Goal: Task Accomplishment & Management: Complete application form

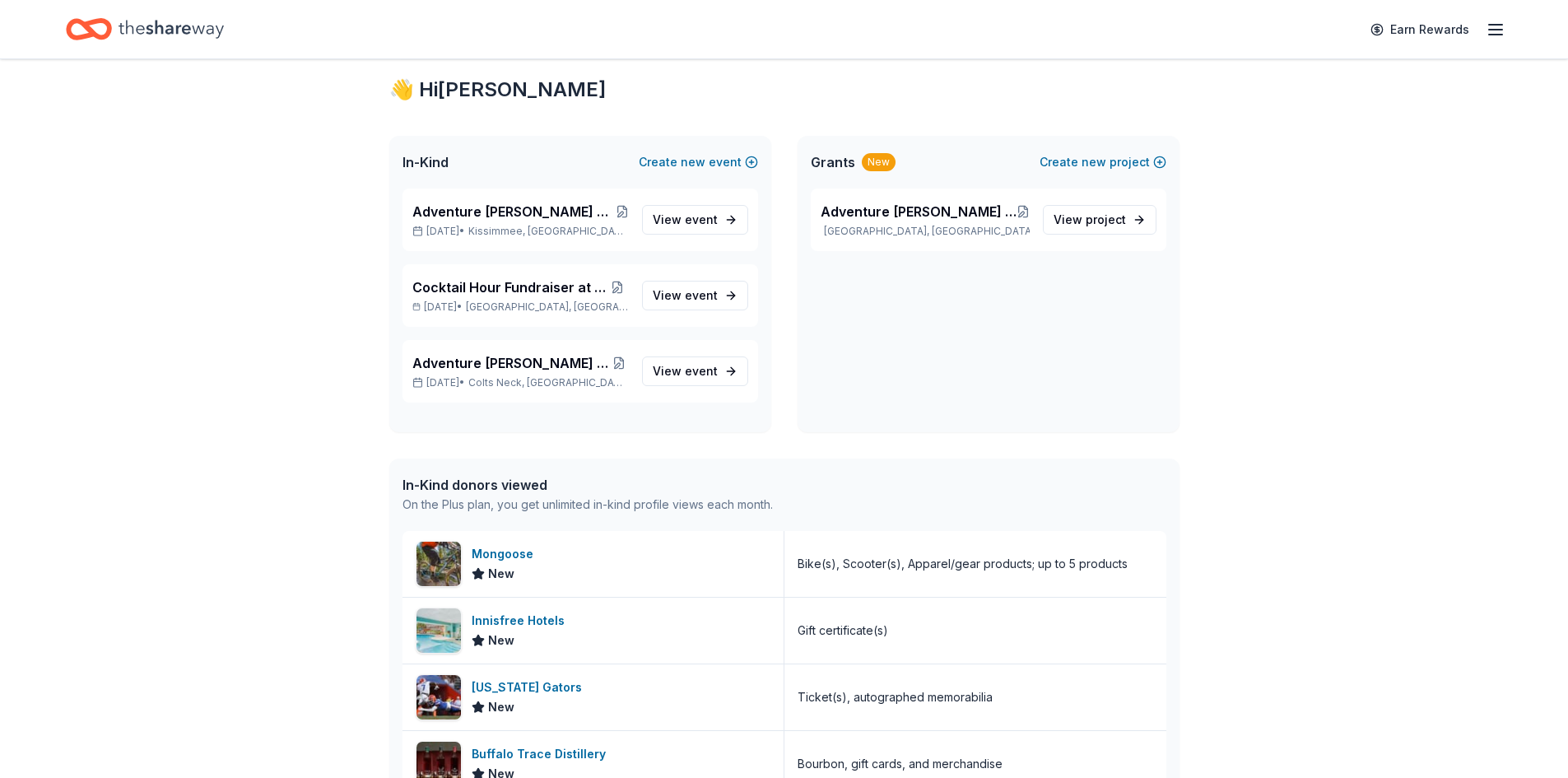
scroll to position [270, 0]
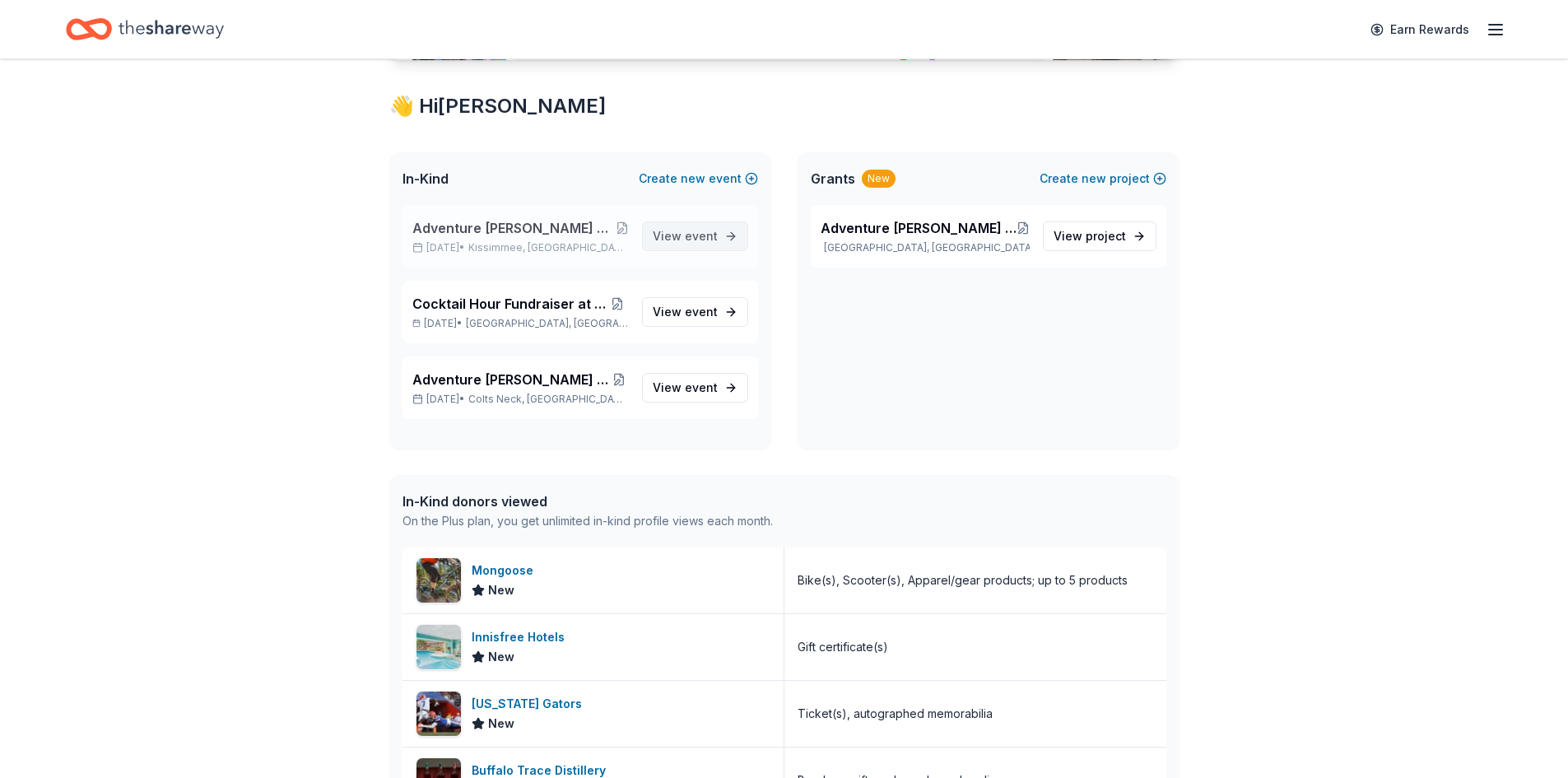
click at [678, 230] on span "View event" at bounding box center [686, 236] width 65 height 20
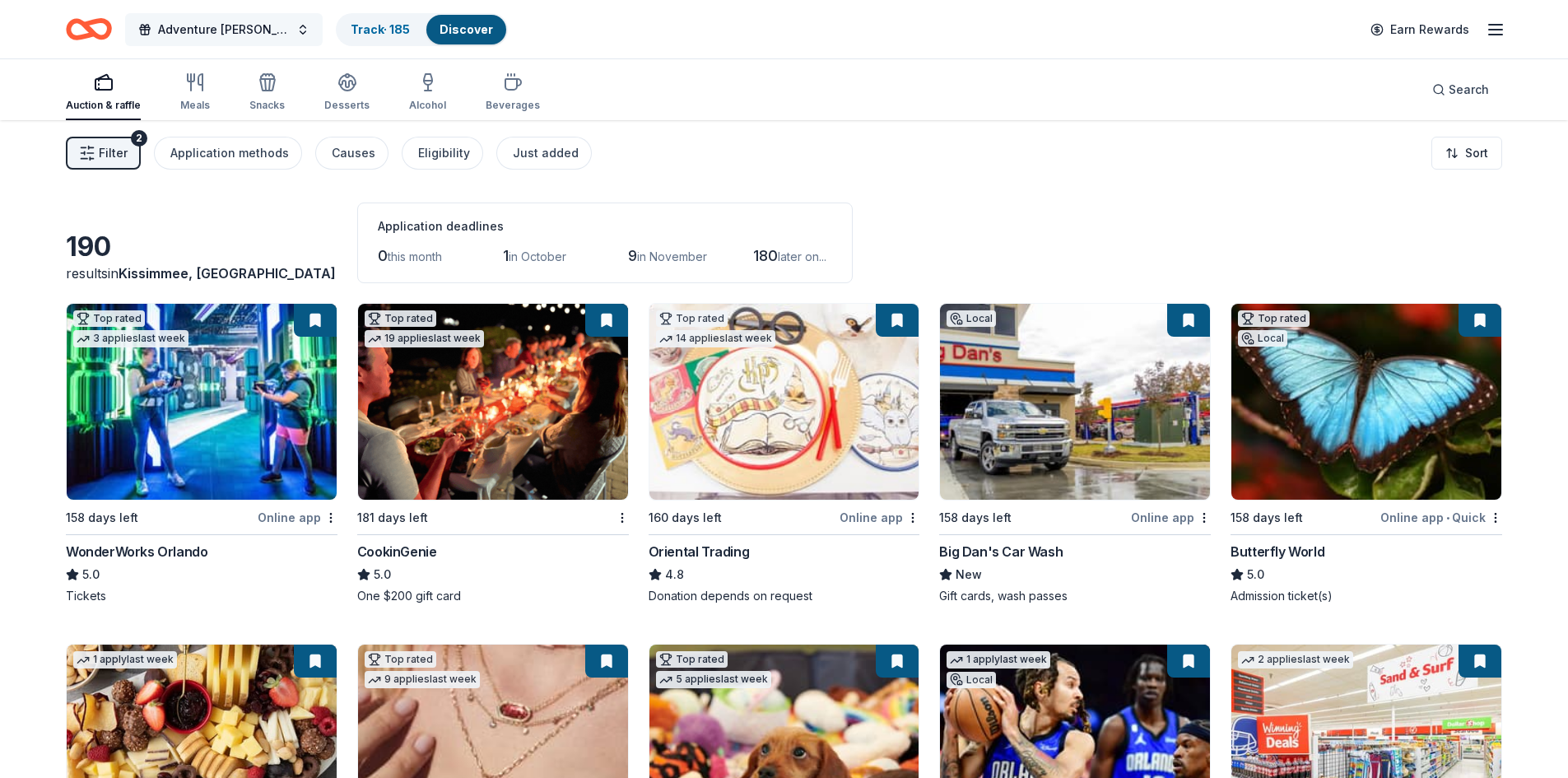
click at [202, 32] on span "Adventure Ted Tees Off Against Childhood Cancer-Fairways for Fighters" at bounding box center [224, 30] width 132 height 20
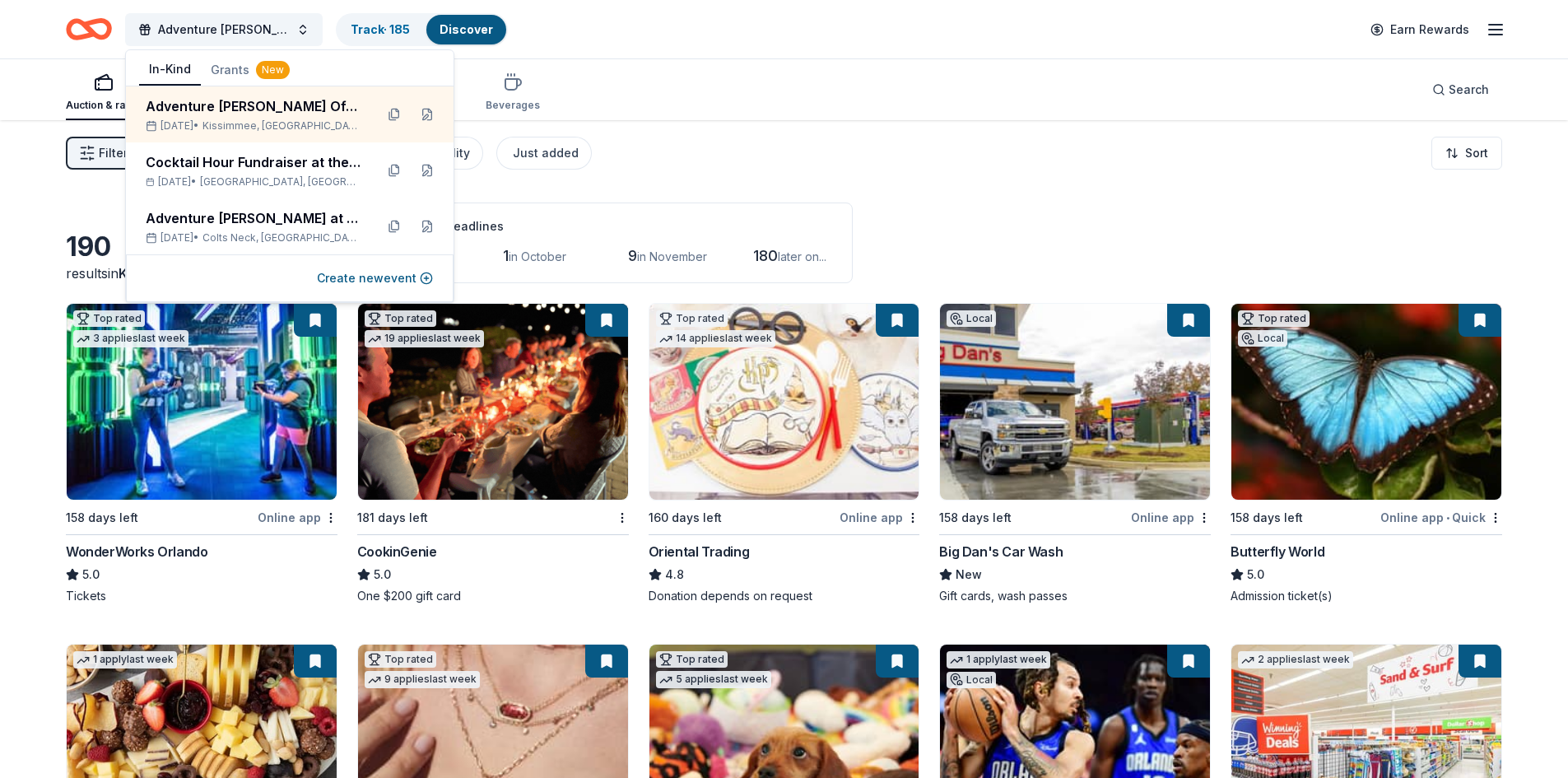
click at [37, 91] on div "Auction & raffle Meals Snacks Desserts Alcohol Beverages Search" at bounding box center [784, 90] width 1568 height 61
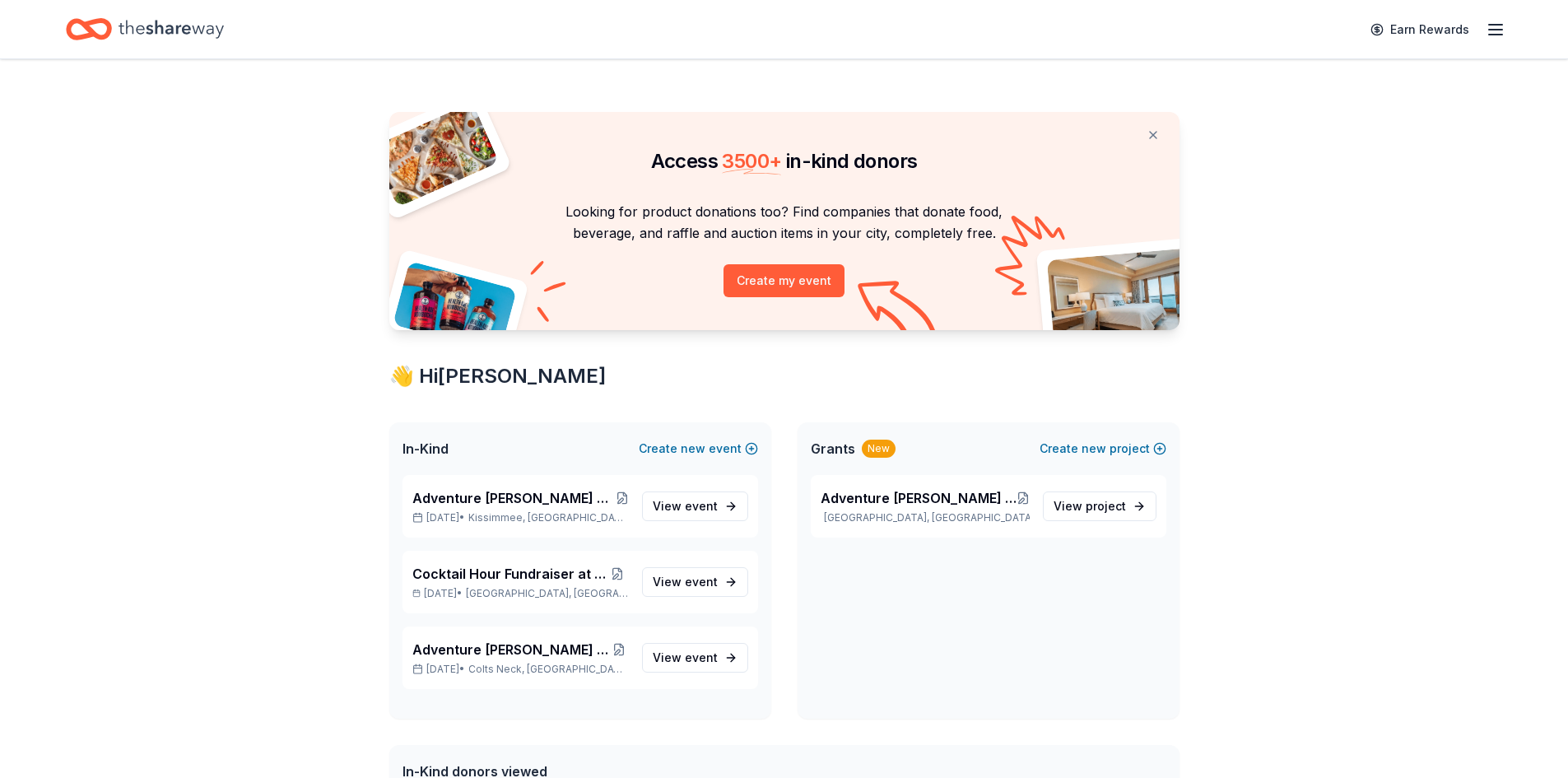
click at [1492, 34] on line "button" at bounding box center [1495, 34] width 13 height 0
drag, startPoint x: 1307, startPoint y: 327, endPoint x: 721, endPoint y: 510, distance: 613.9
click at [721, 510] on link "View event" at bounding box center [695, 506] width 106 height 30
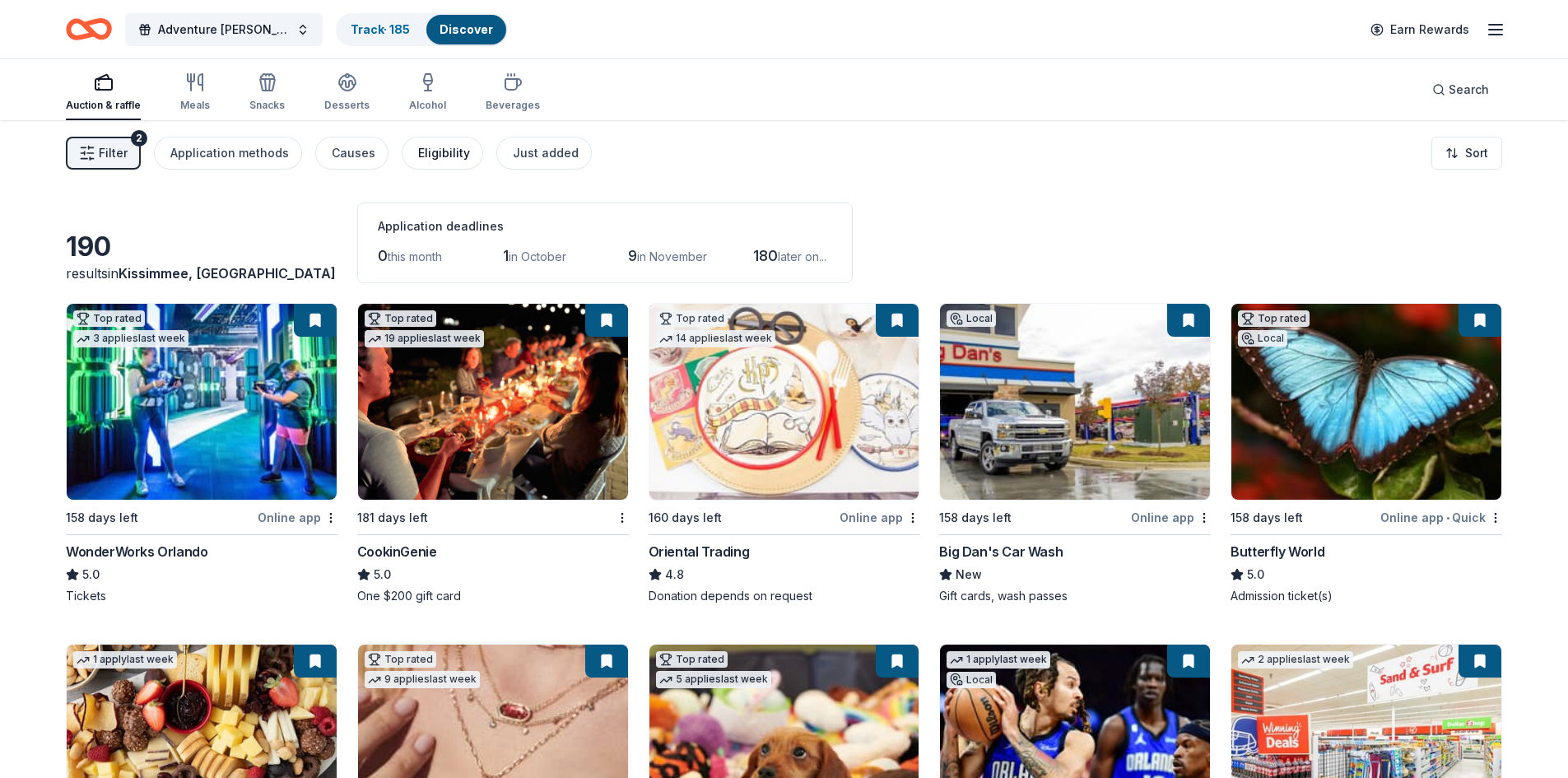
click at [446, 146] on div "Eligibility" at bounding box center [444, 153] width 52 height 20
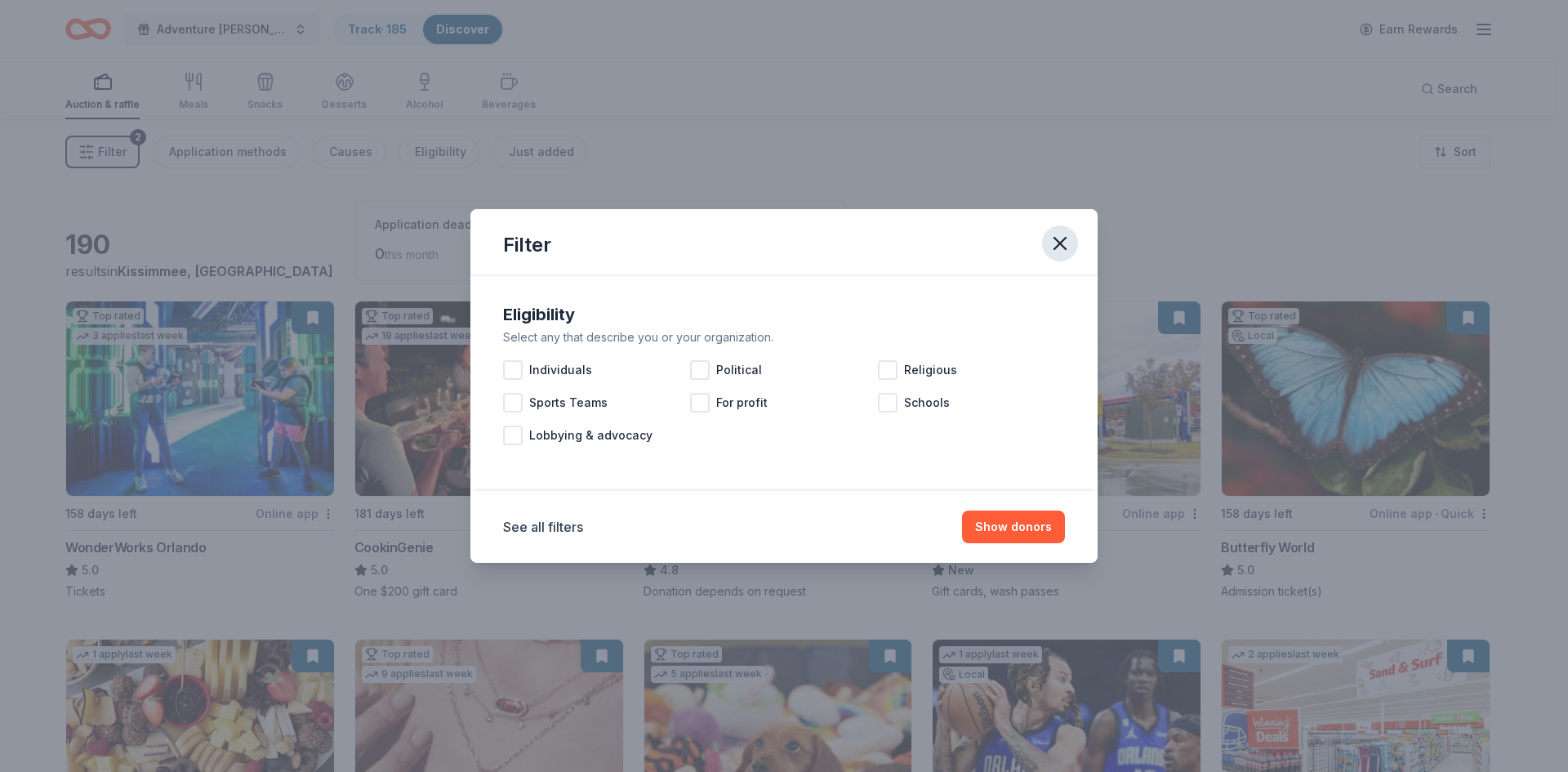
click at [1069, 241] on icon "button" at bounding box center [1060, 244] width 23 height 23
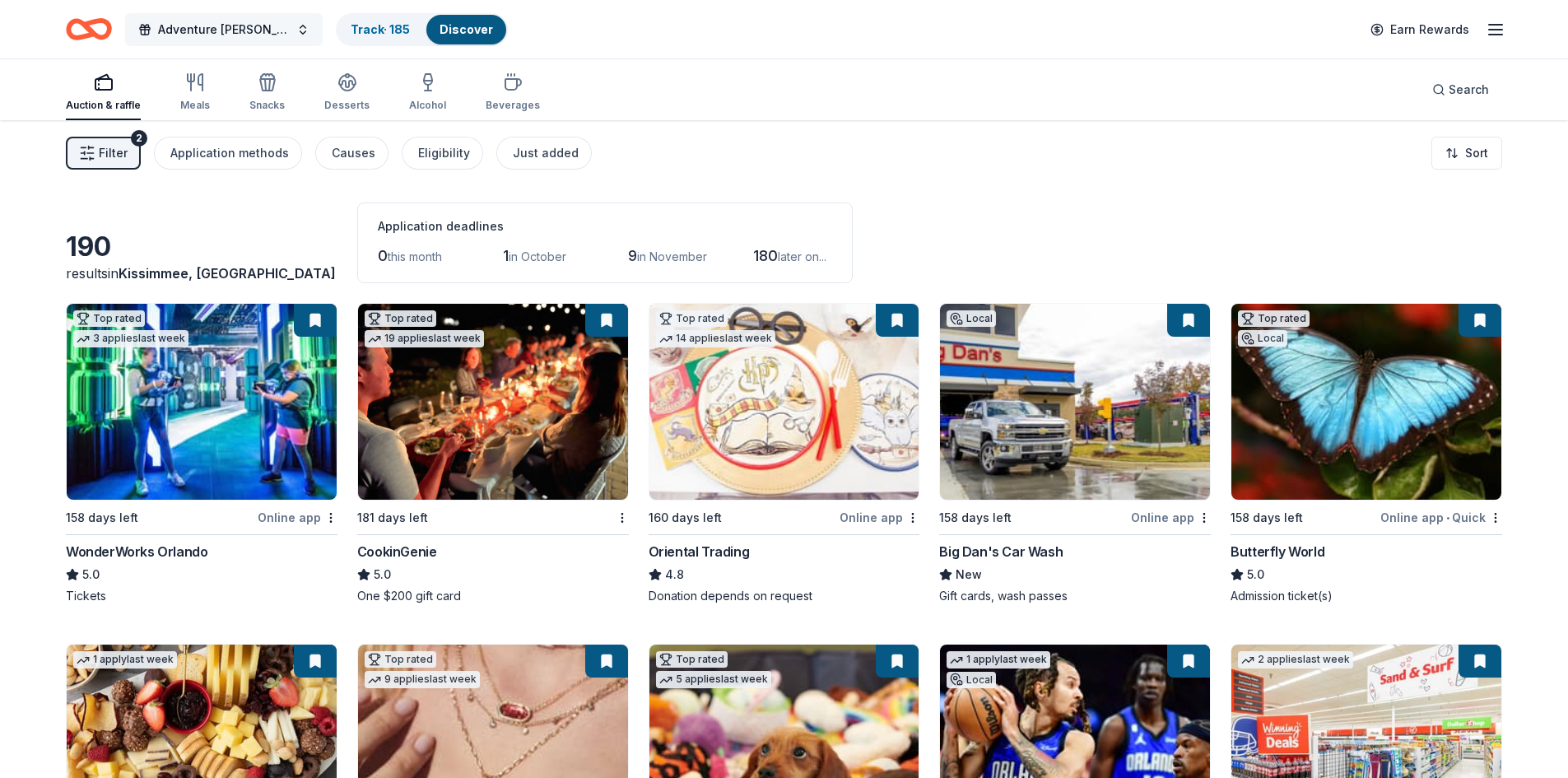
click at [202, 26] on span "Adventure Ted Tees Off Against Childhood Cancer-Fairways for Fighters" at bounding box center [224, 30] width 132 height 20
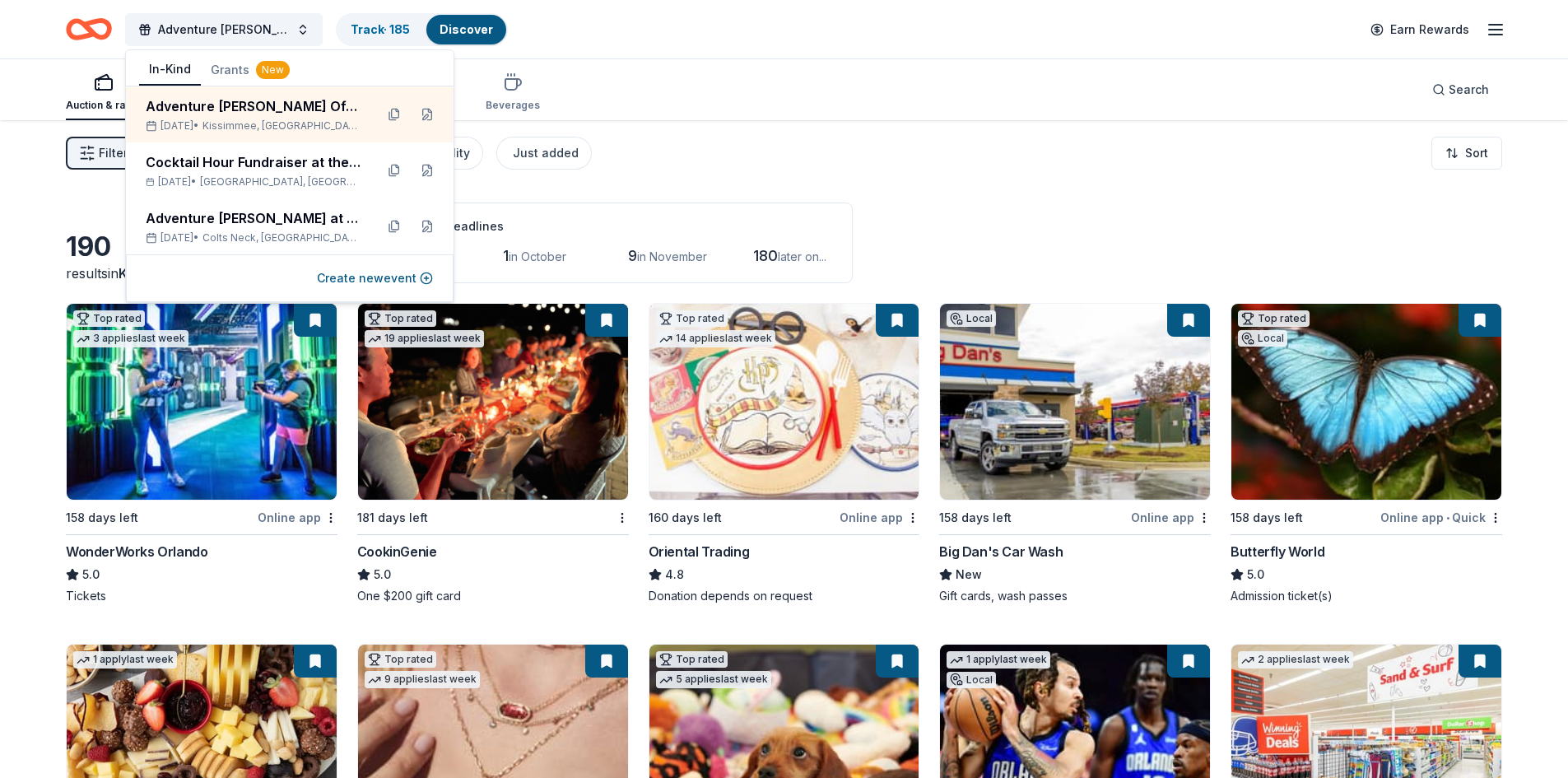
drag, startPoint x: 257, startPoint y: 121, endPoint x: 616, endPoint y: 119, distance: 359.0
click at [616, 119] on div "Auction & raffle Meals Snacks Desserts Alcohol Beverages Search" at bounding box center [784, 90] width 1436 height 61
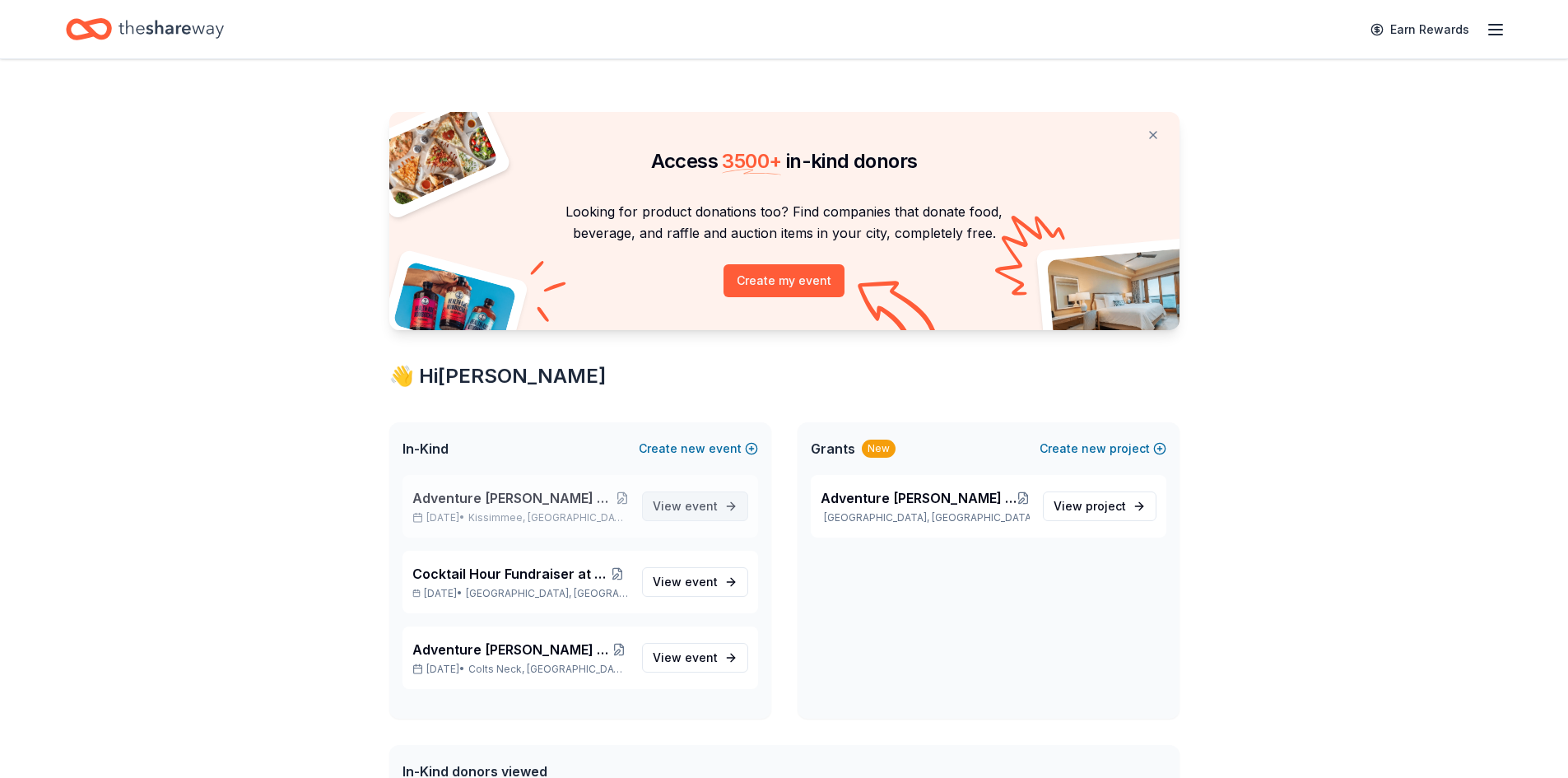
click at [713, 511] on span "event" at bounding box center [701, 506] width 33 height 14
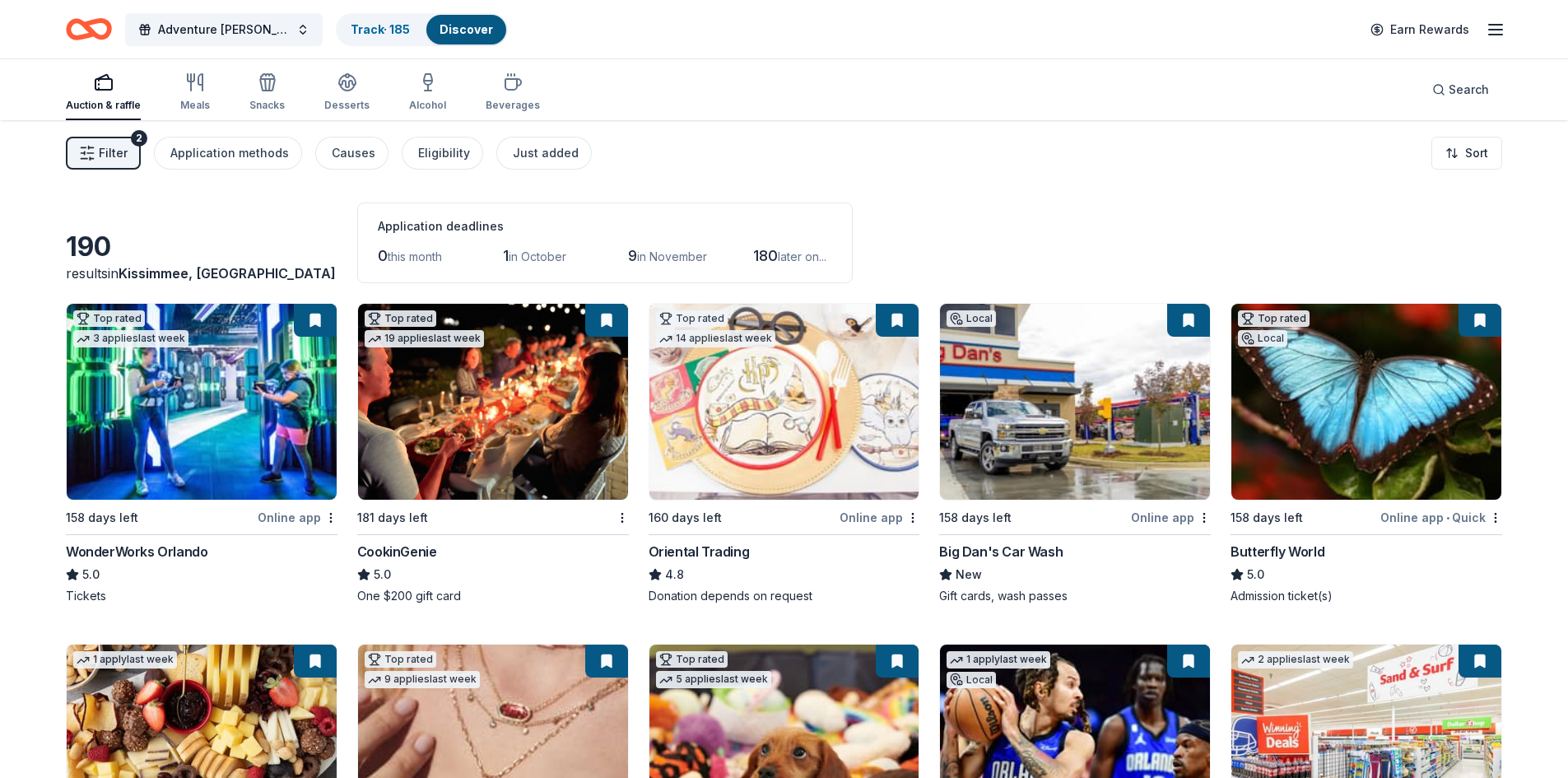
click at [120, 148] on span "Filter" at bounding box center [113, 153] width 29 height 20
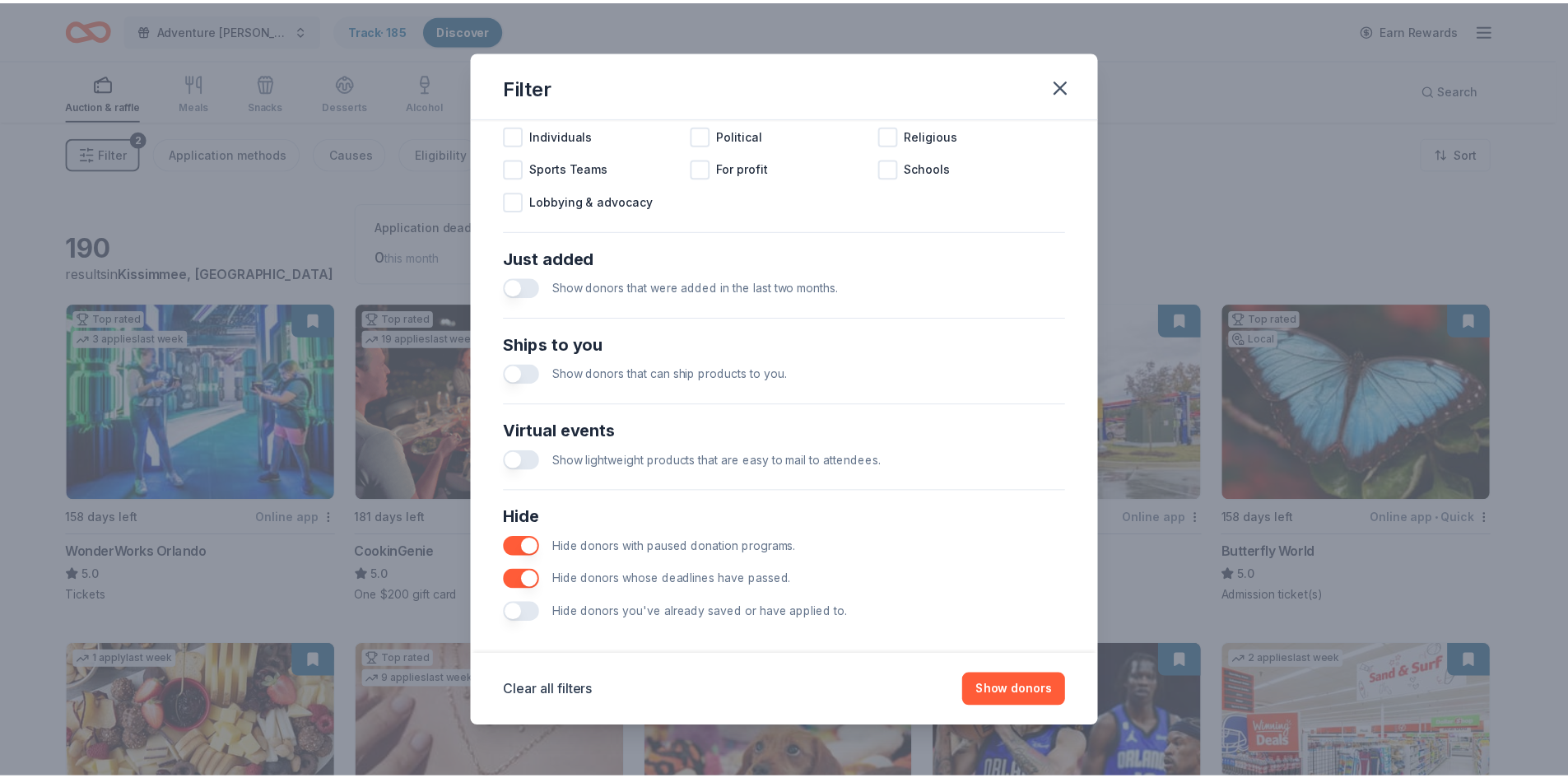
scroll to position [548, 0]
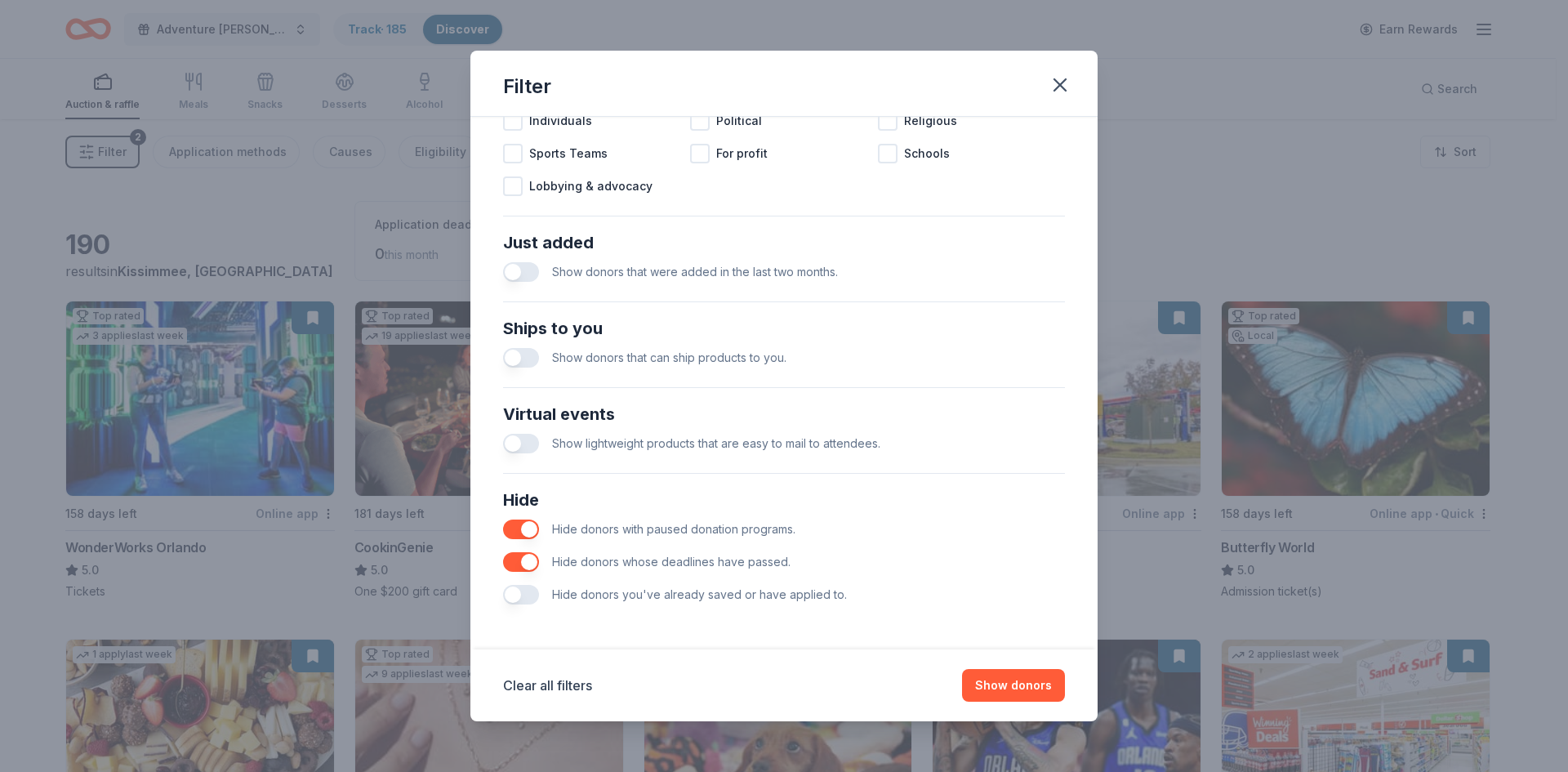
click at [400, 244] on div "Filter Causes Find donors that support causes like yours. Animals Art & Culture…" at bounding box center [784, 386] width 1568 height 772
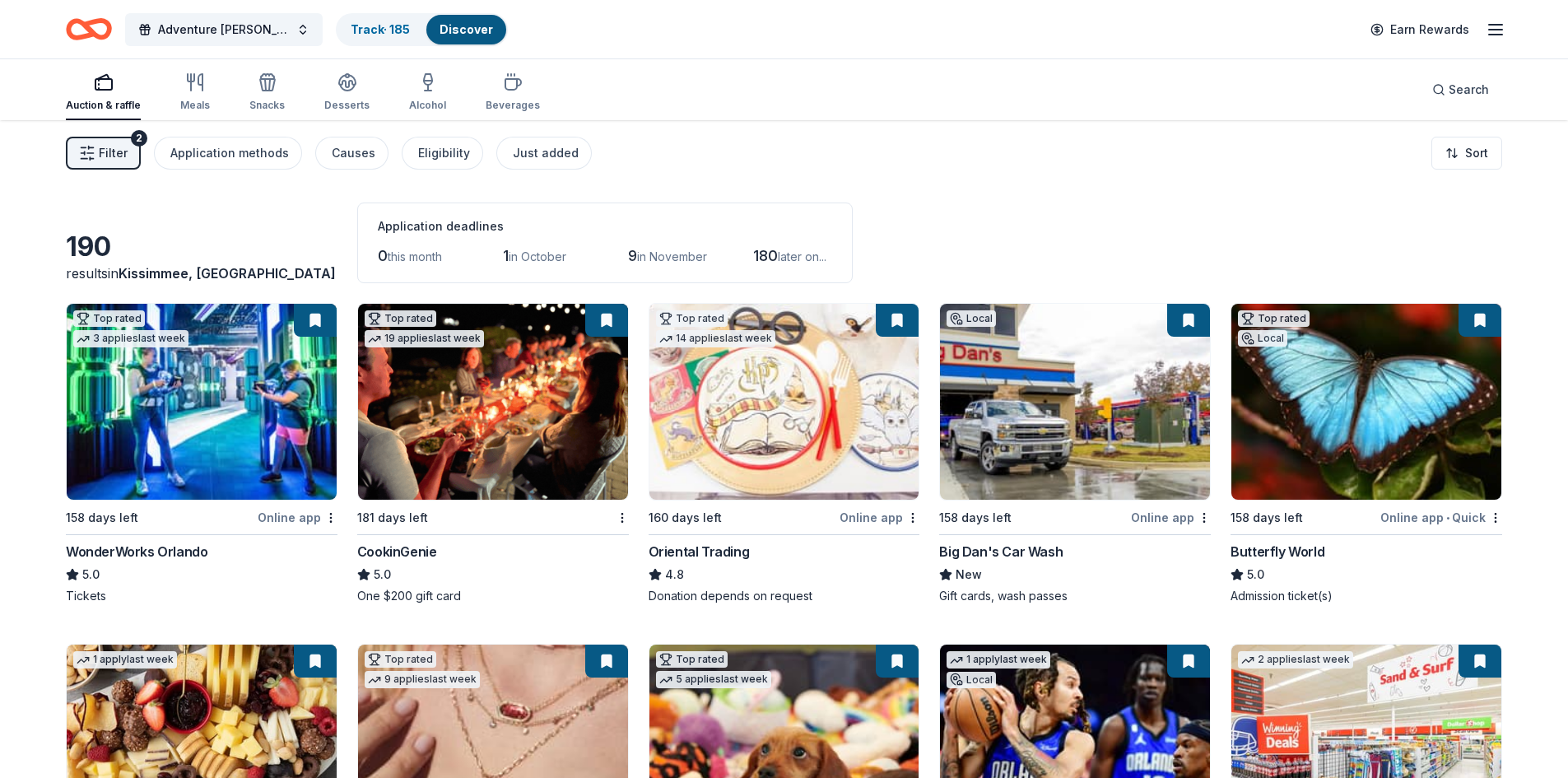
click at [1486, 38] on icon "button" at bounding box center [1495, 30] width 20 height 20
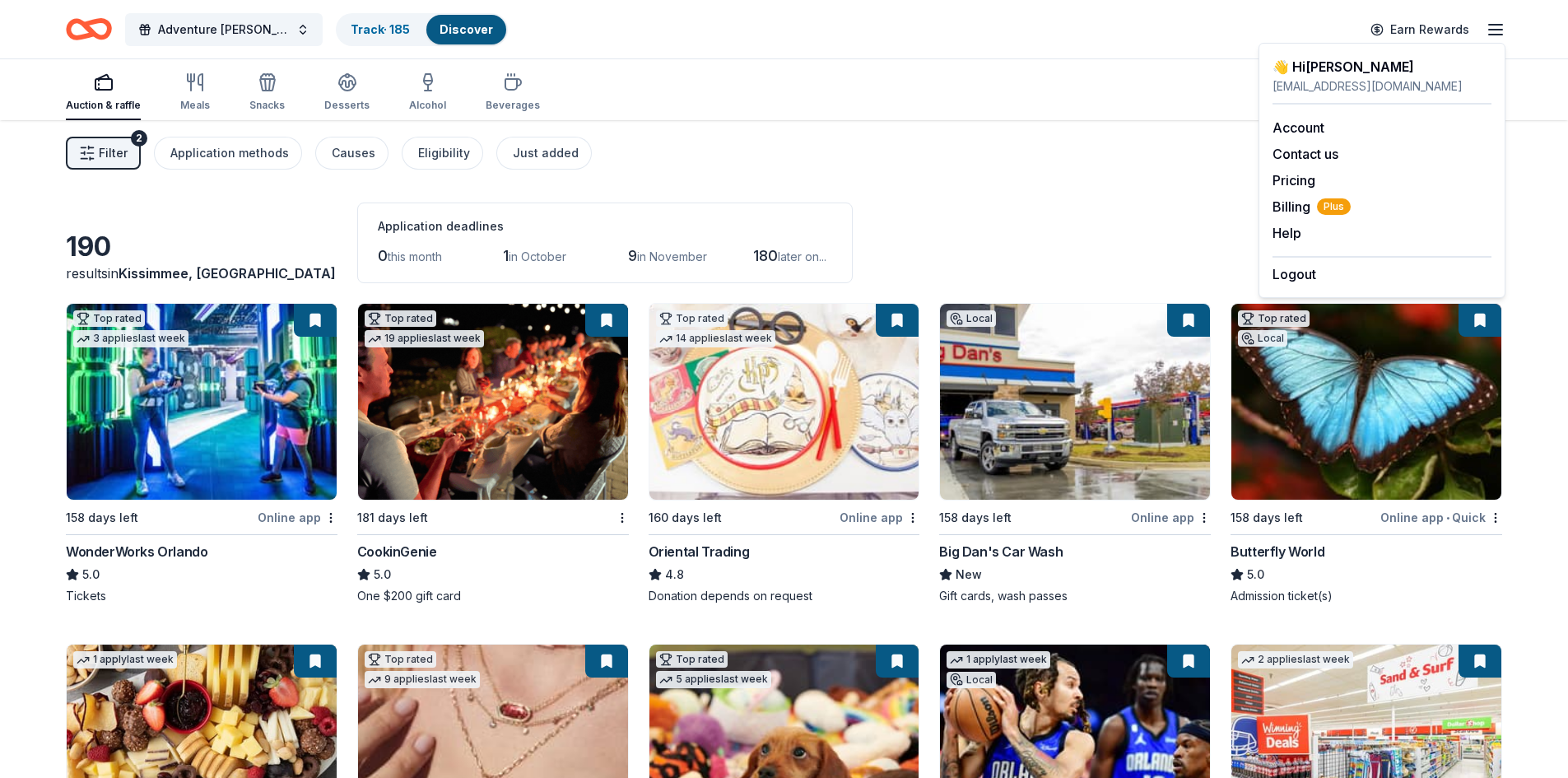
click at [1210, 234] on div "190 results in Kissimmee, FL Application deadlines 0 this month 1 in October 9 …" at bounding box center [784, 243] width 1436 height 80
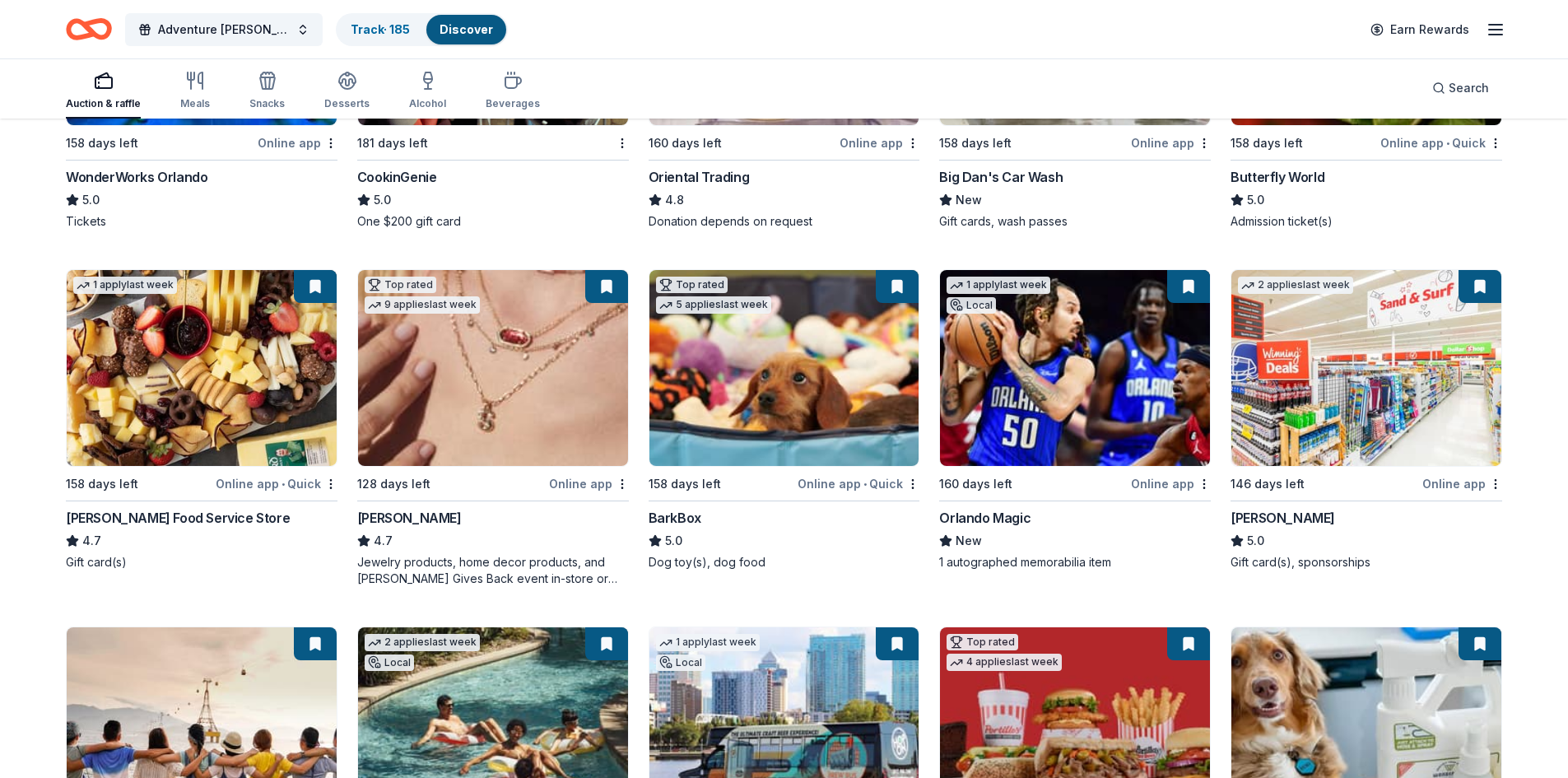
scroll to position [0, 0]
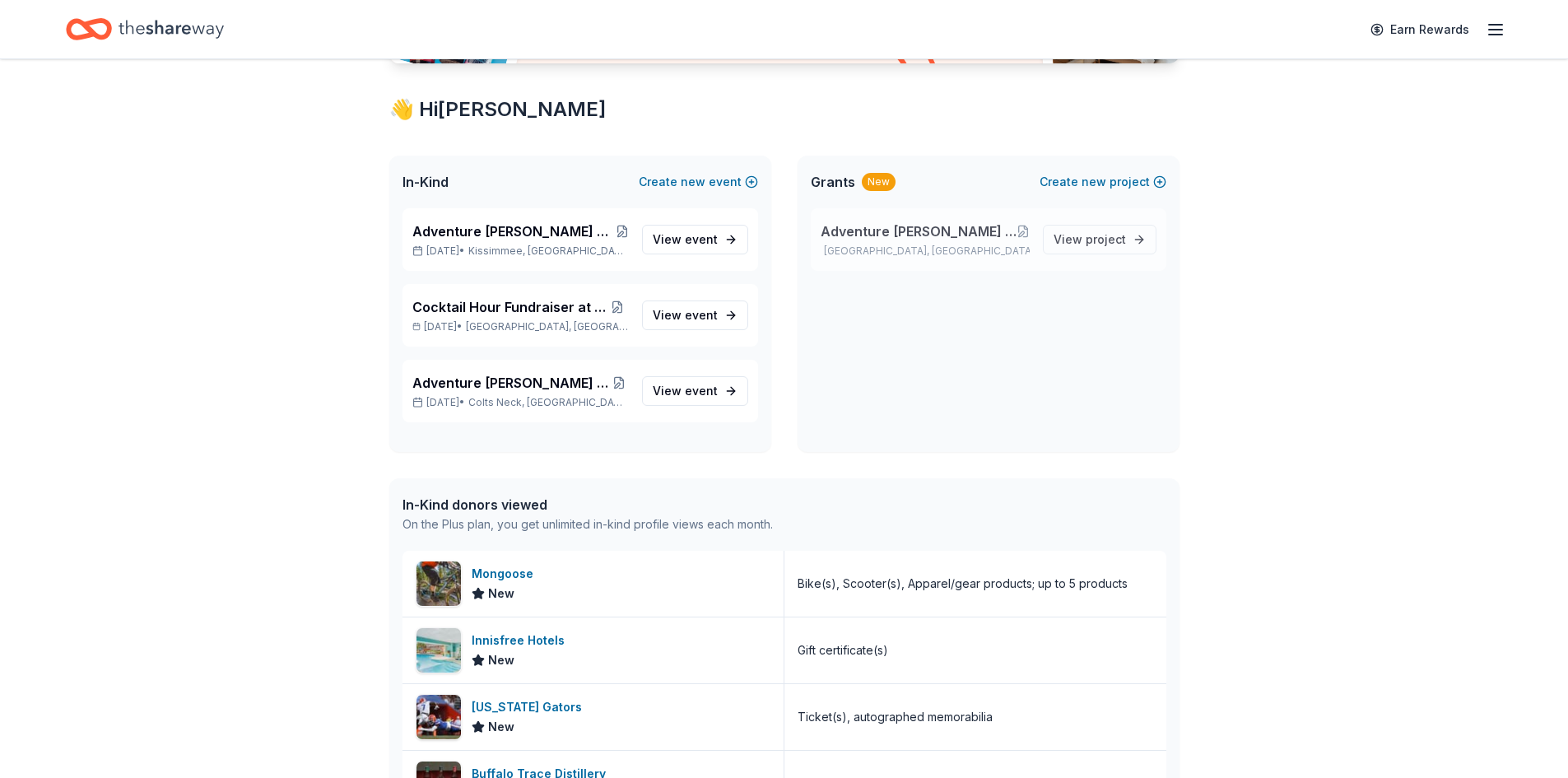
scroll to position [270, 0]
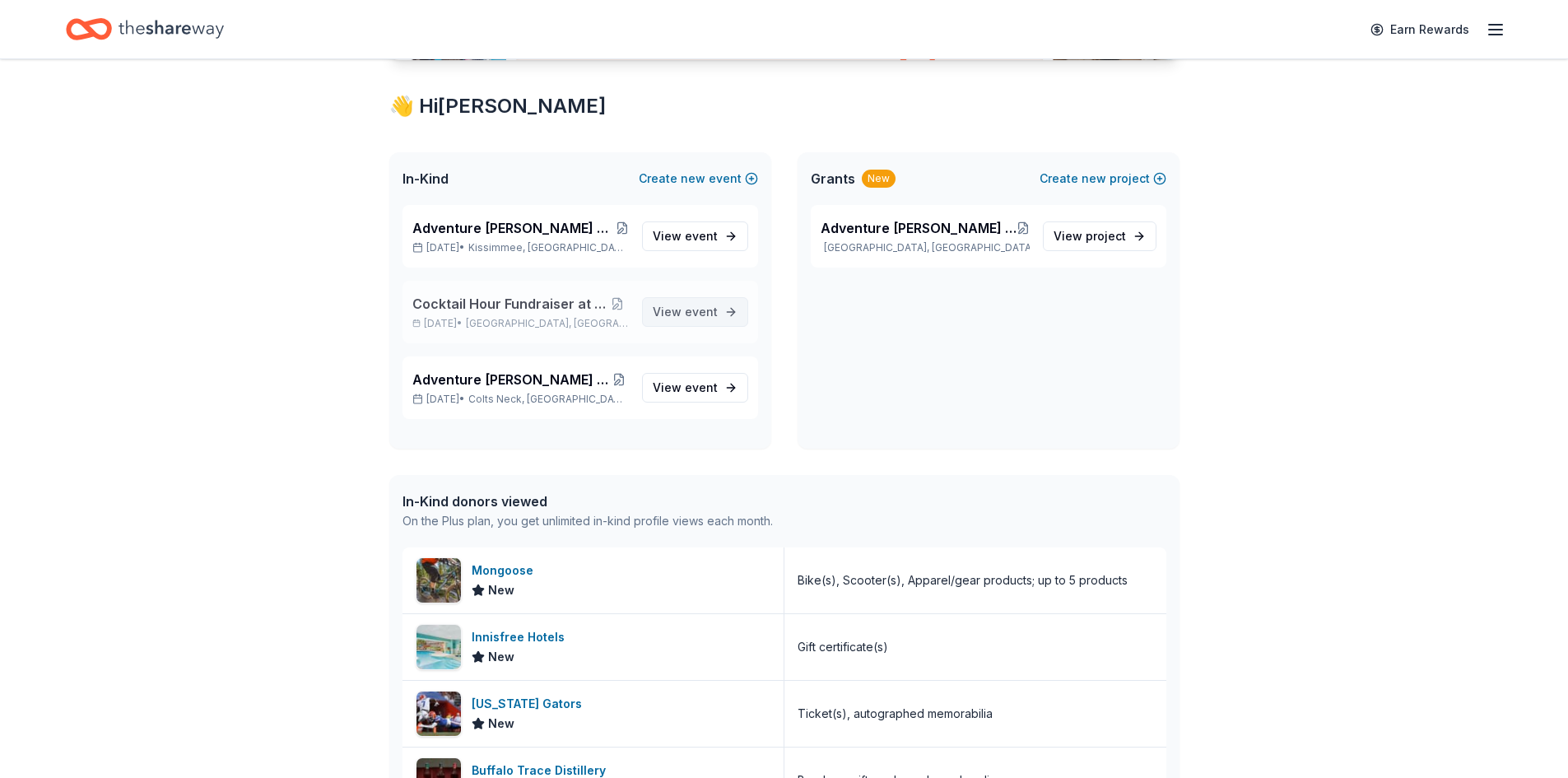
click at [724, 321] on link "View event" at bounding box center [695, 312] width 106 height 30
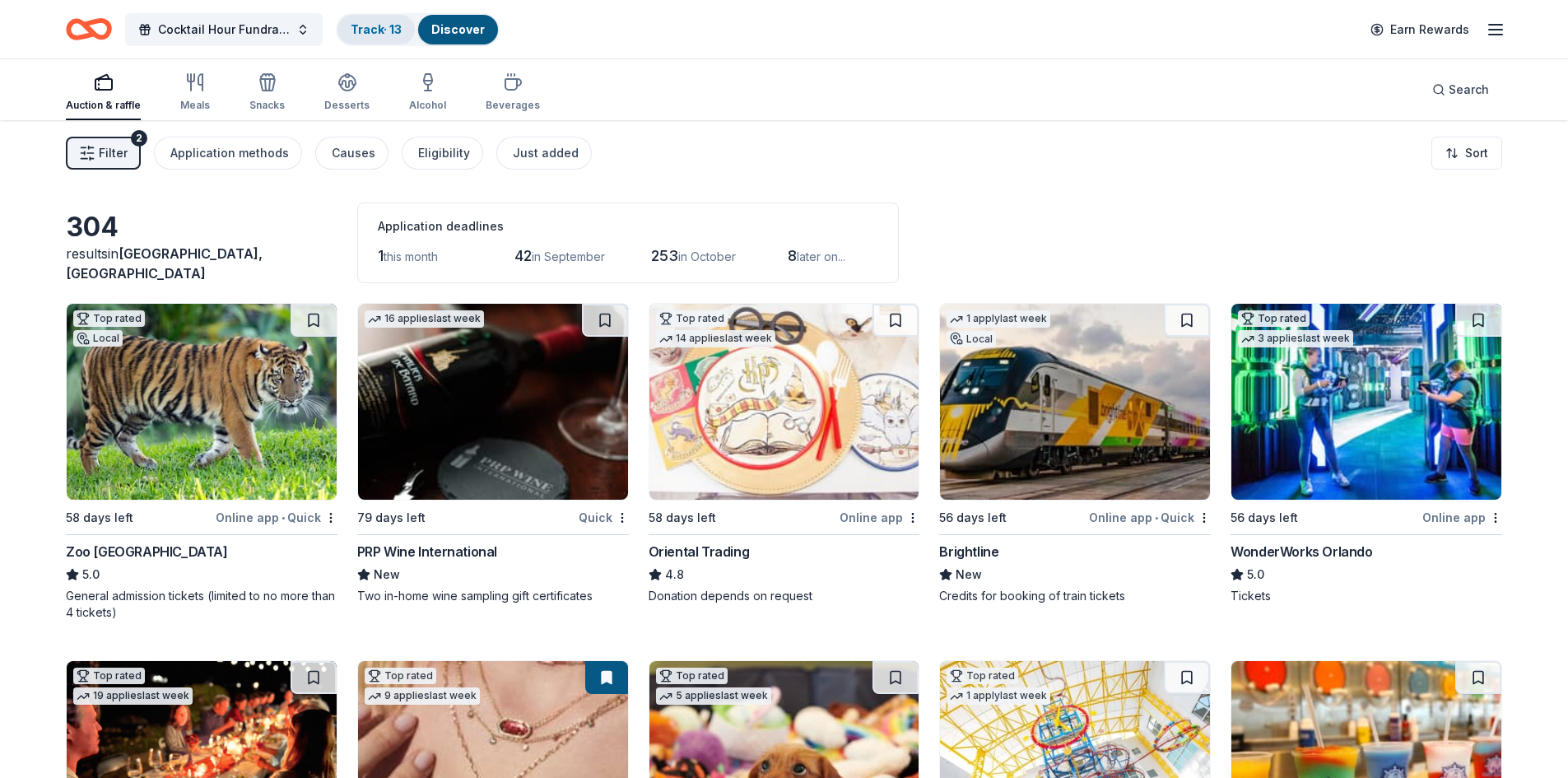
click at [391, 32] on link "Track · 13" at bounding box center [376, 29] width 51 height 14
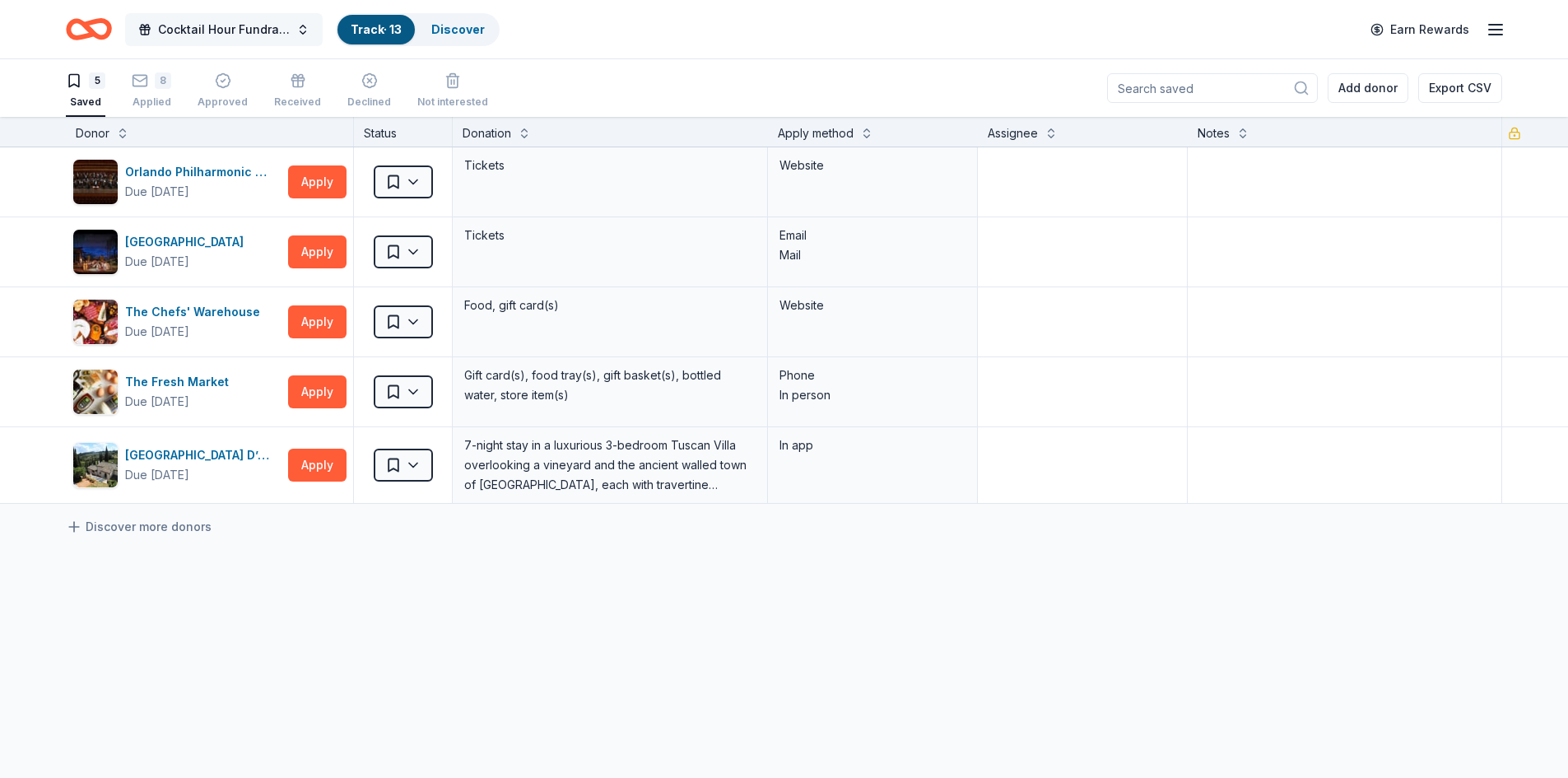
click at [273, 27] on span "Cocktail Hour Fundraiser at the Continuum" at bounding box center [224, 30] width 132 height 20
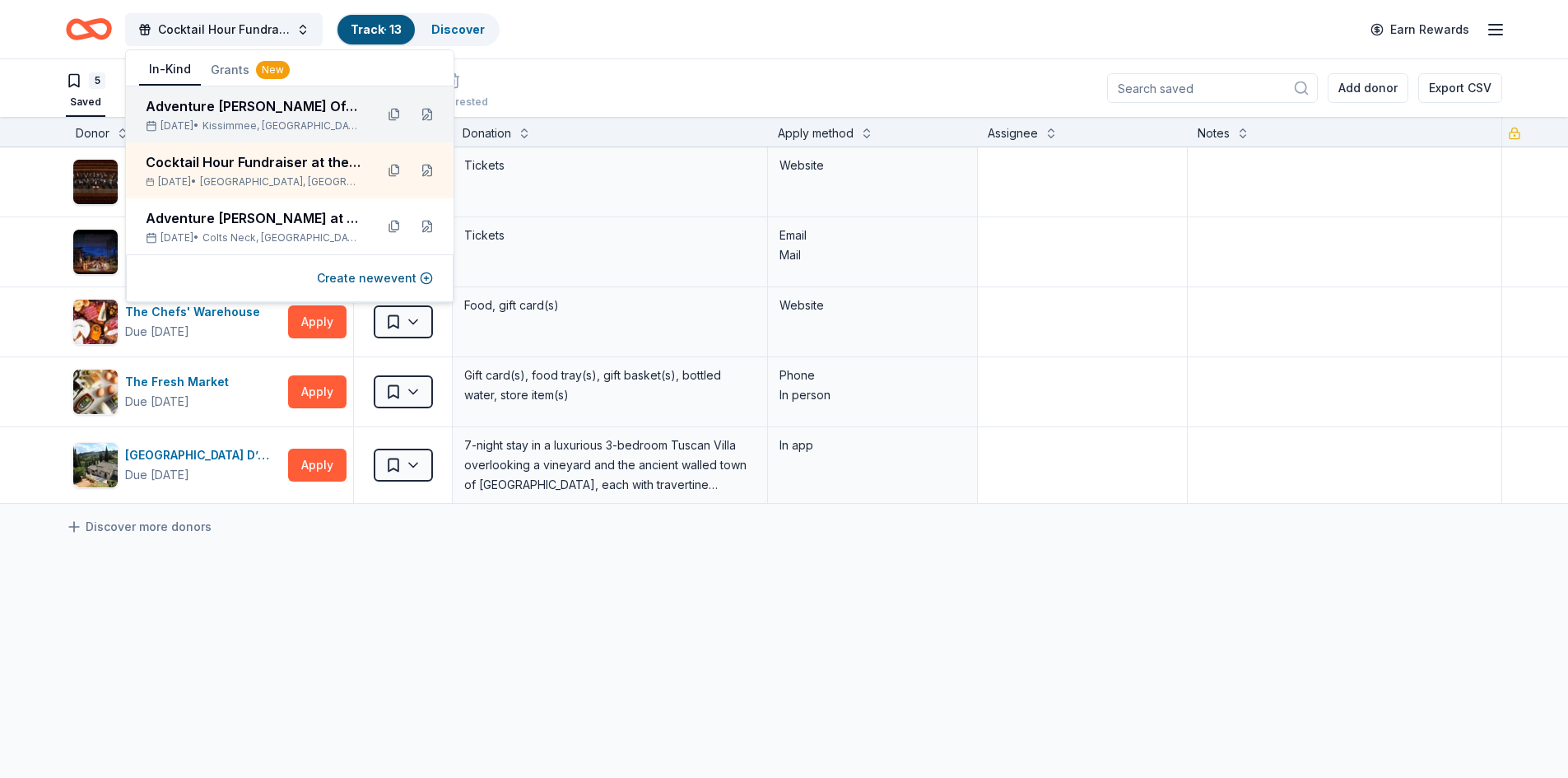
click at [283, 129] on span "Kissimmee, FL" at bounding box center [282, 126] width 159 height 13
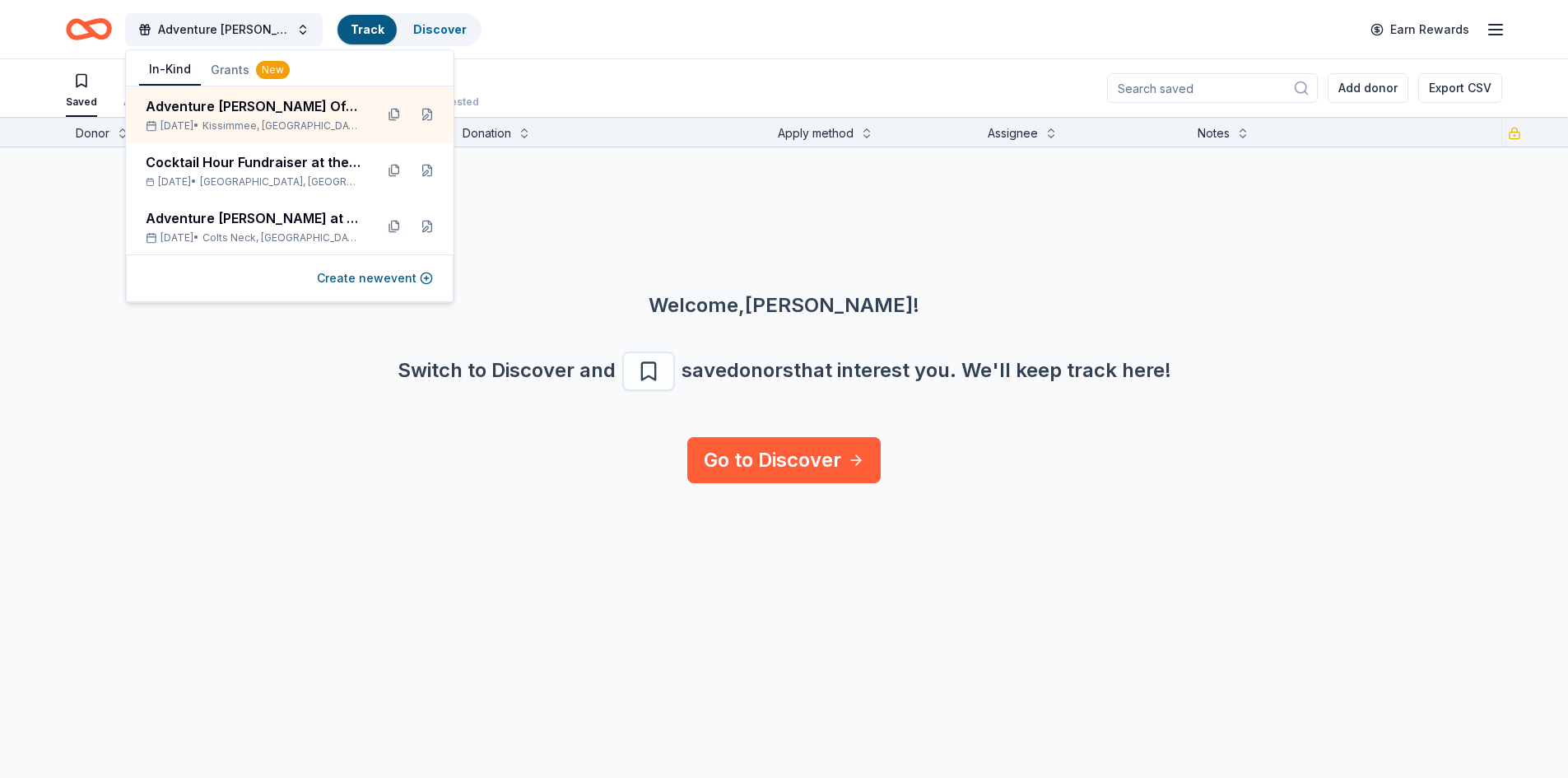
click at [441, 563] on div "Donor Status Donation Apply method Assignee Notes Welcome, Tommy ! Switch to Di…" at bounding box center [784, 447] width 1568 height 661
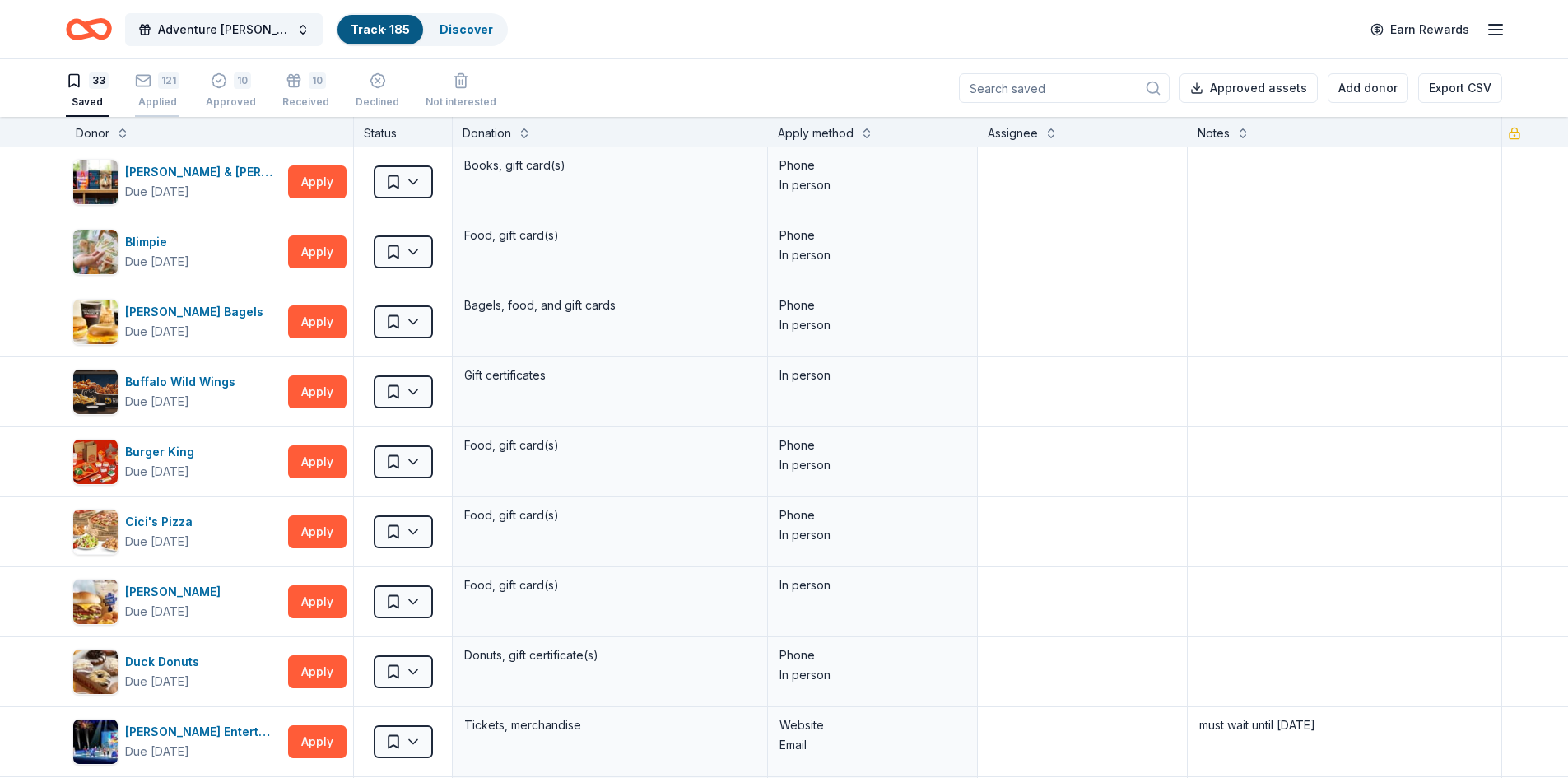
click at [163, 93] on div "121 Applied" at bounding box center [157, 91] width 44 height 36
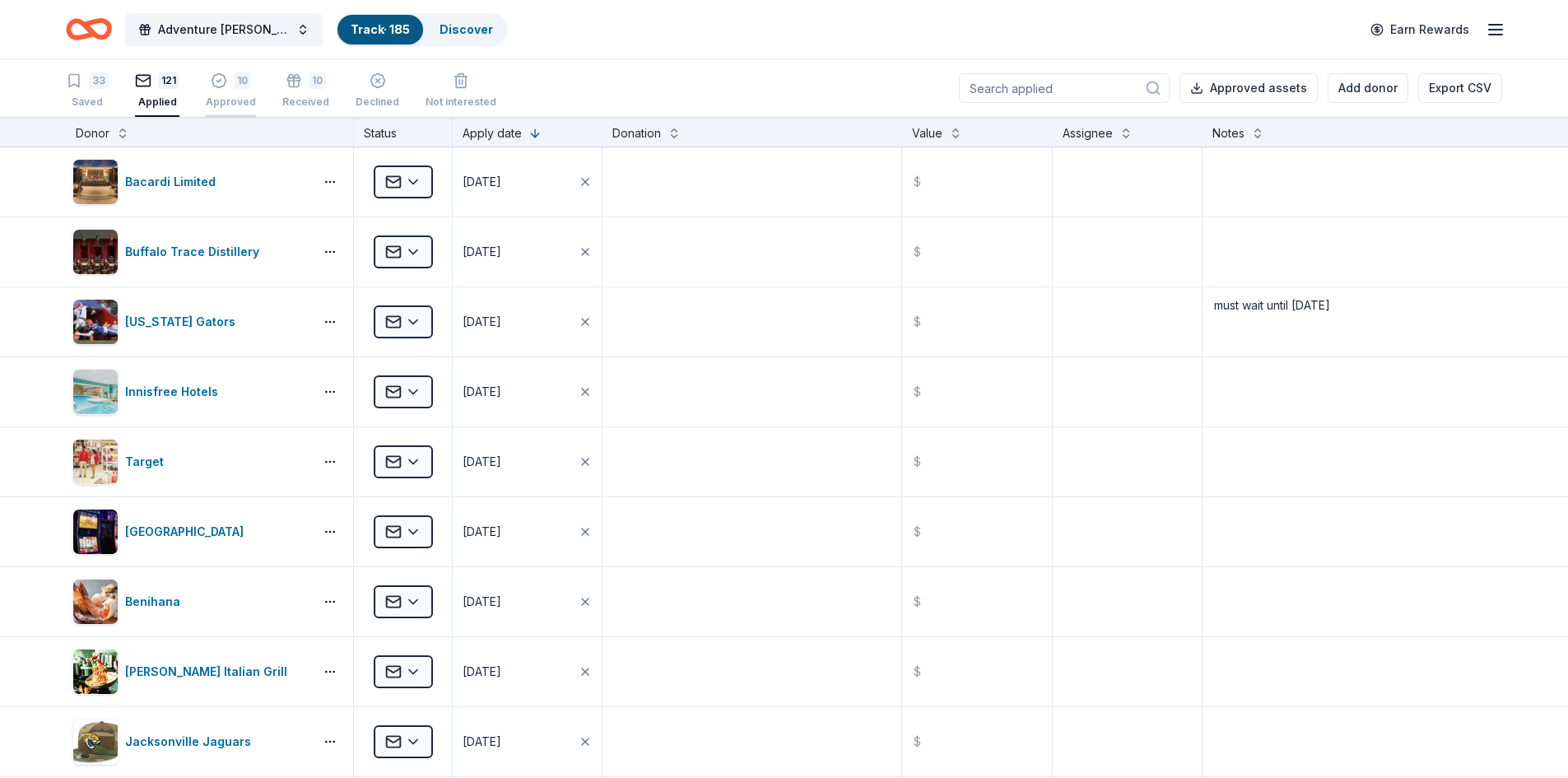
click at [226, 94] on div "10 Approved" at bounding box center [230, 91] width 51 height 36
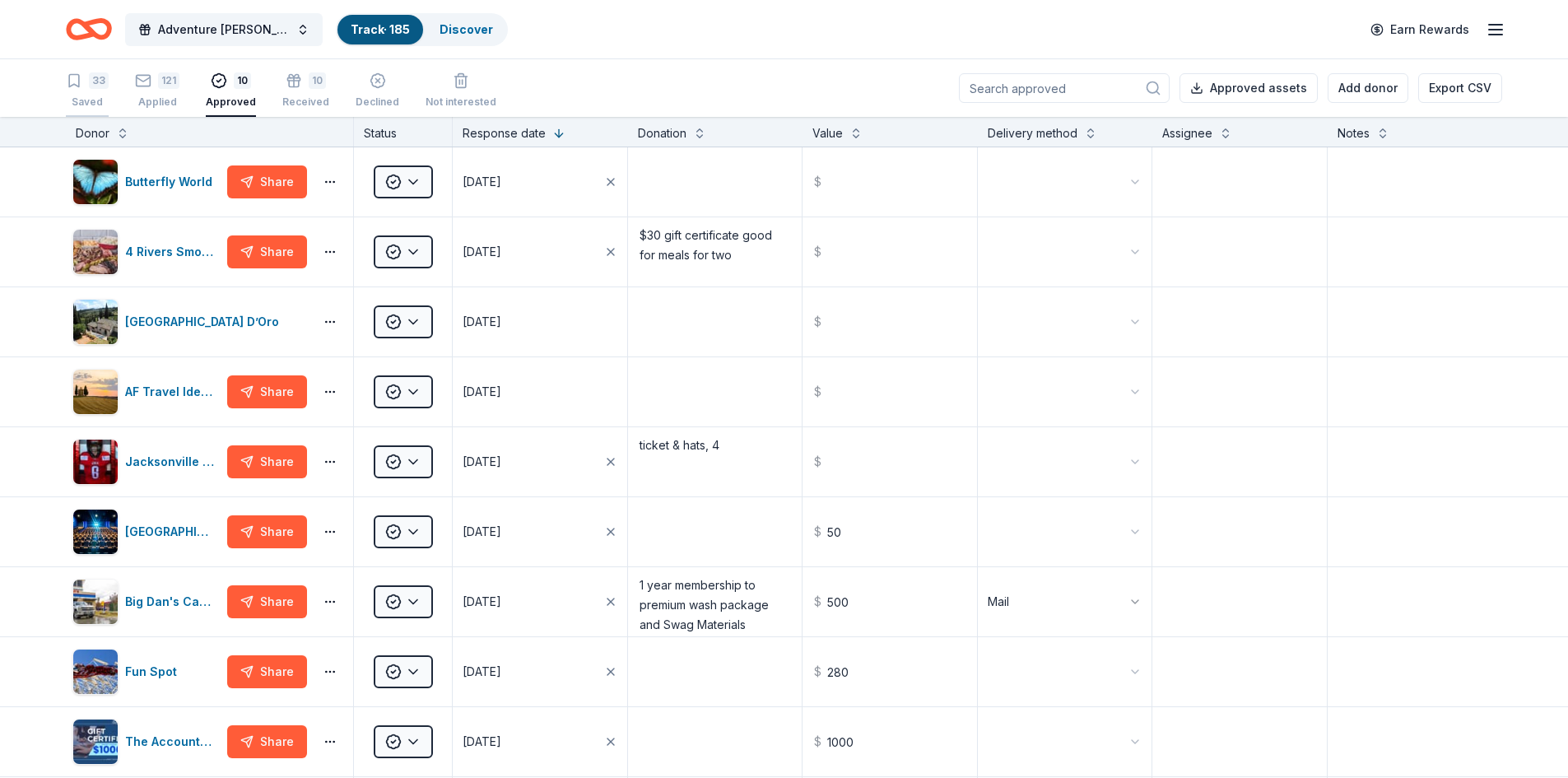
click at [96, 81] on div "33" at bounding box center [98, 80] width 20 height 16
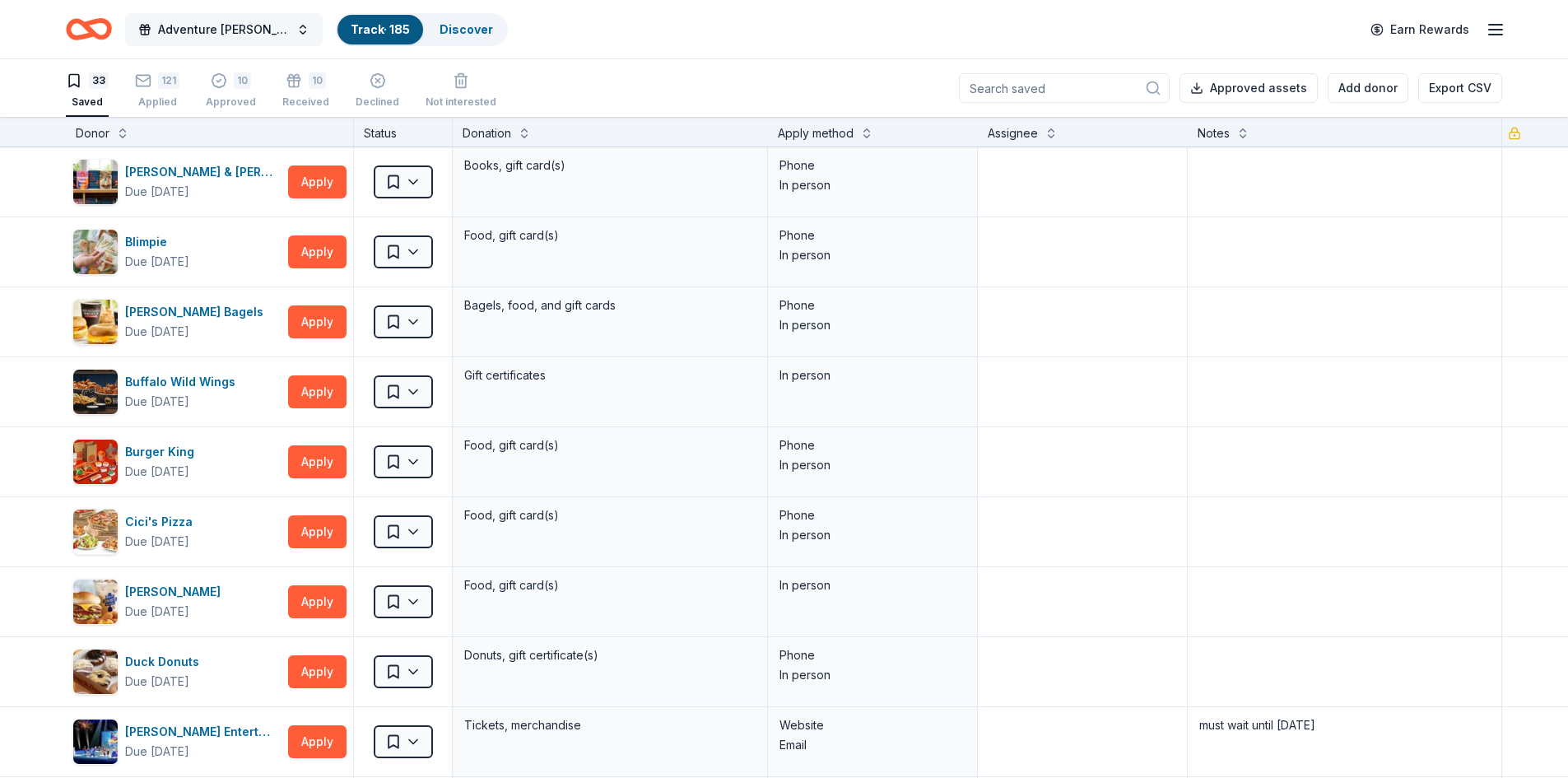
click at [184, 21] on span "Adventure Ted Tees Off Against Childhood Cancer-Fairways for Fighters" at bounding box center [224, 30] width 132 height 20
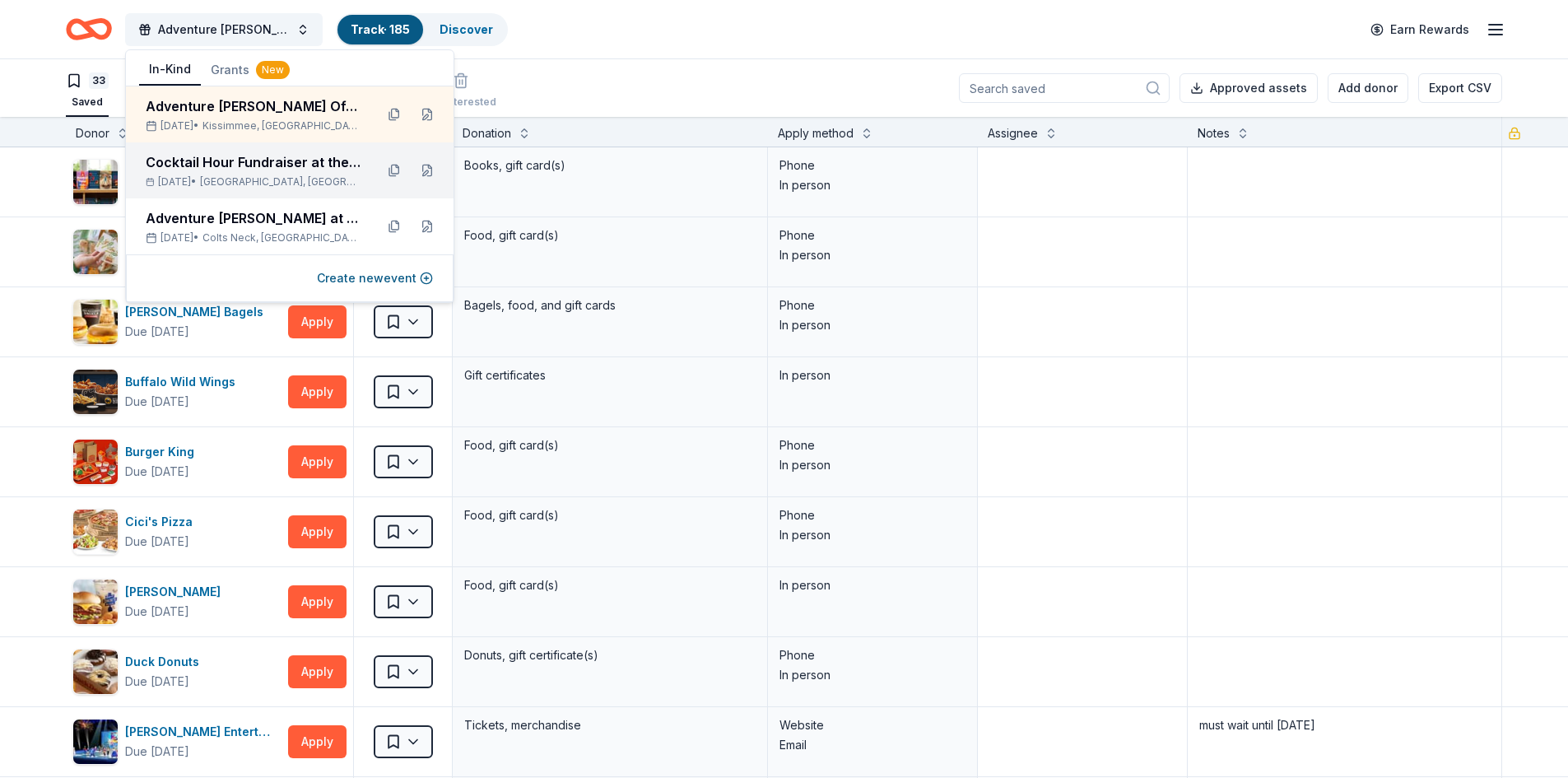
click at [213, 175] on div "Nov 13, 2025 • Miami Beach, FL" at bounding box center [253, 182] width 216 height 13
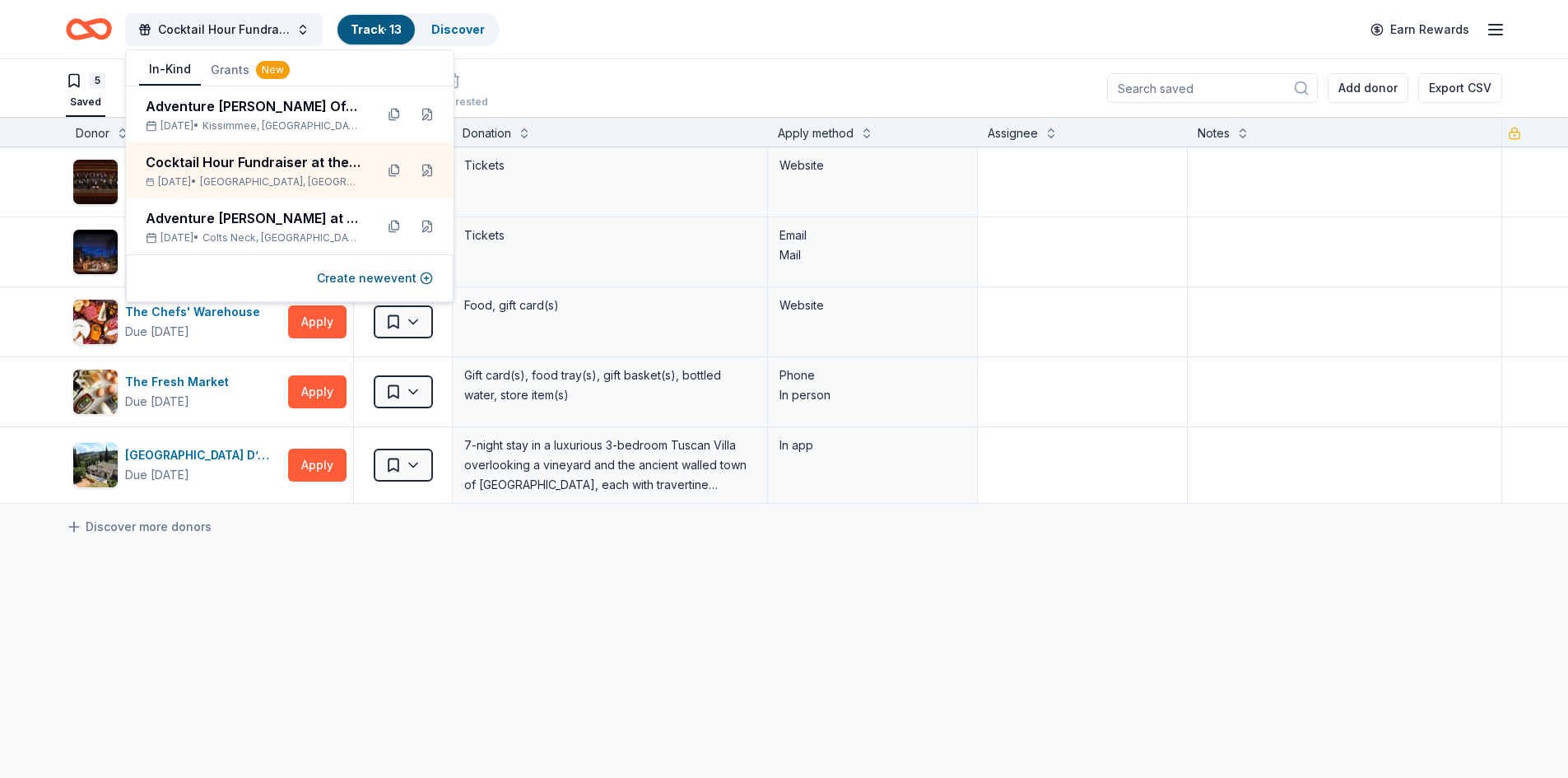
click at [246, 648] on div "Orlando Philharmonic Orchestra Due in 56 days Apply Saved Tickets Website Palm …" at bounding box center [784, 480] width 1568 height 665
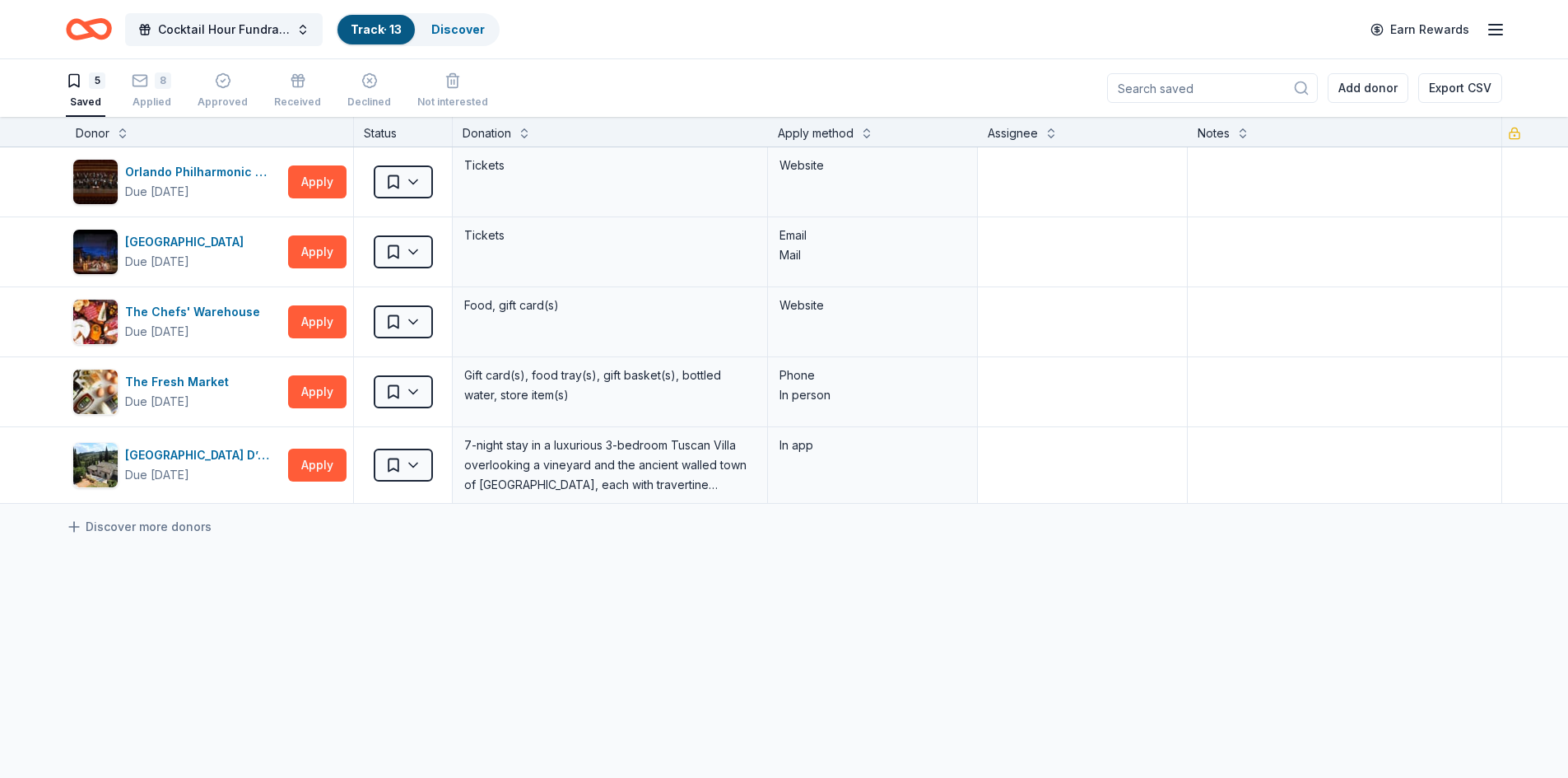
click at [171, 62] on div "5 Saved 8 Applied Approved Received Declined Not interested Add donor Export CSV" at bounding box center [784, 88] width 1436 height 57
click at [163, 84] on div "8" at bounding box center [163, 80] width 16 height 16
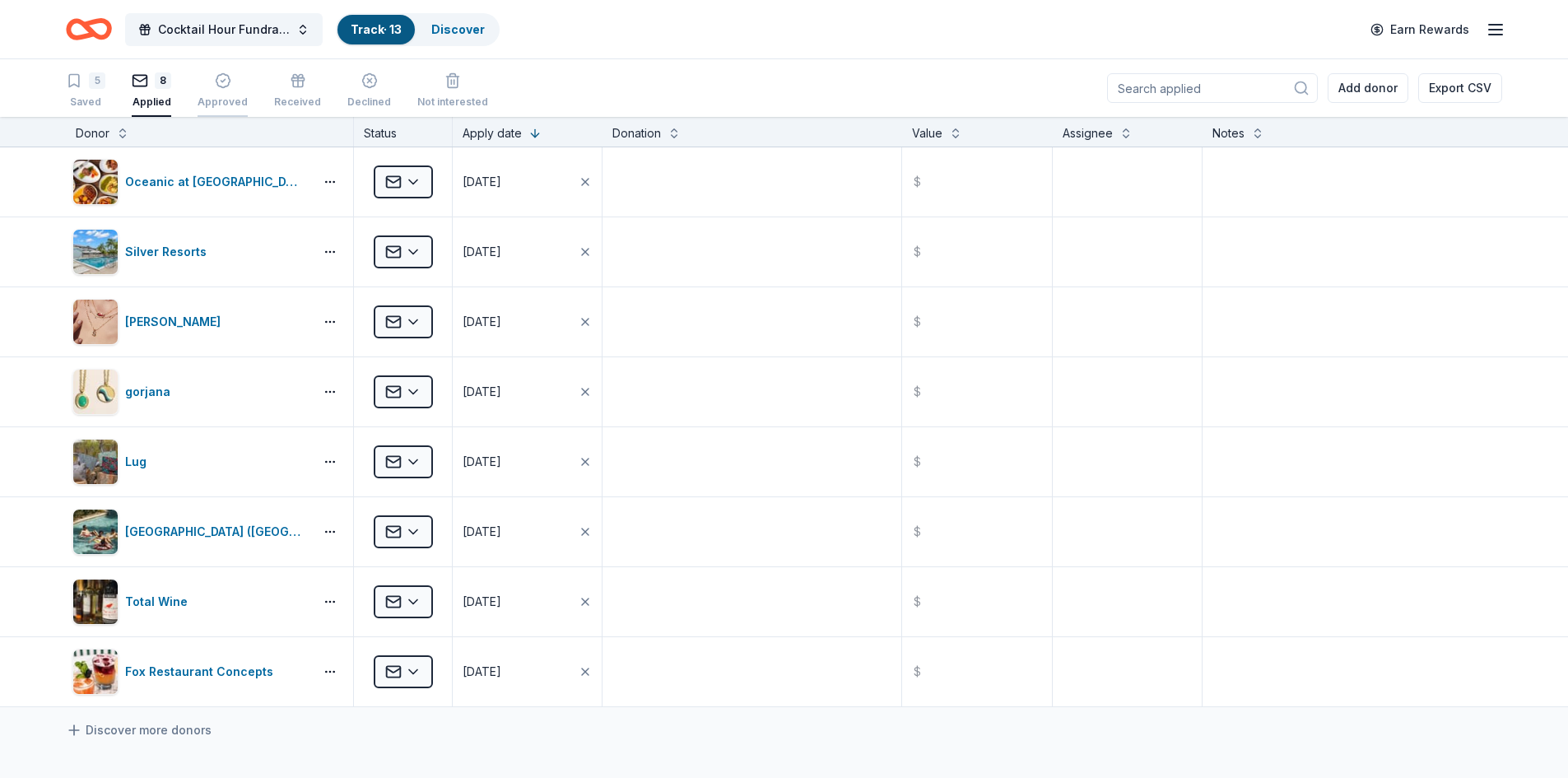
click at [232, 87] on div "button" at bounding box center [223, 80] width 51 height 16
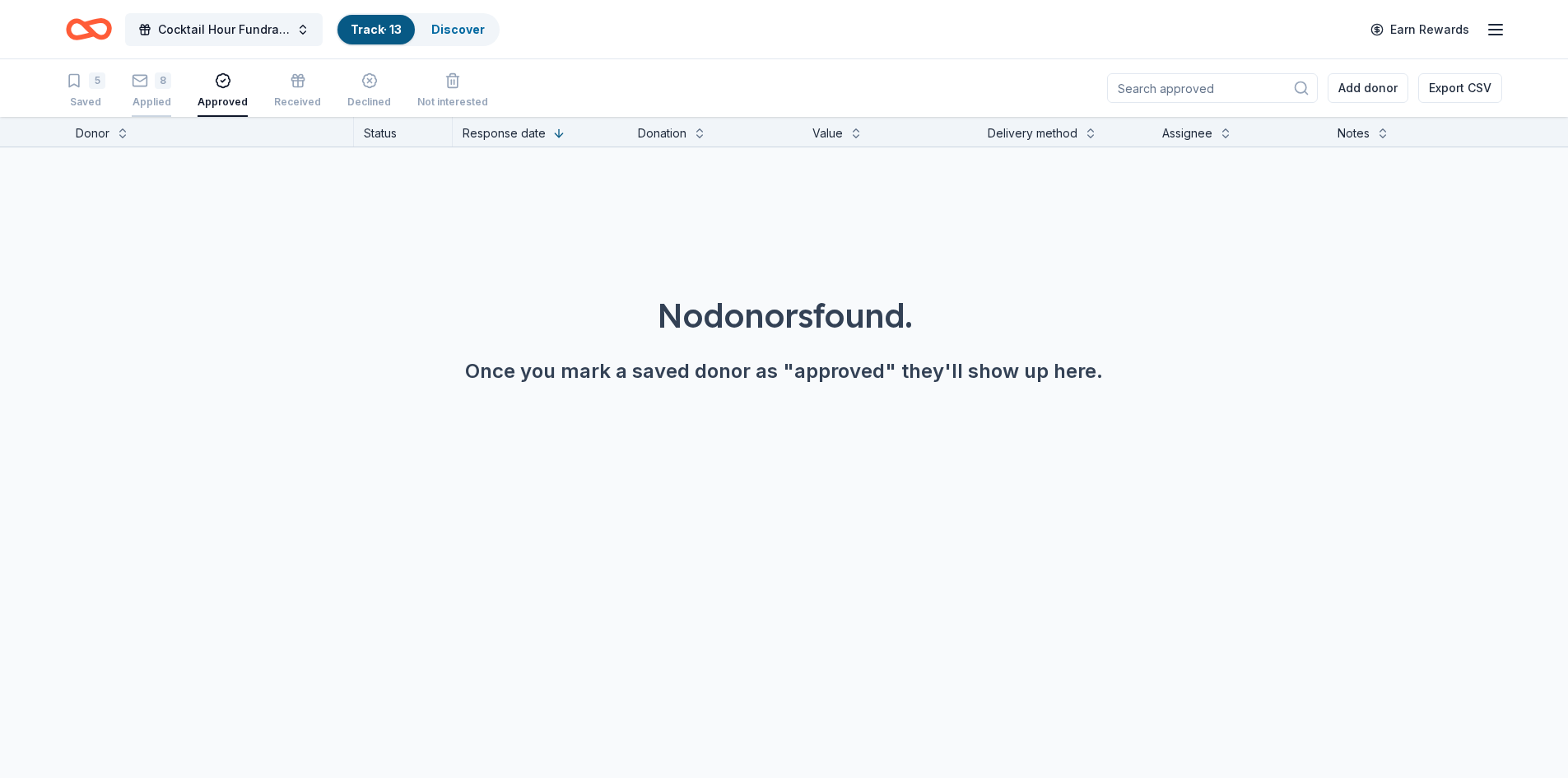
click at [155, 100] on div "Applied" at bounding box center [151, 102] width 39 height 13
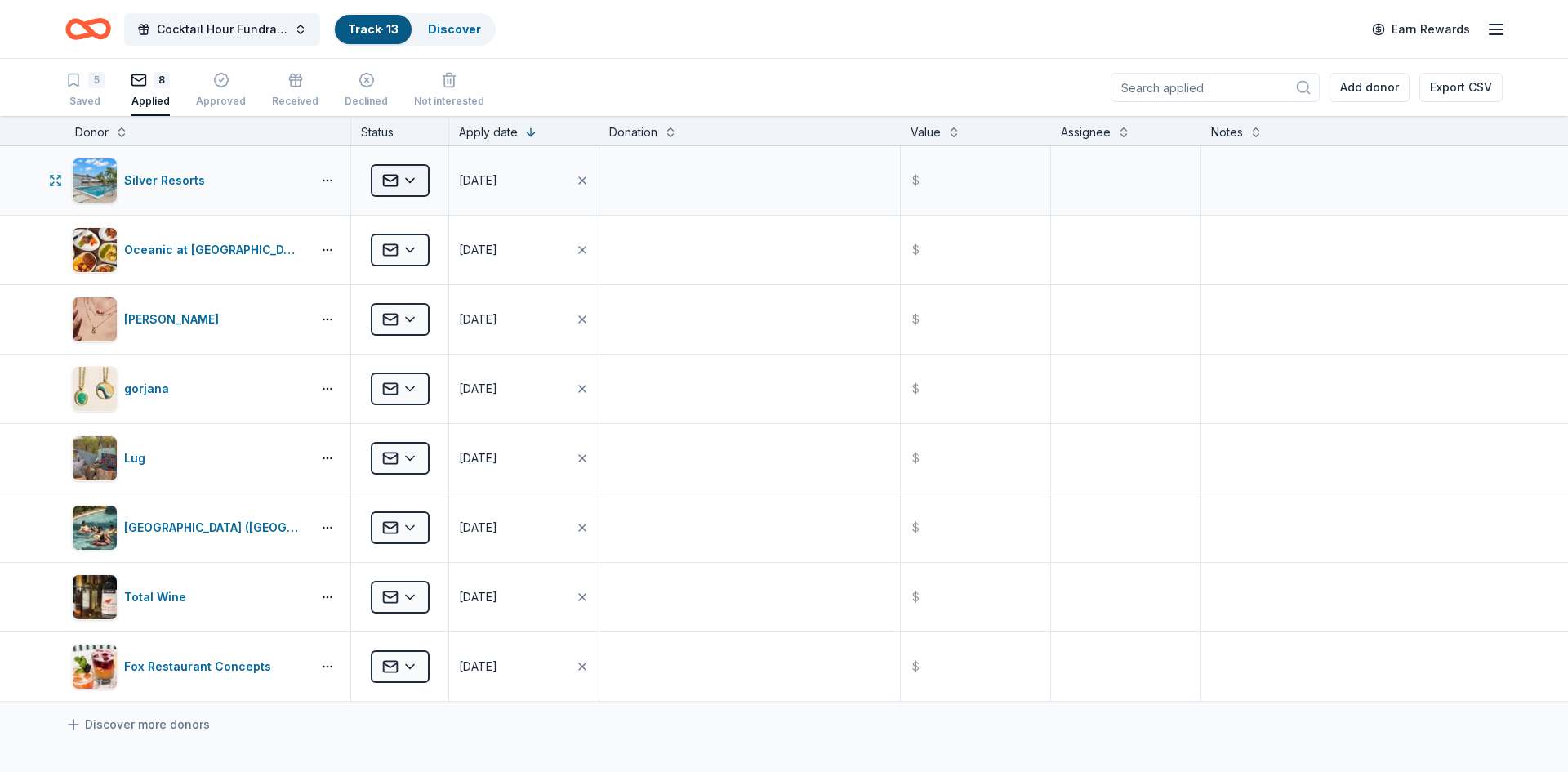
click at [397, 191] on html "Cocktail Hour Fundraiser at the Continuum Track · 13 Discover Earn Rewards 5 Sa…" at bounding box center [784, 386] width 1568 height 772
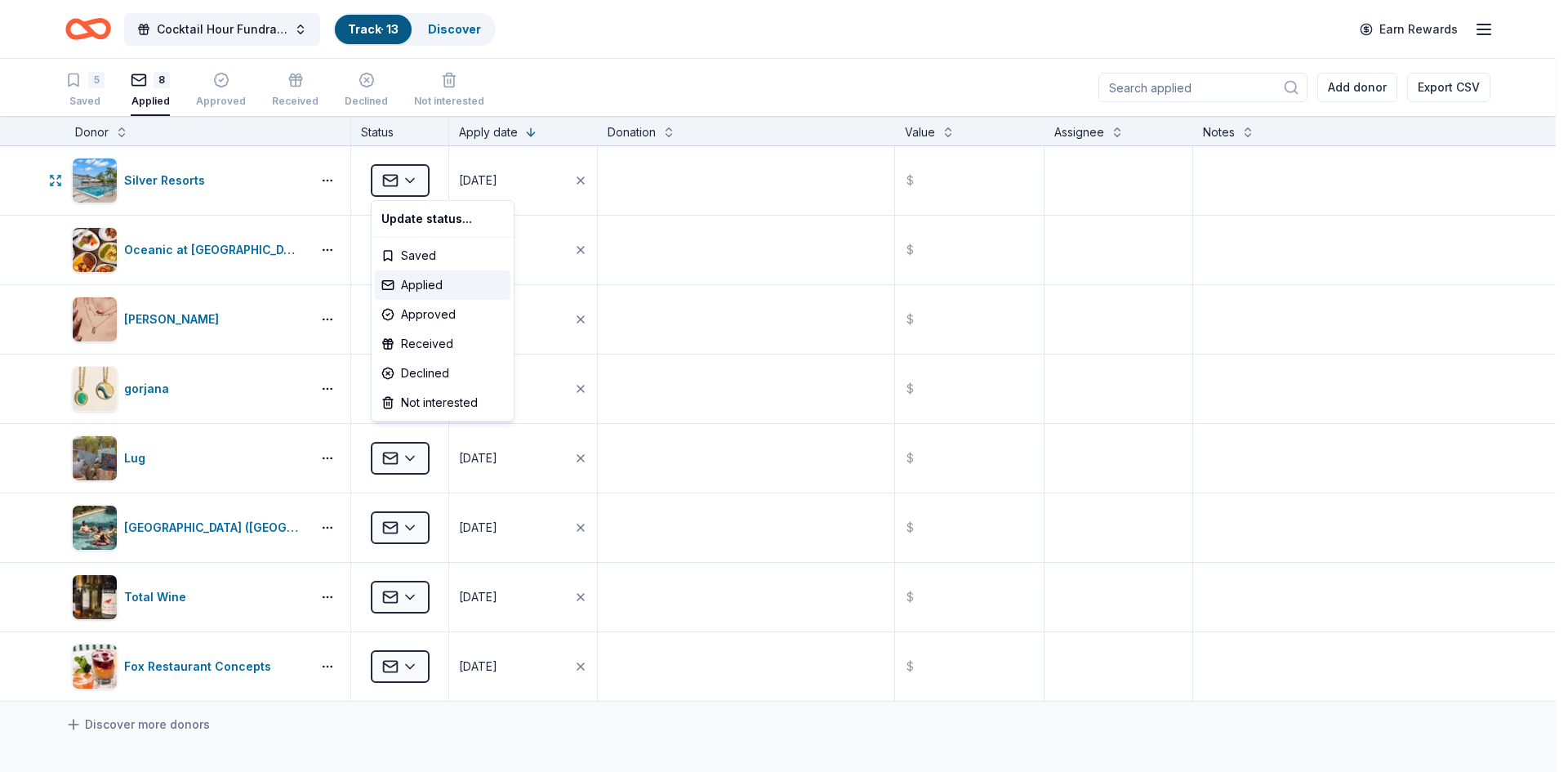
click at [408, 179] on html "Cocktail Hour Fundraiser at the Continuum Track · 13 Discover Earn Rewards 5 Sa…" at bounding box center [784, 386] width 1568 height 772
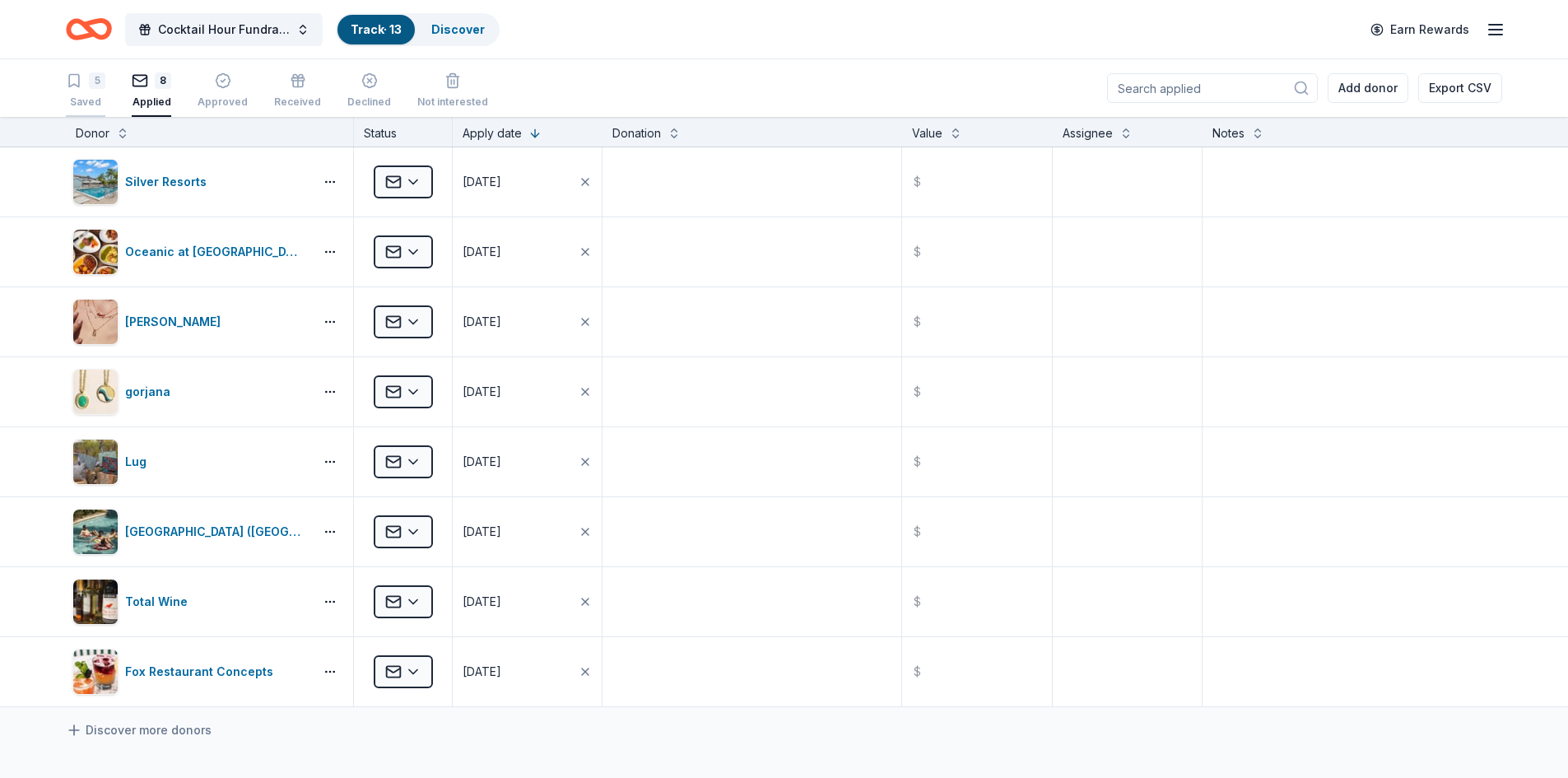
click at [88, 98] on div "Saved" at bounding box center [85, 102] width 39 height 13
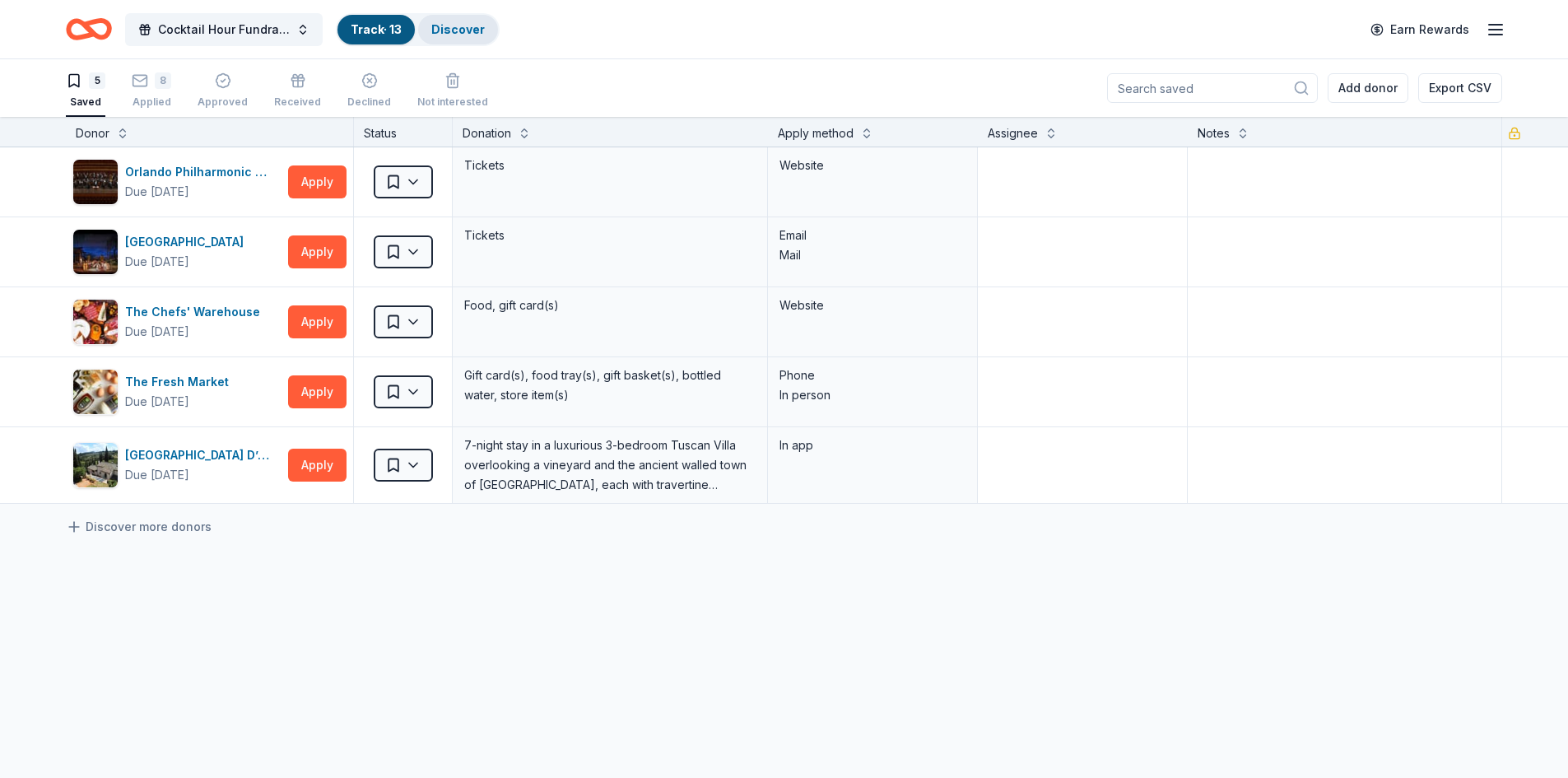
click at [468, 29] on link "Discover" at bounding box center [458, 29] width 54 height 14
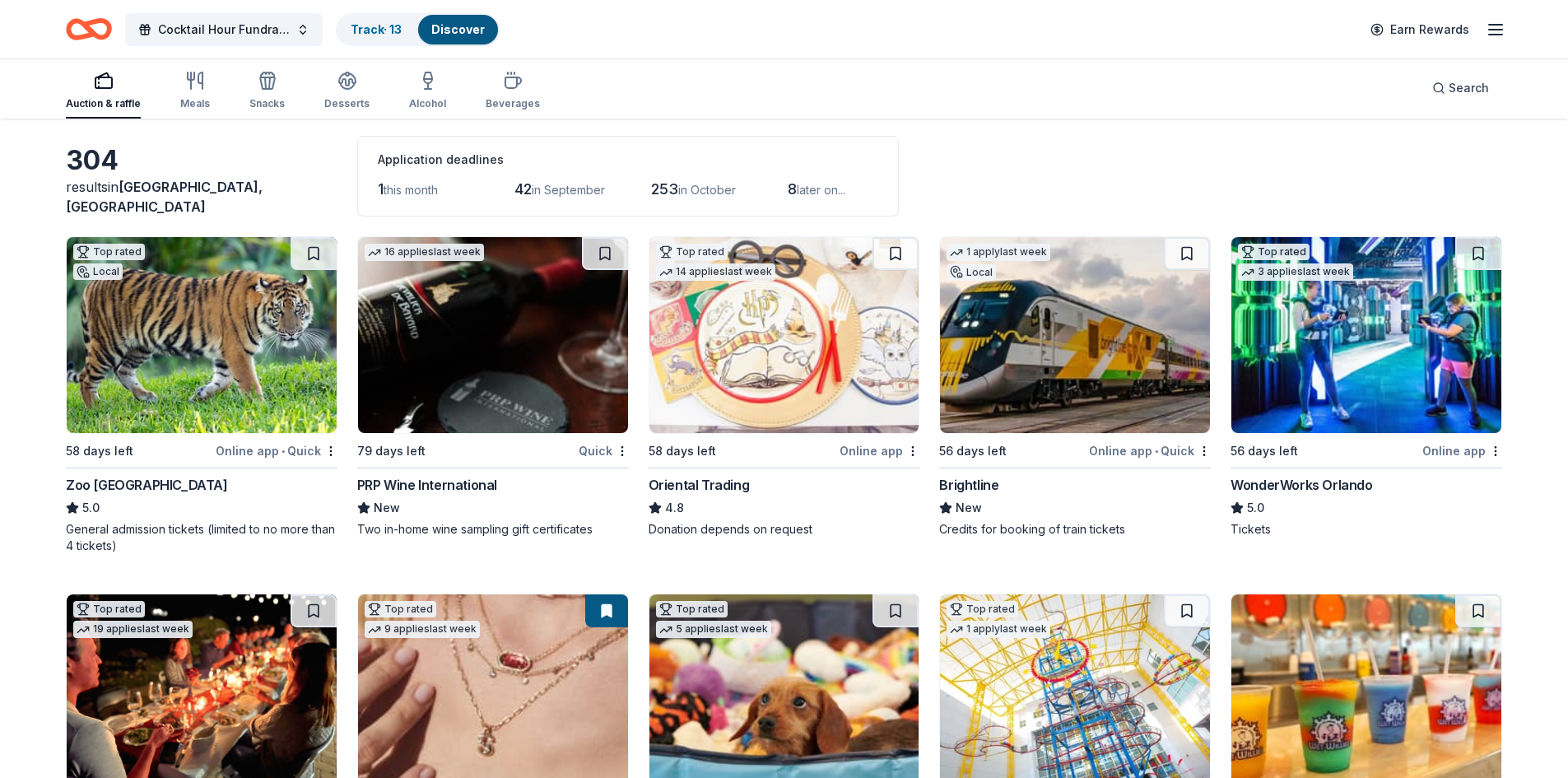
scroll to position [76, 0]
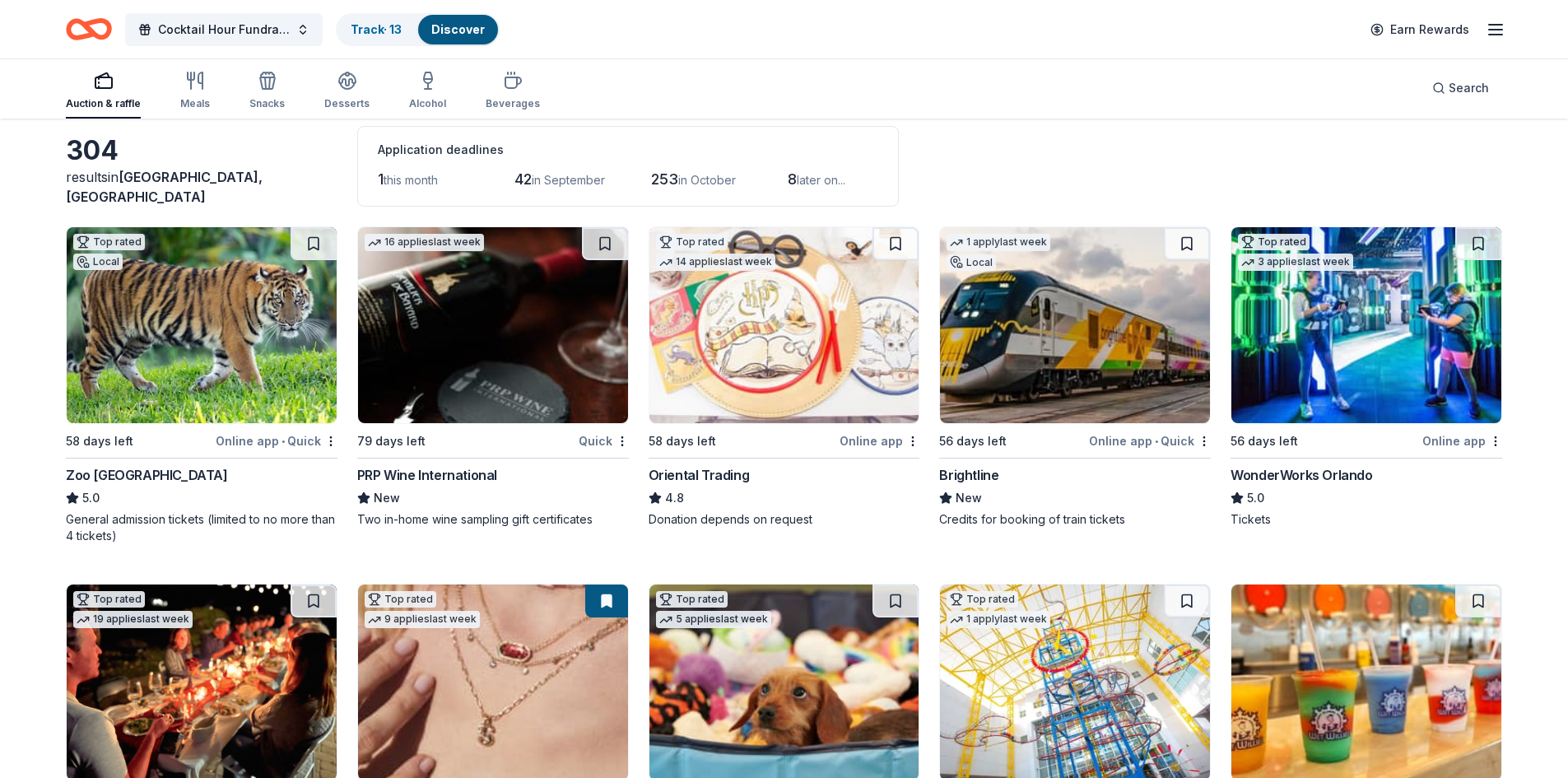
click at [482, 467] on div "PRP Wine International" at bounding box center [427, 474] width 140 height 20
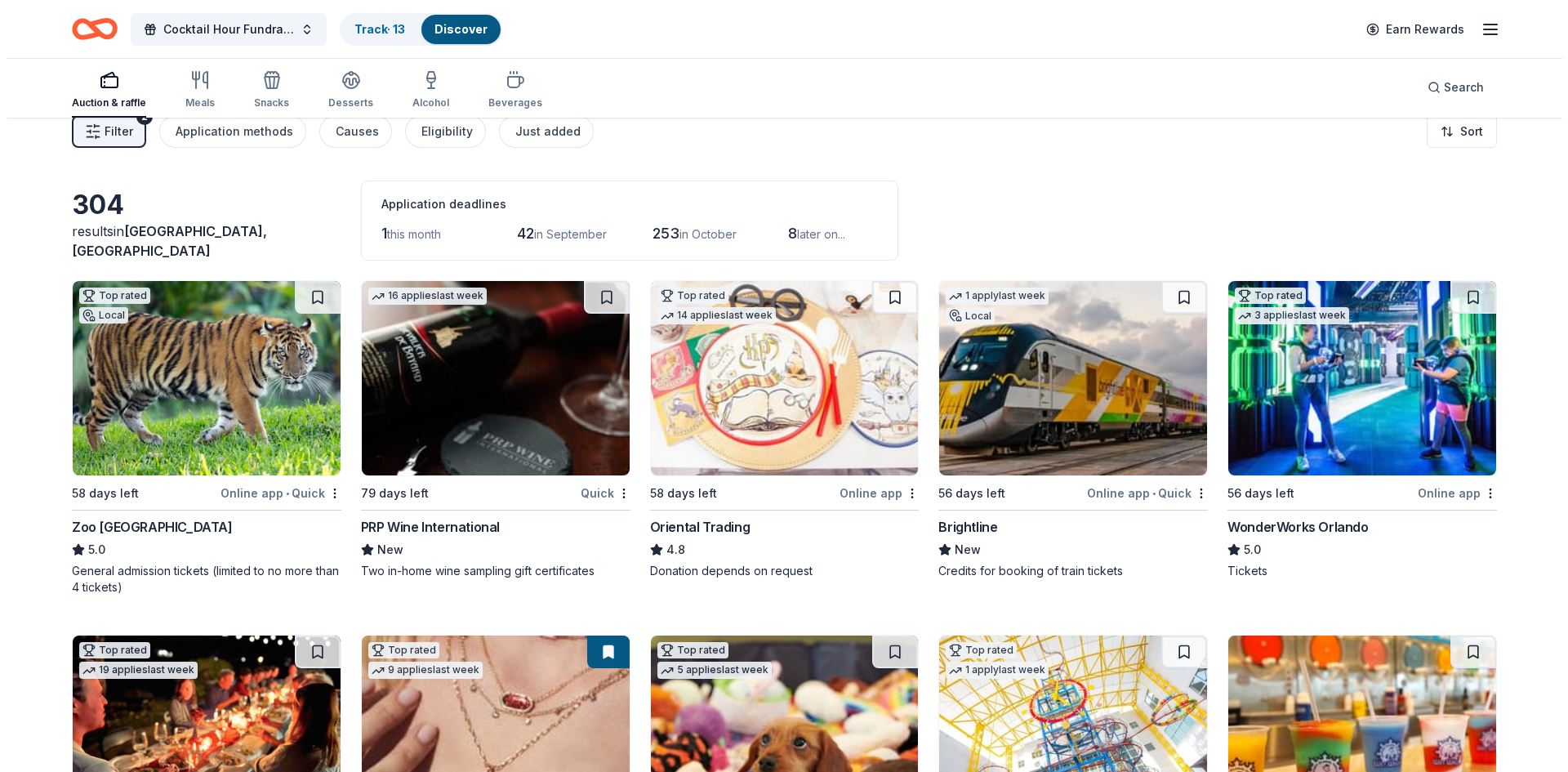
scroll to position [0, 0]
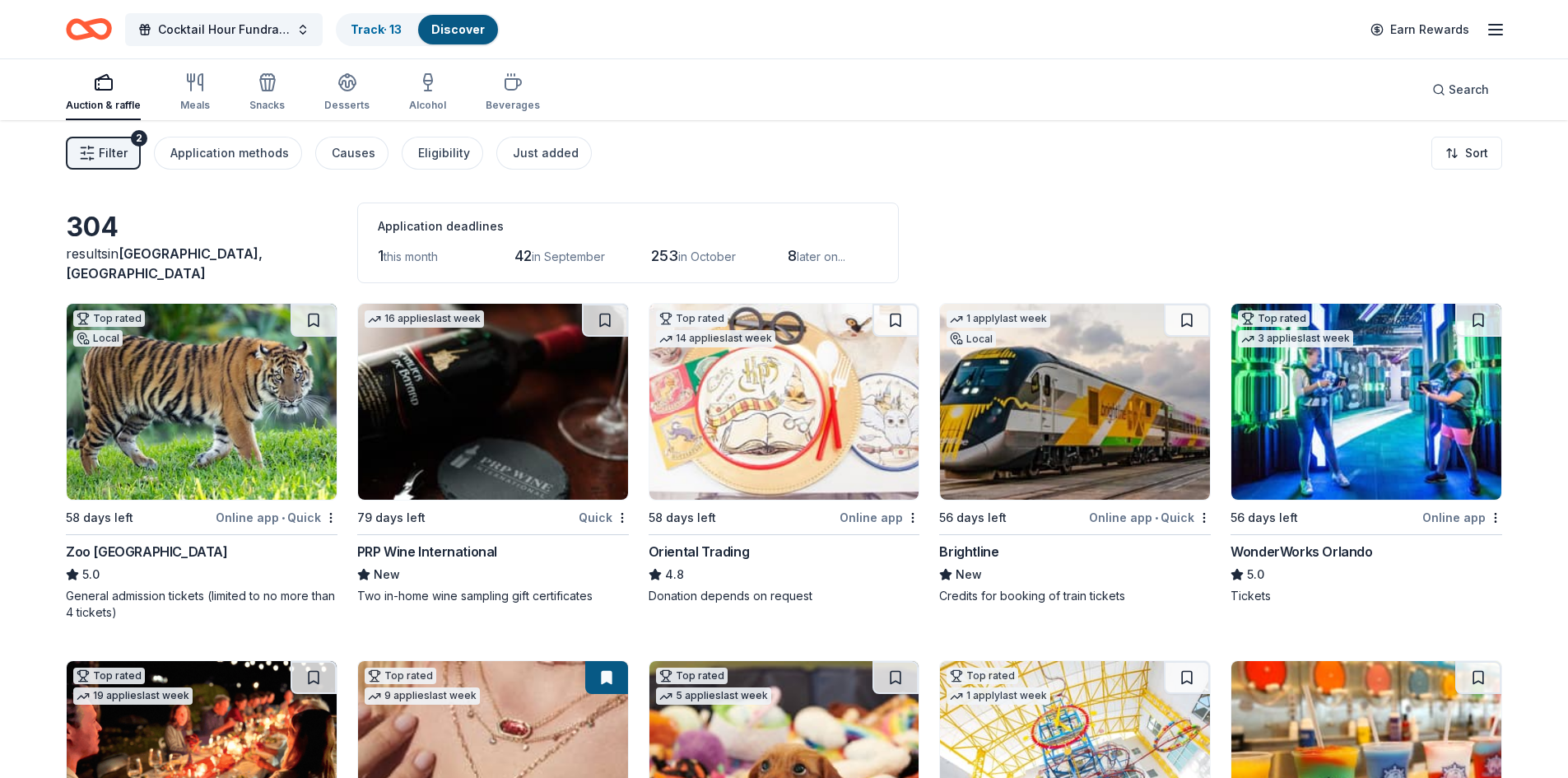
click at [123, 159] on span "Filter" at bounding box center [113, 153] width 29 height 20
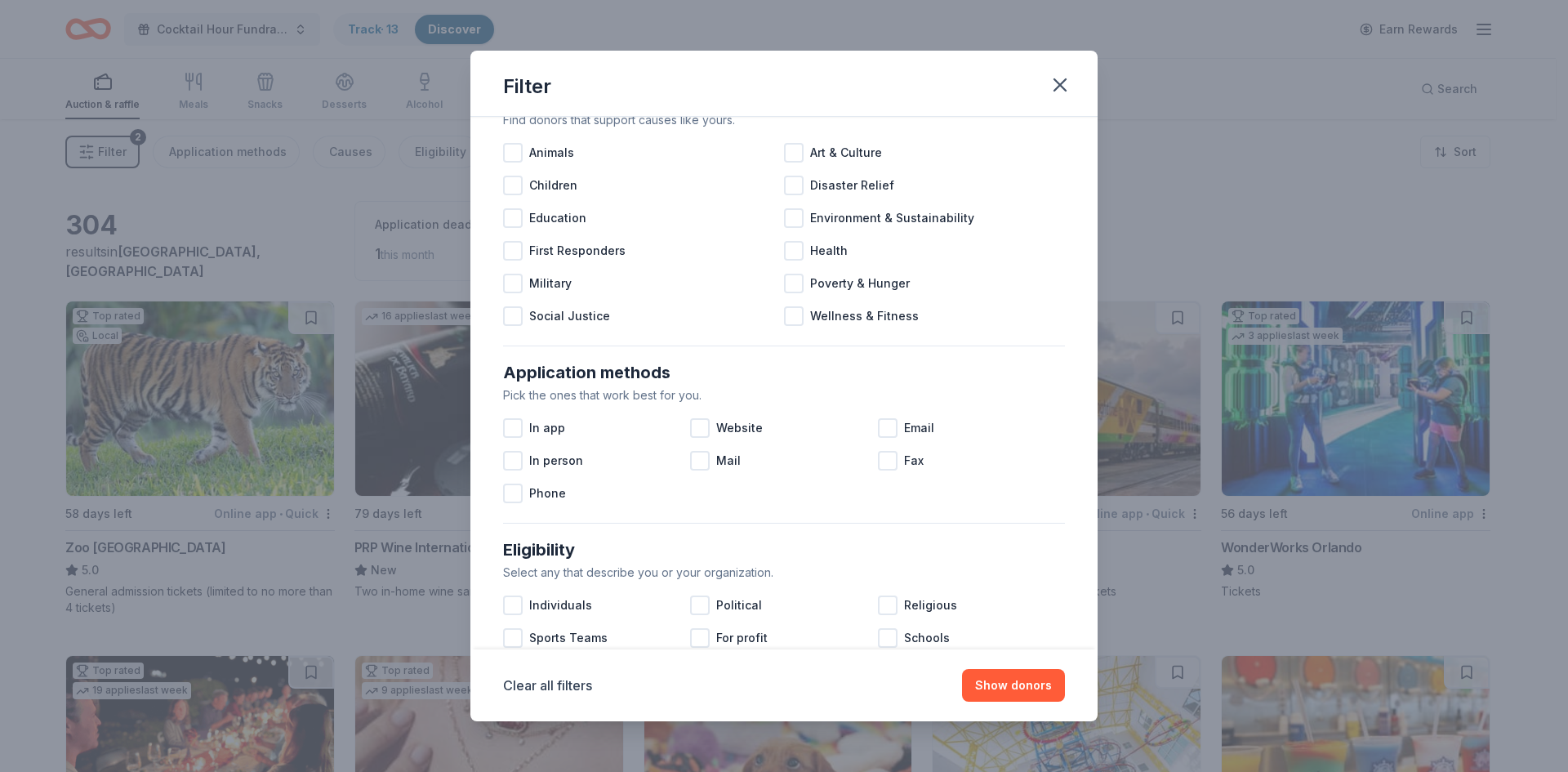
scroll to position [5, 0]
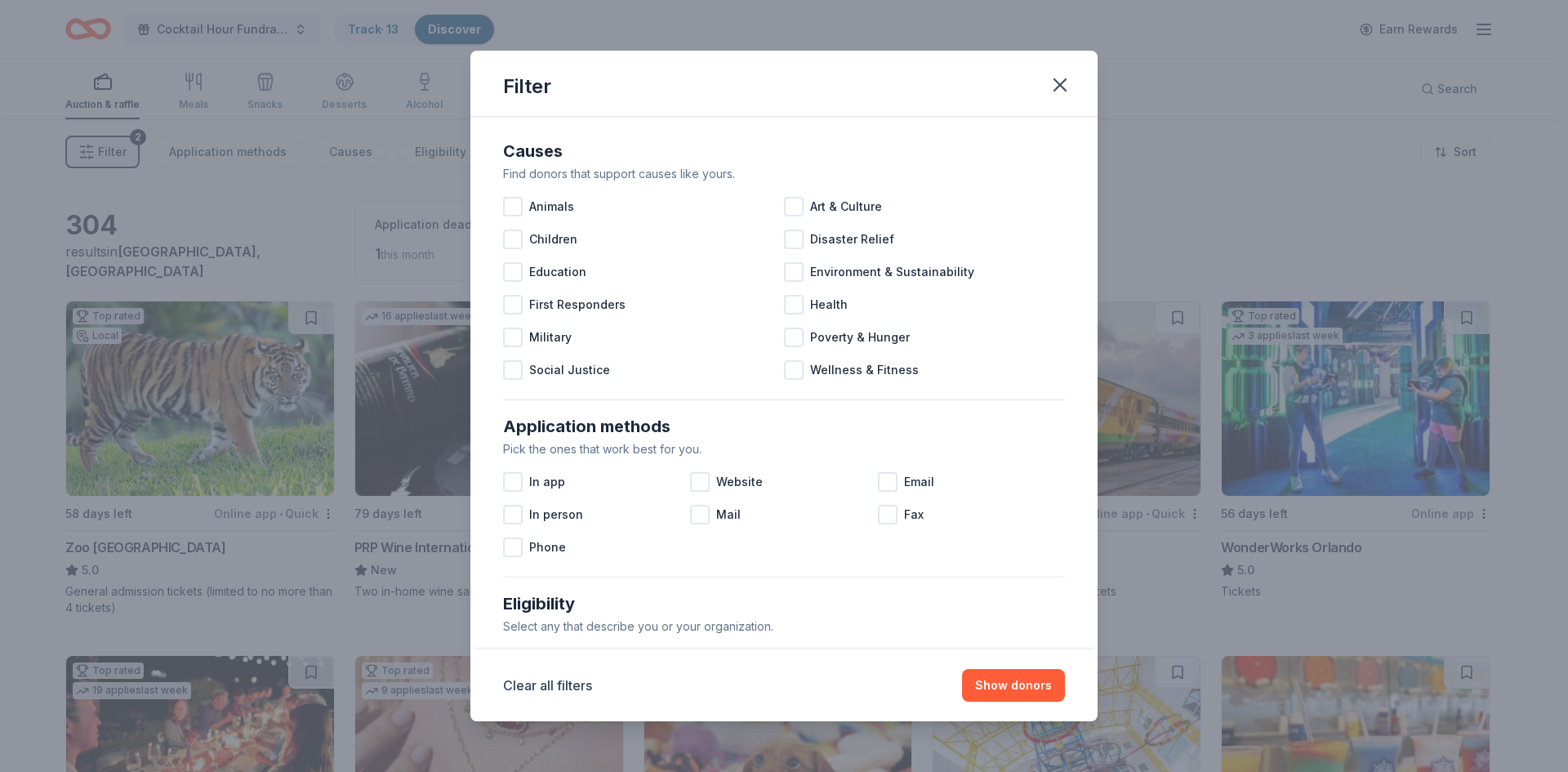
click at [336, 267] on div "Filter Causes Find donors that support causes like yours. Animals Art & Culture…" at bounding box center [784, 386] width 1568 height 772
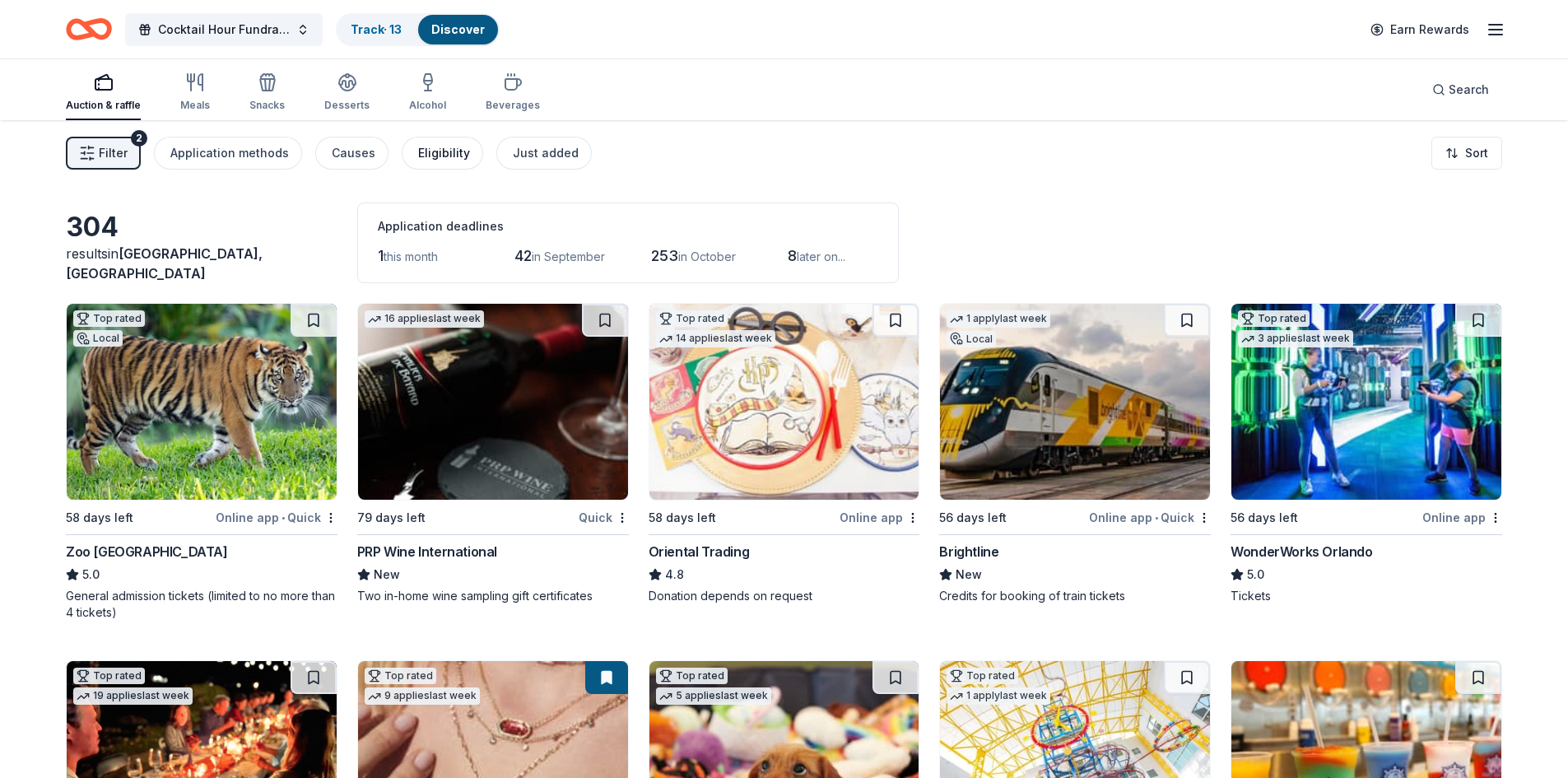
click at [446, 145] on div "Eligibility" at bounding box center [444, 153] width 52 height 20
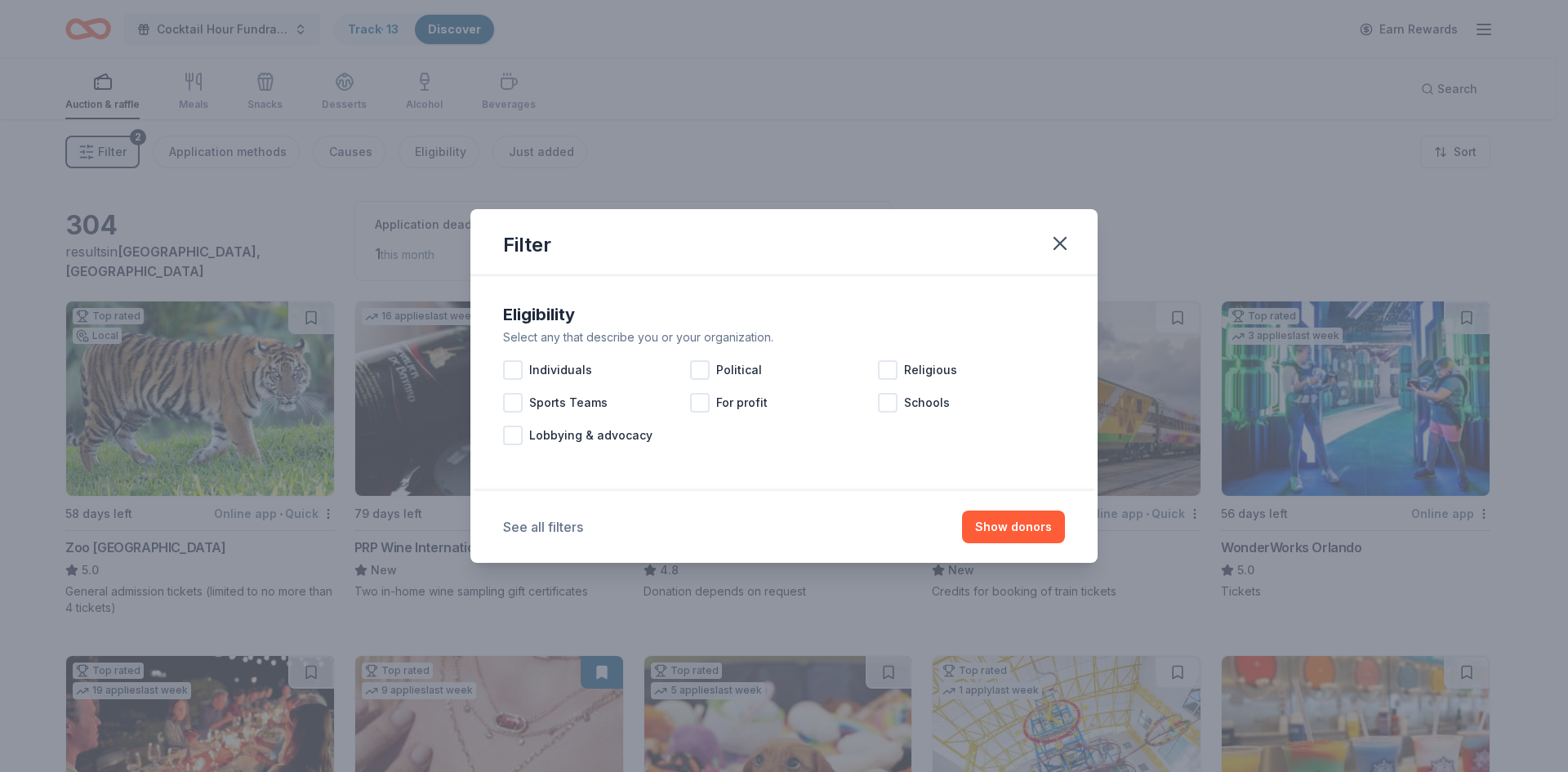
click at [538, 532] on button "See all filters" at bounding box center [543, 526] width 80 height 20
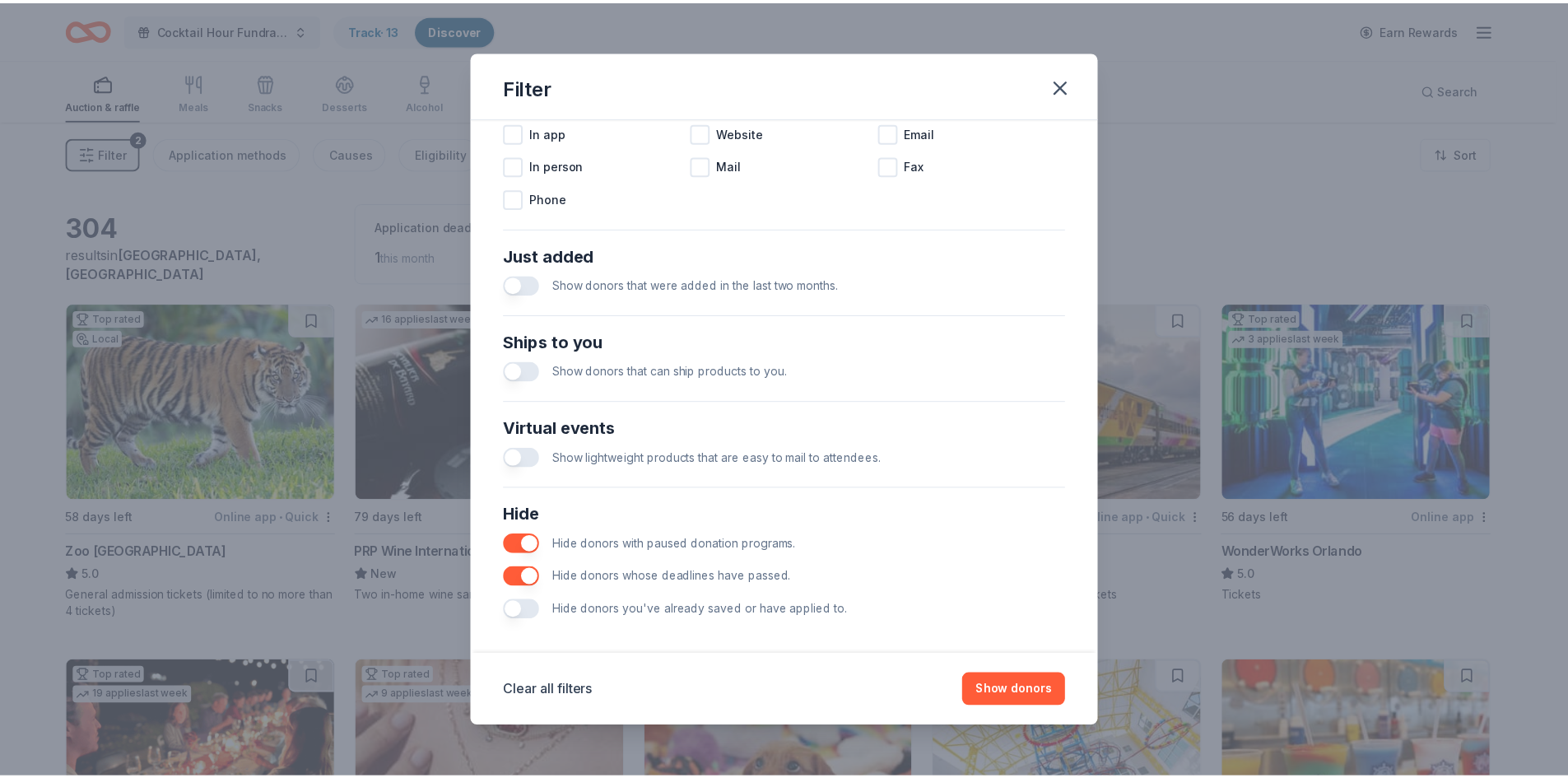
scroll to position [543, 0]
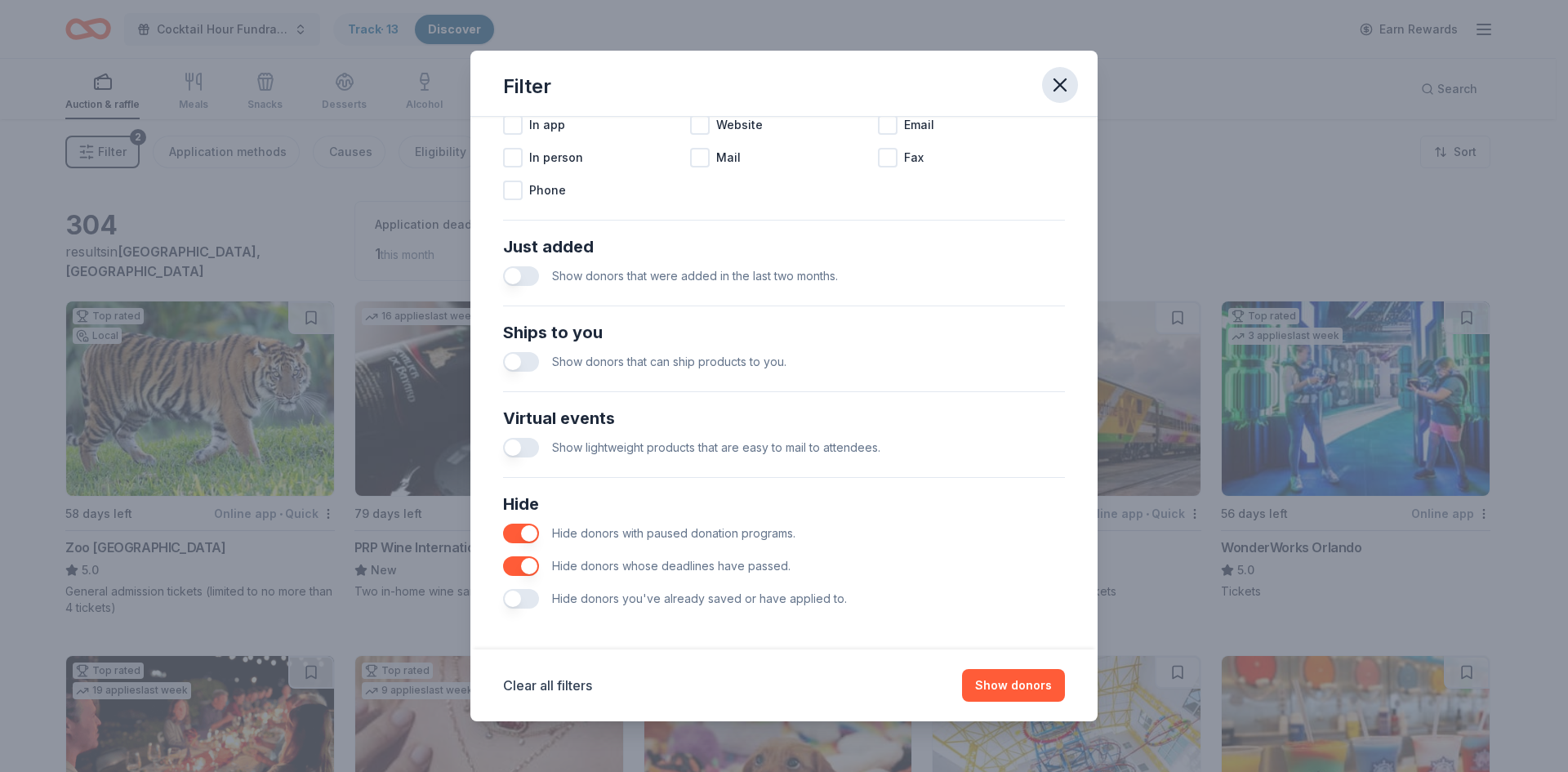
click at [1065, 91] on icon "button" at bounding box center [1060, 84] width 23 height 23
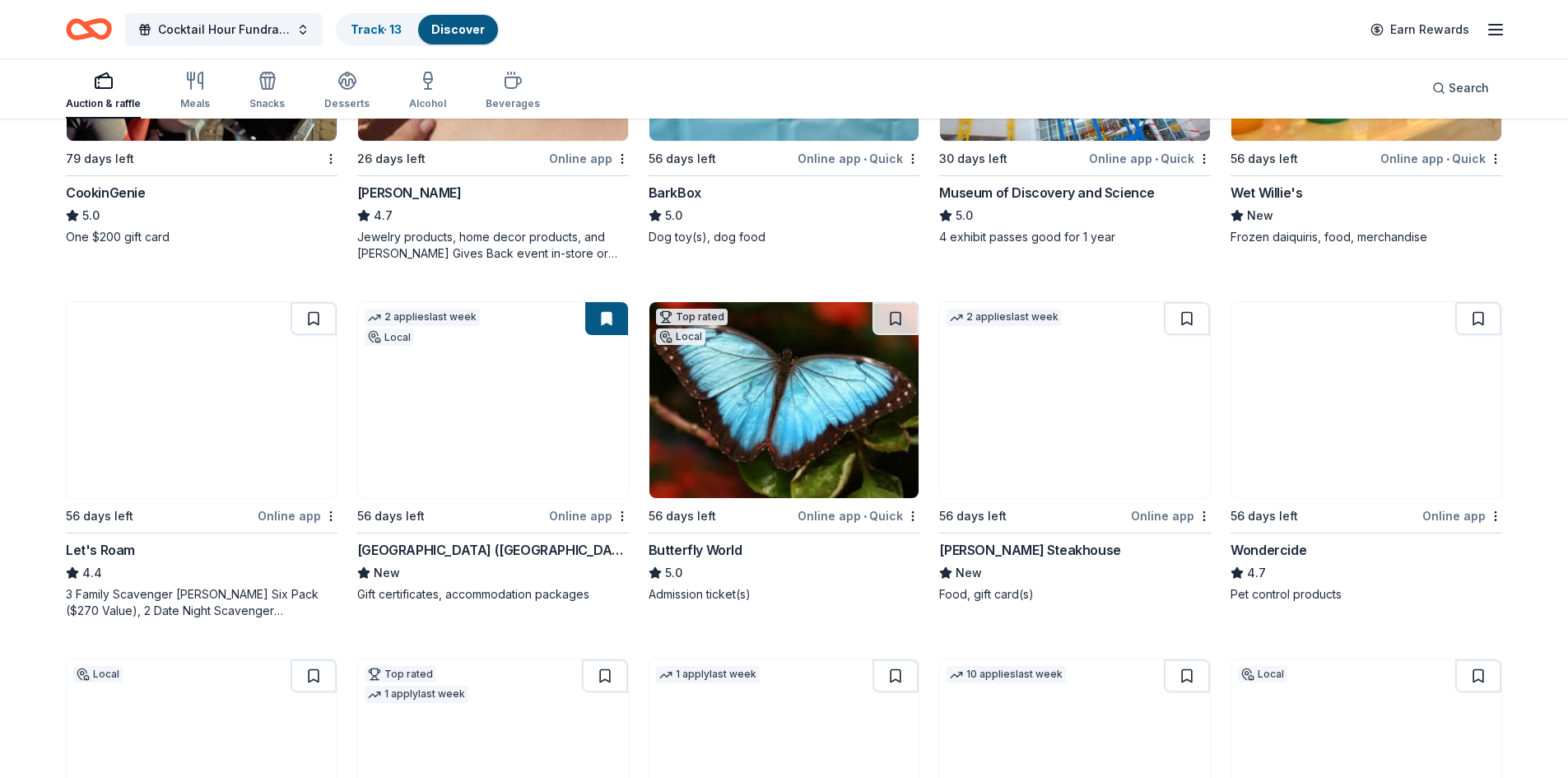
scroll to position [717, 0]
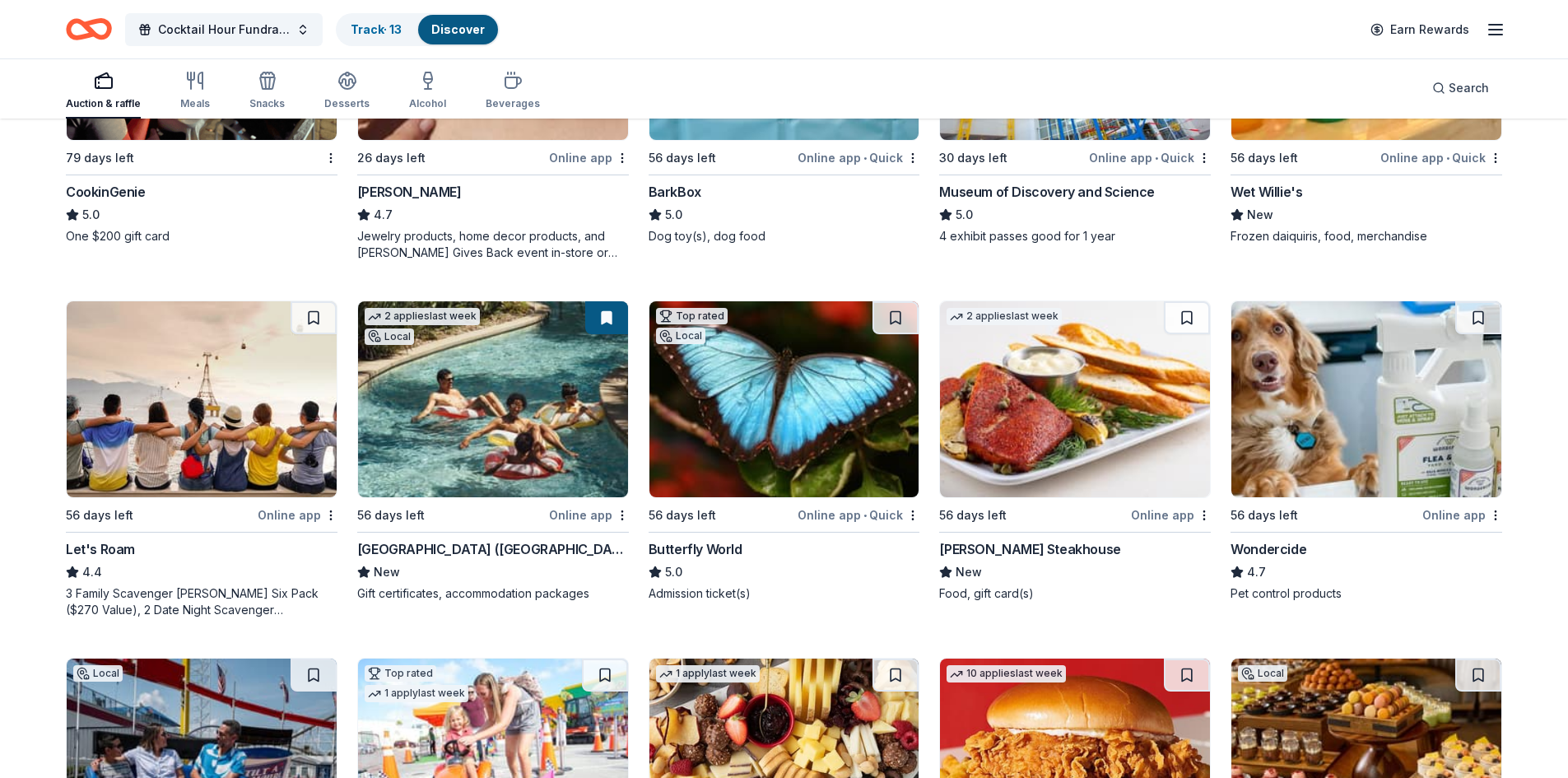
click at [1078, 443] on img at bounding box center [1075, 399] width 270 height 196
click at [1004, 451] on img at bounding box center [1075, 399] width 270 height 196
click at [286, 32] on span "Cocktail Hour Fundraiser at the Continuum" at bounding box center [224, 30] width 132 height 20
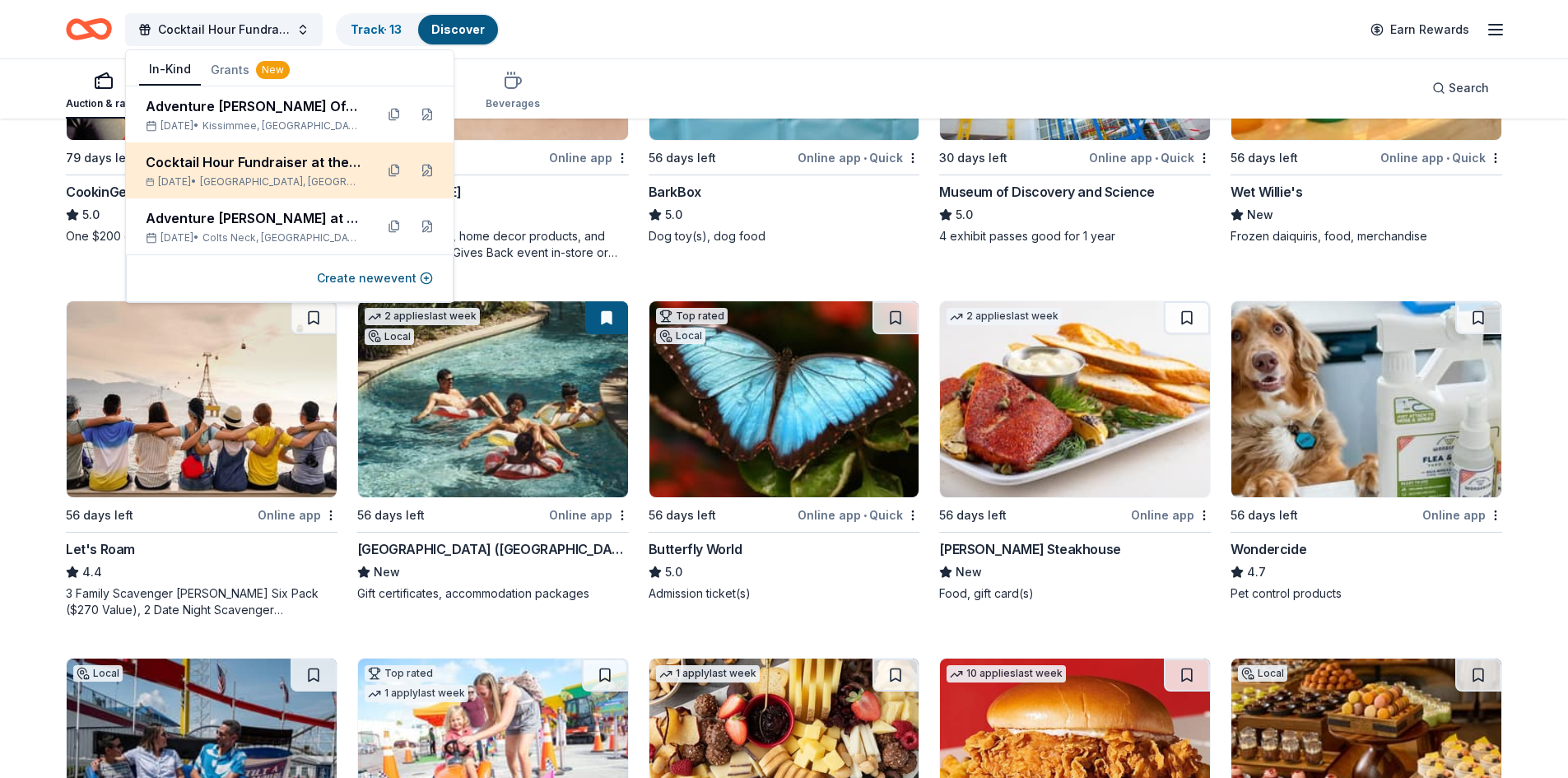
drag, startPoint x: 306, startPoint y: 181, endPoint x: 359, endPoint y: 162, distance: 56.3
click at [359, 162] on div "Cocktail Hour Fundraiser at the Continuum" at bounding box center [253, 162] width 216 height 20
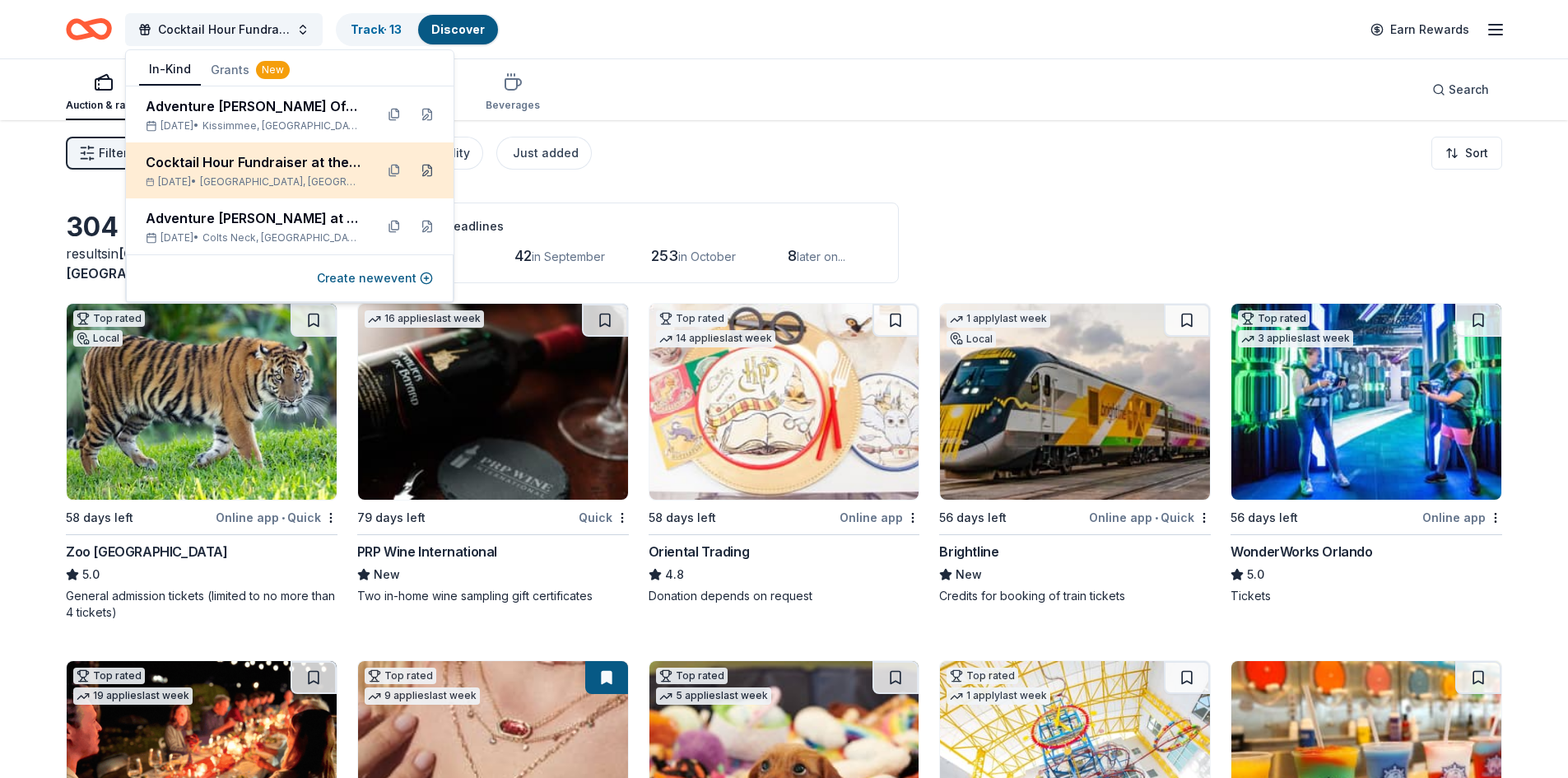
click at [426, 172] on button at bounding box center [427, 170] width 27 height 27
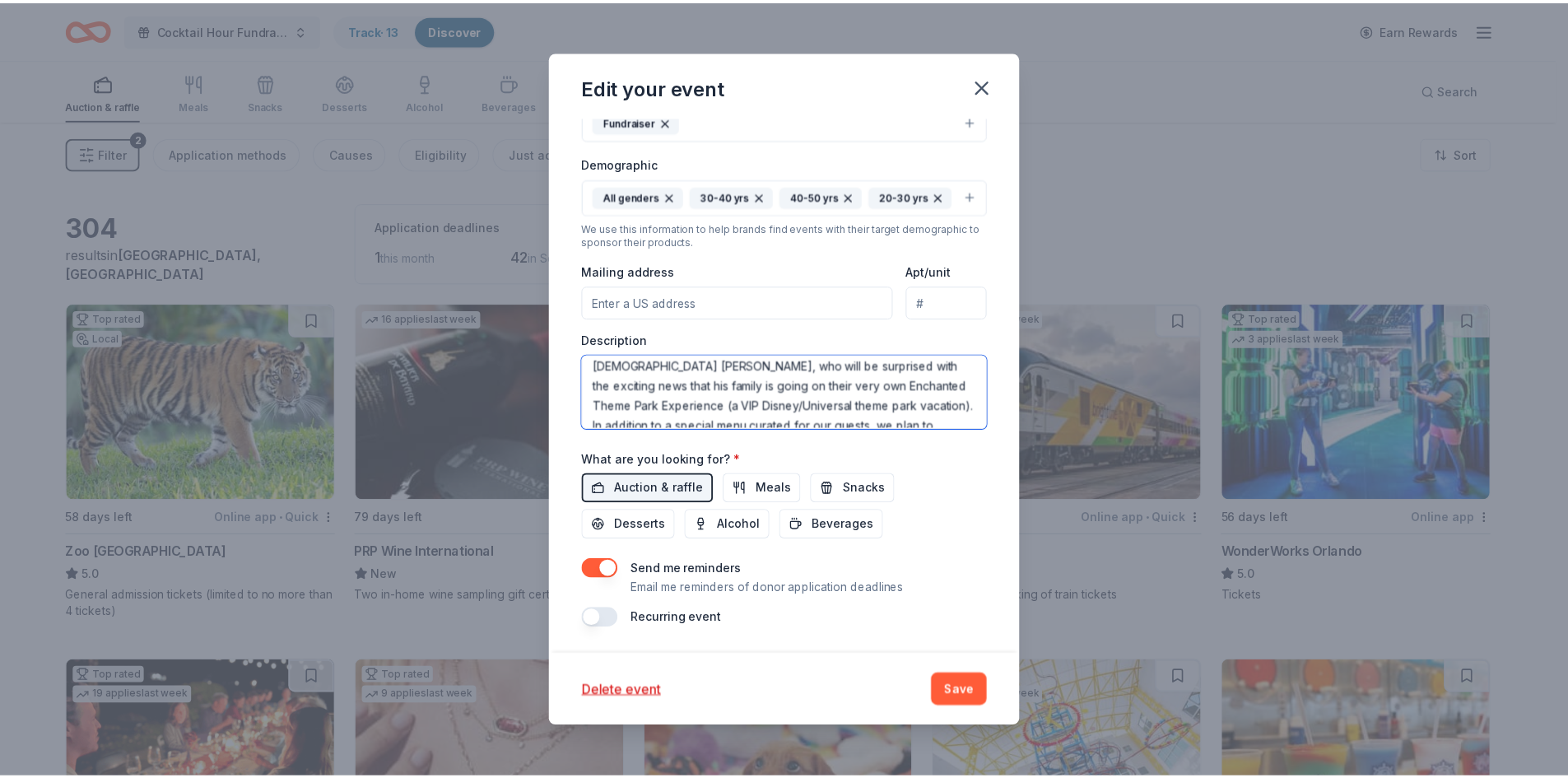
scroll to position [85, 0]
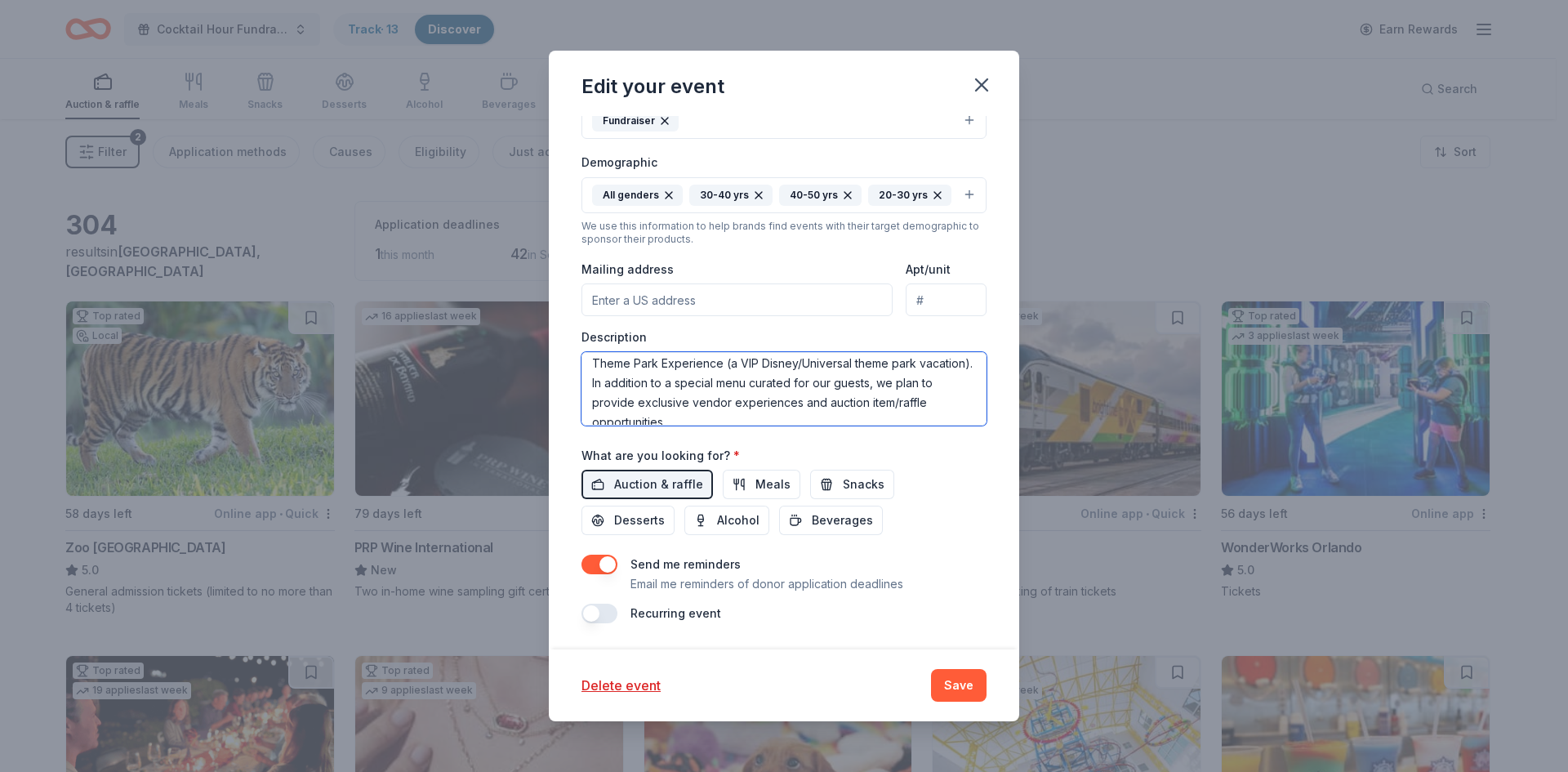
drag, startPoint x: 710, startPoint y: 361, endPoint x: 901, endPoint y: 367, distance: 191.1
click at [901, 367] on textarea "This event is a cocktail hour fundraiser for residents at the Continuum on Sout…" at bounding box center [784, 388] width 405 height 73
click at [936, 467] on div "What are you looking for? * Auction & raffle Meals Snacks Desserts Alcohol Beve…" at bounding box center [784, 490] width 405 height 91
click at [979, 68] on button "button" at bounding box center [982, 85] width 36 height 36
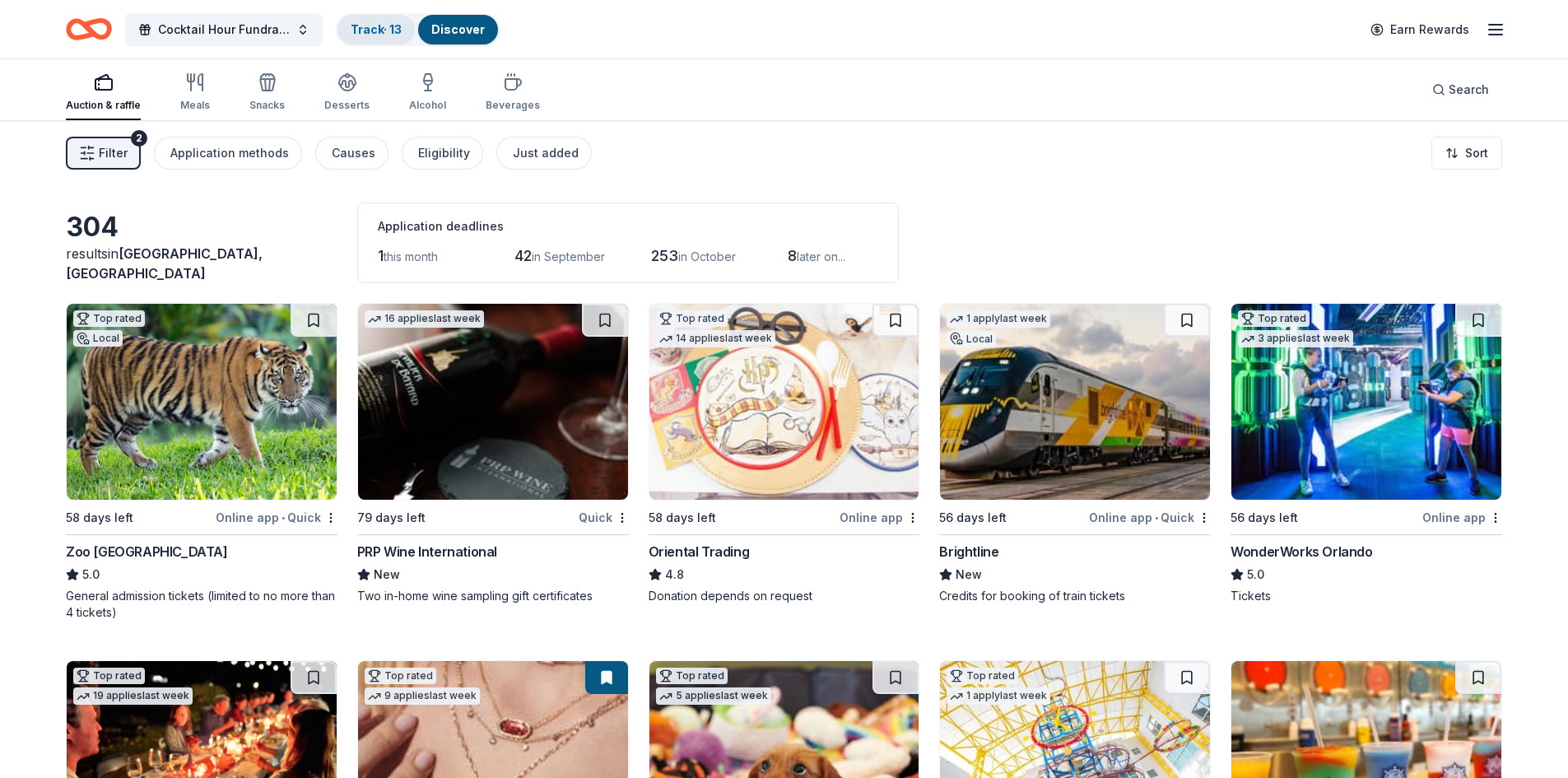
click at [384, 42] on div "Track · 13" at bounding box center [376, 29] width 77 height 30
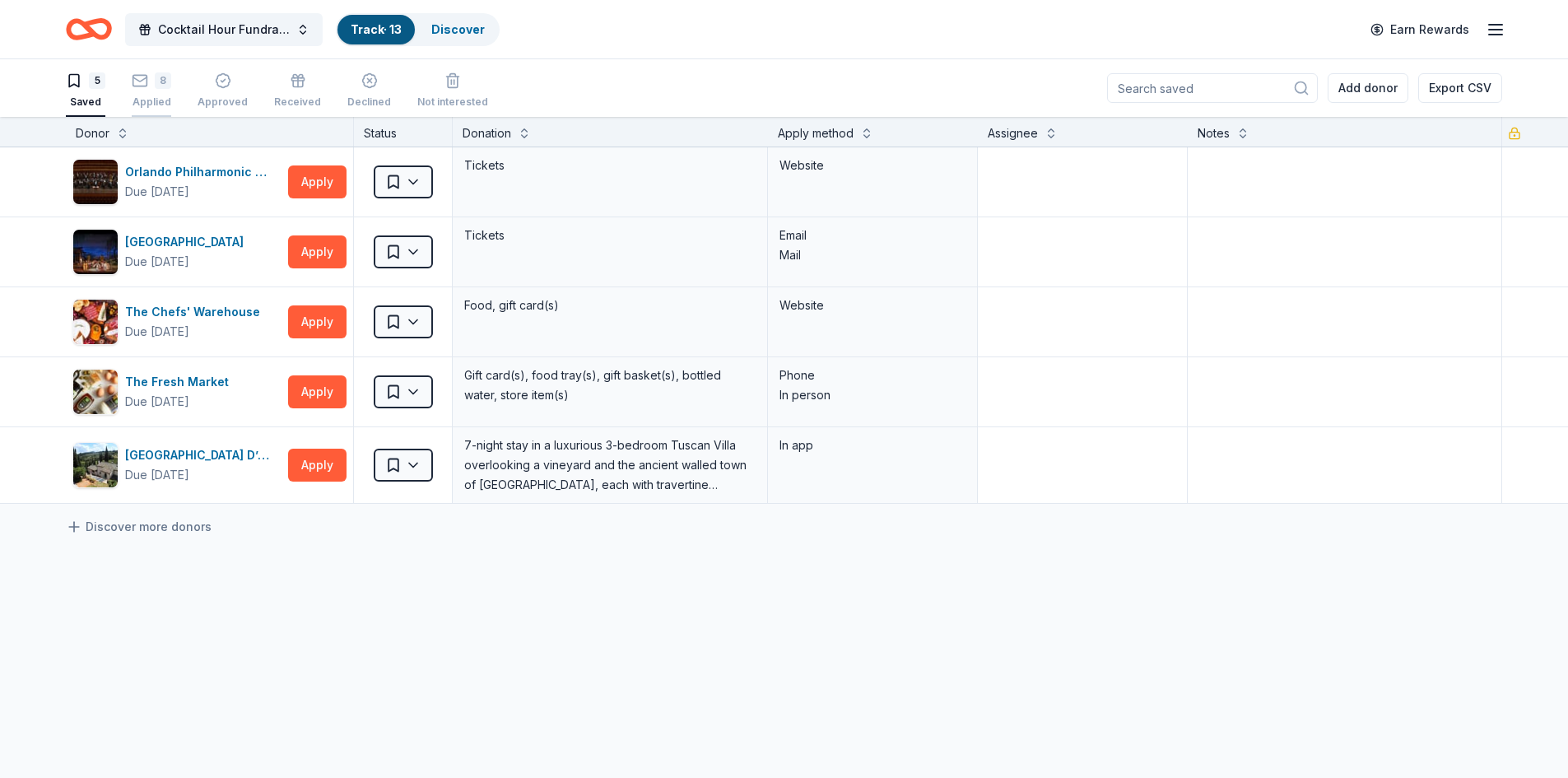
click at [139, 102] on div "Applied" at bounding box center [151, 102] width 39 height 13
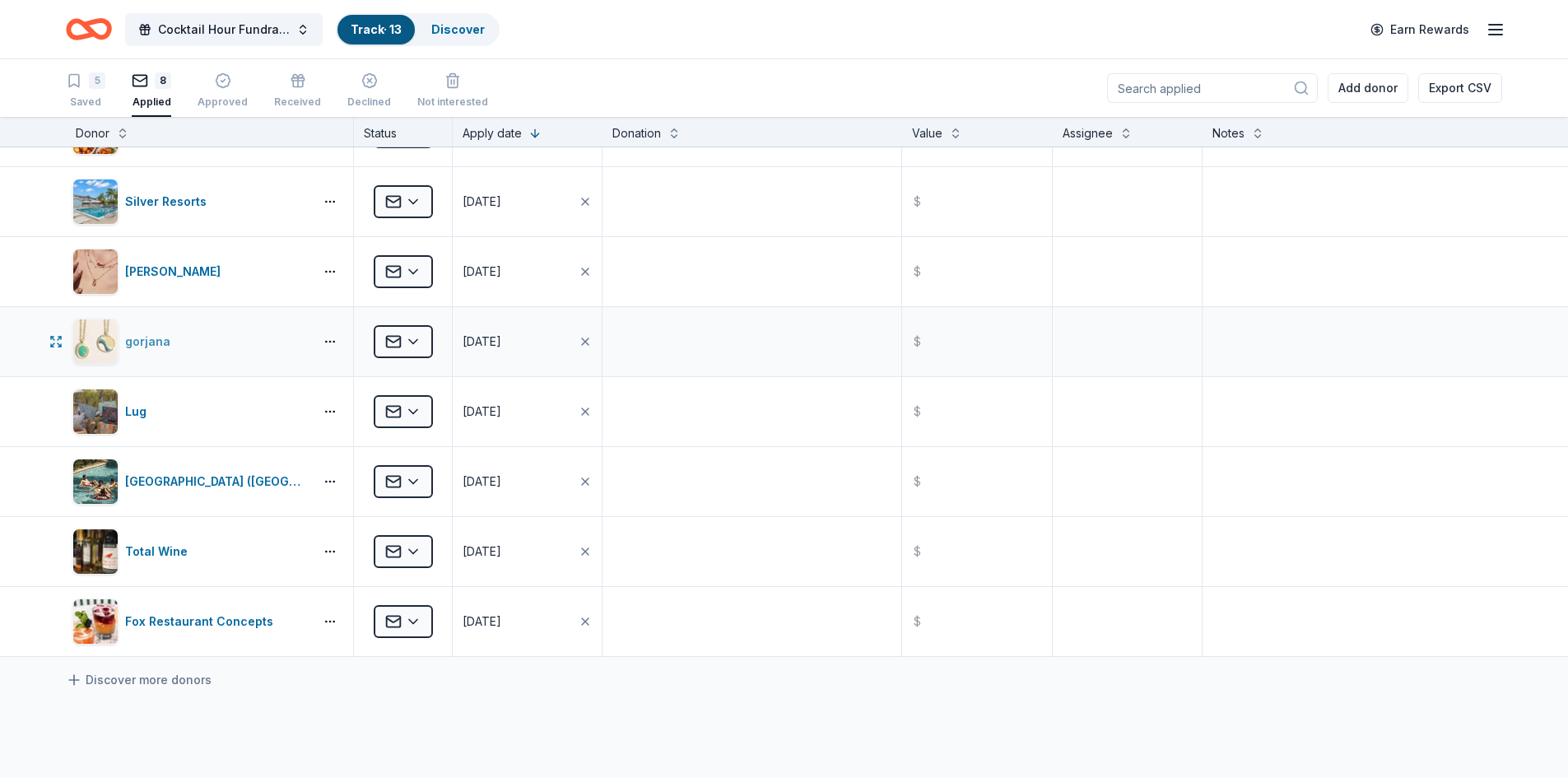
scroll to position [57, 0]
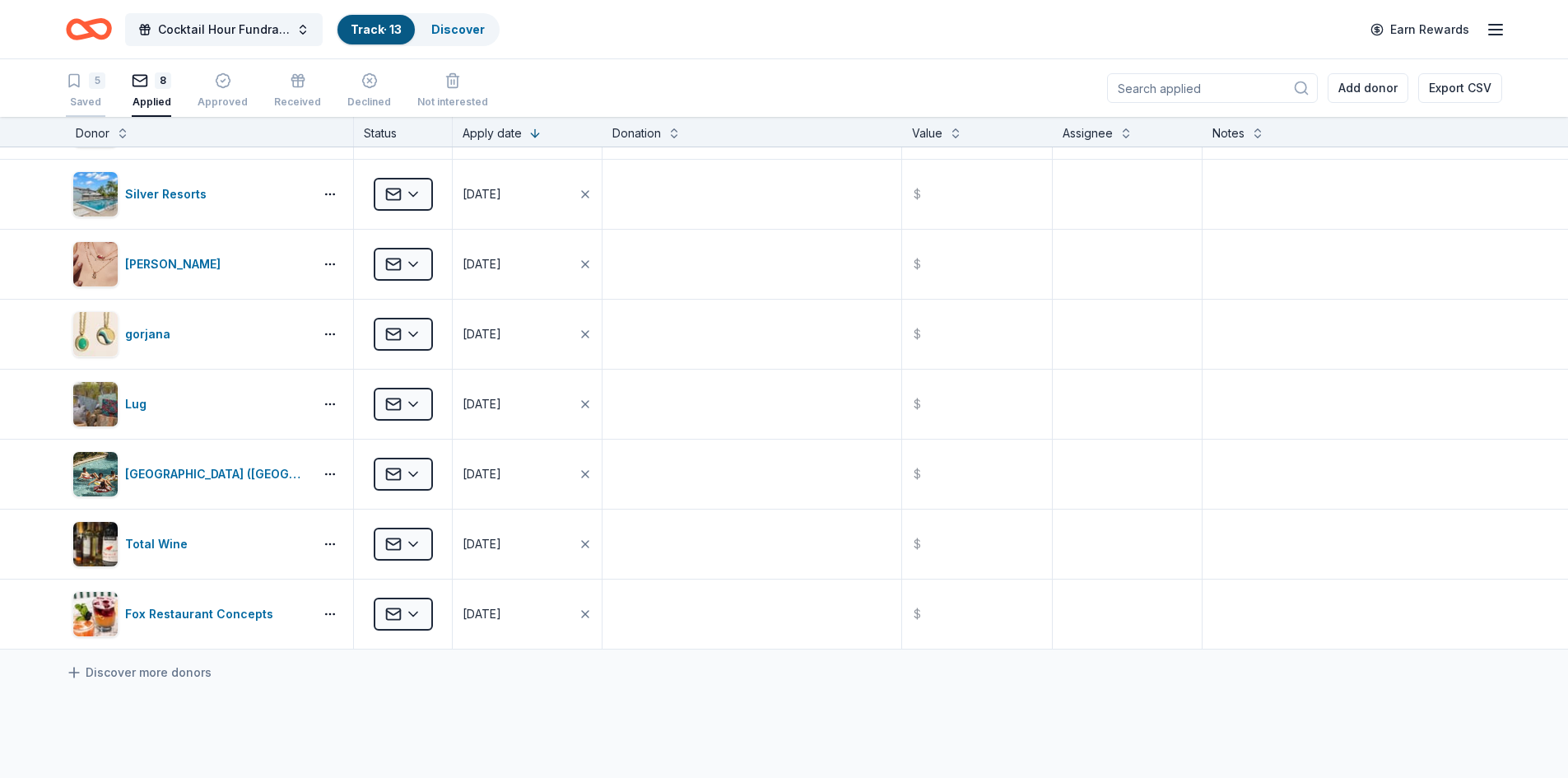
click at [99, 80] on div "5" at bounding box center [97, 80] width 16 height 16
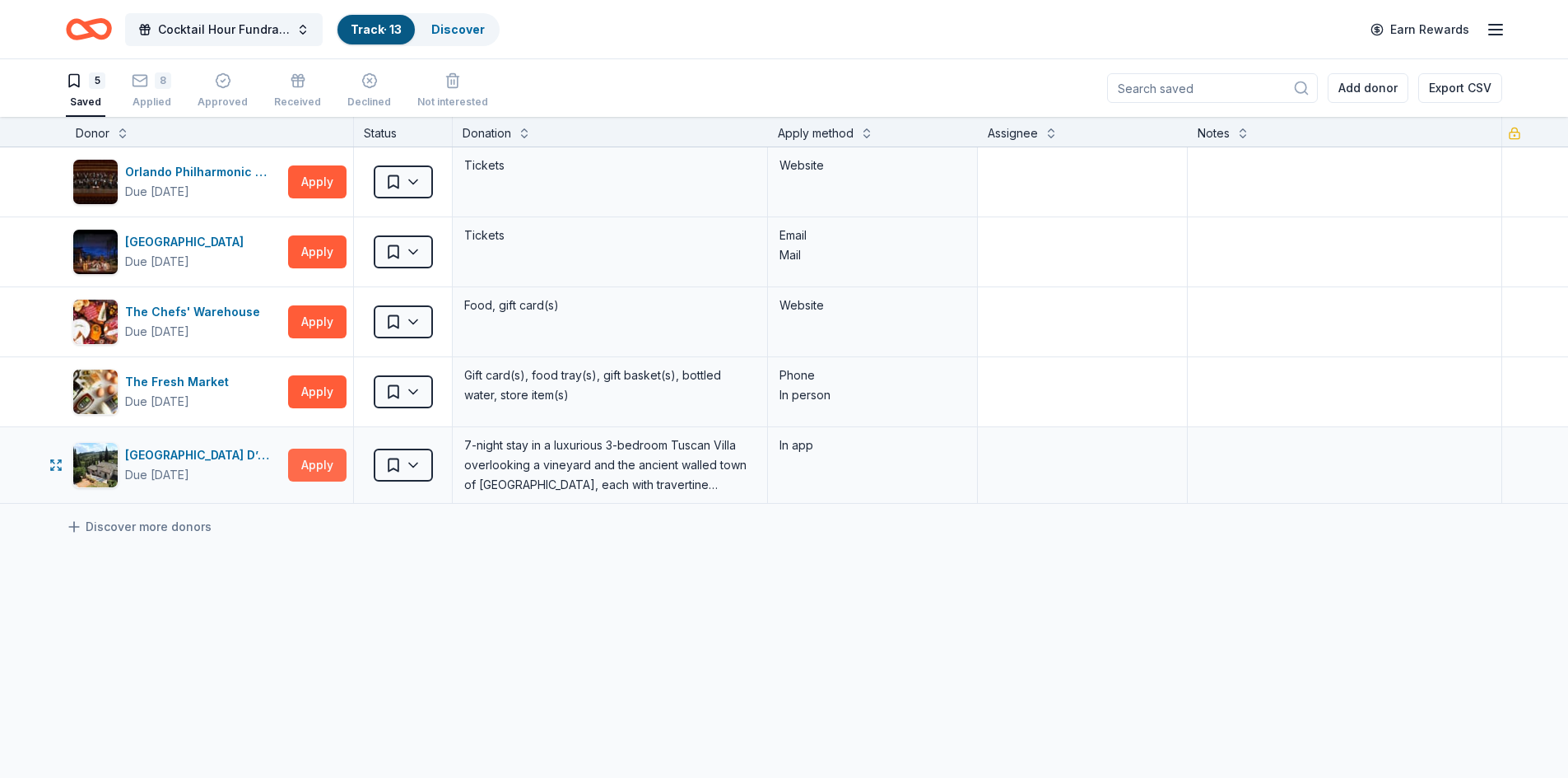
click at [319, 467] on button "Apply" at bounding box center [316, 465] width 58 height 32
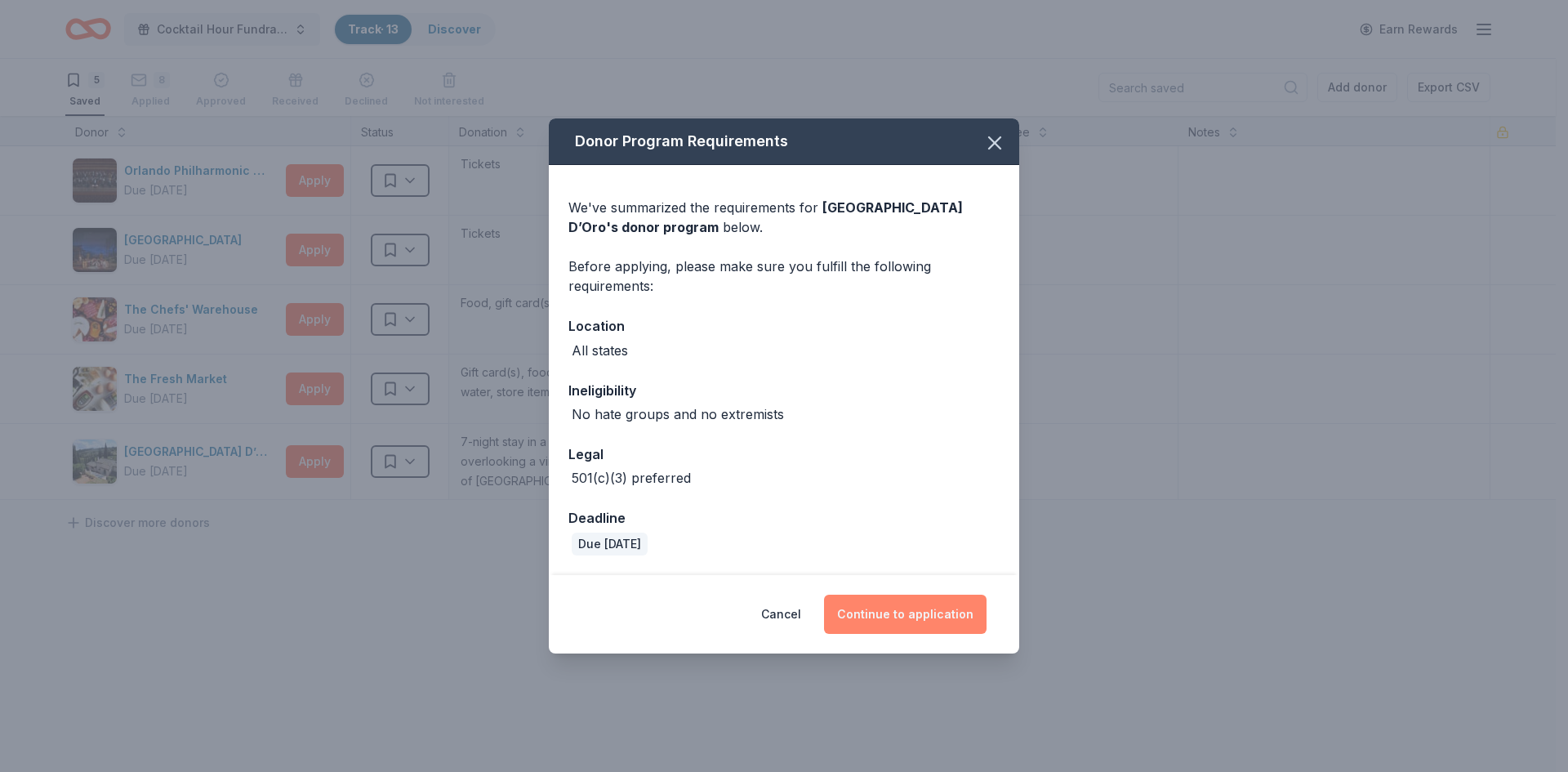
click at [913, 614] on button "Continue to application" at bounding box center [905, 614] width 162 height 39
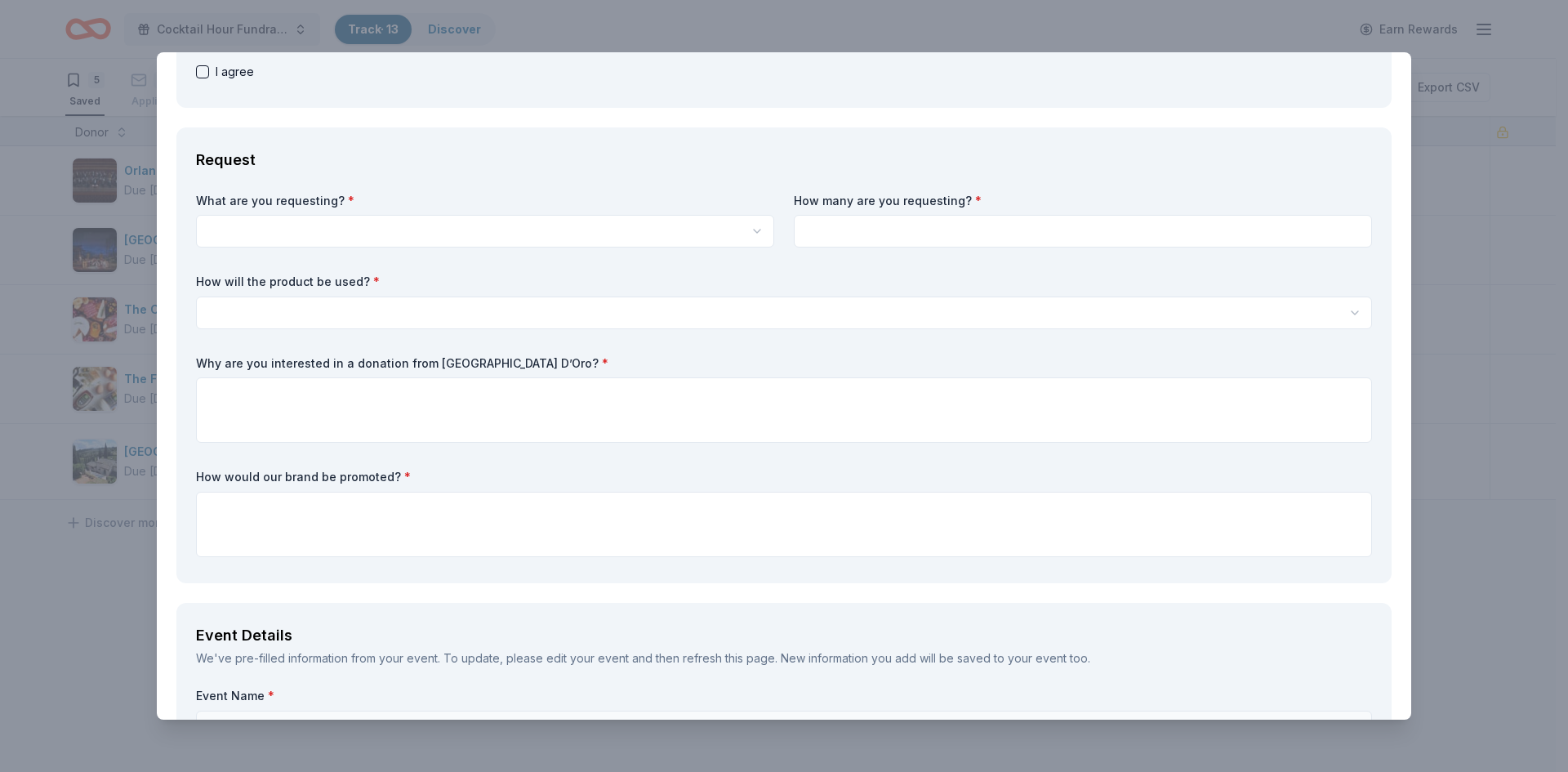
scroll to position [374, 0]
click at [535, 222] on html "Cocktail Hour Fundraiser at the Continuum Track · 13 Discover Earn Rewards 5 Sa…" at bounding box center [784, 386] width 1568 height 772
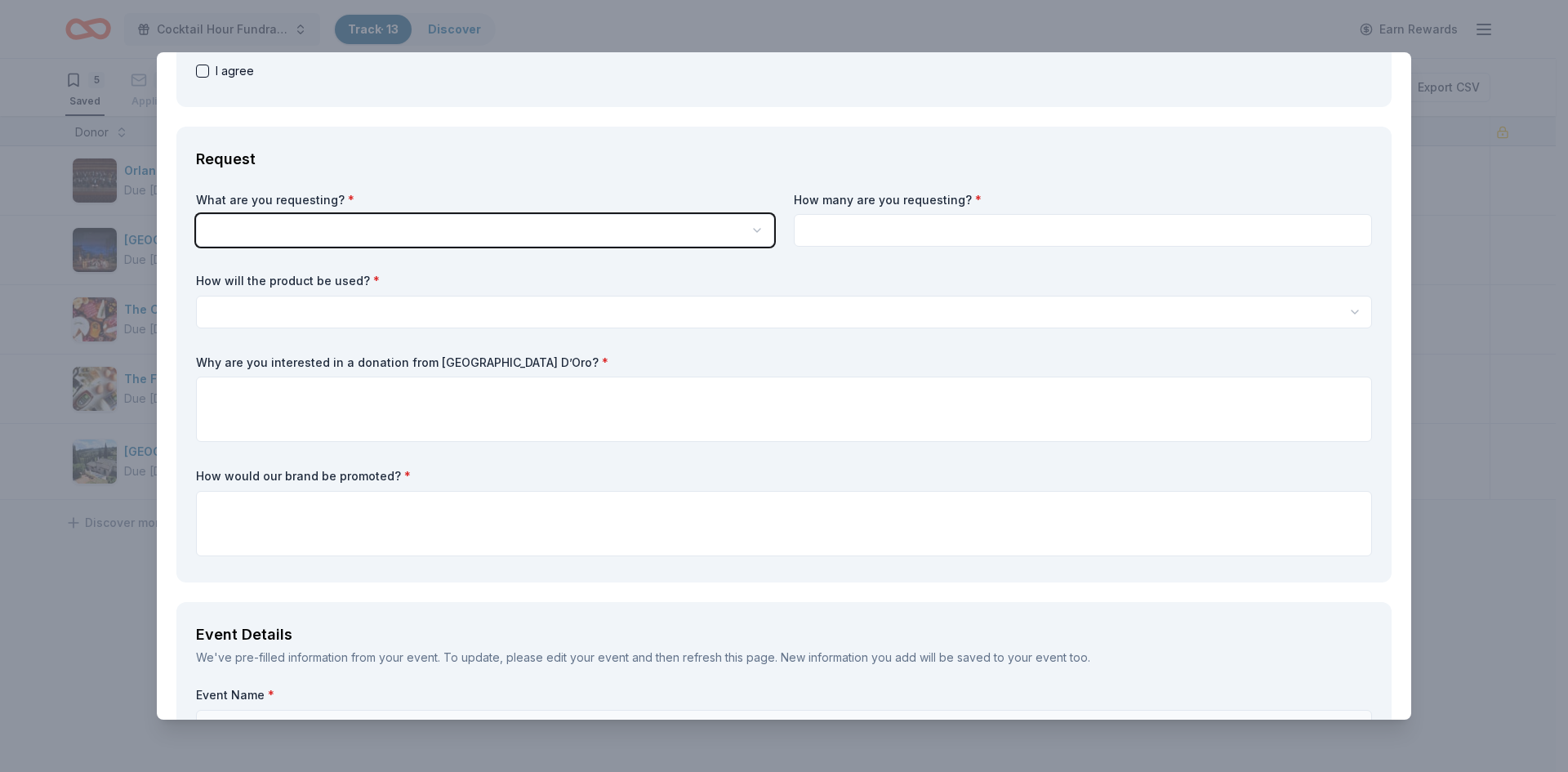
click at [568, 145] on html "Cocktail Hour Fundraiser at the Continuum Track · 13 Discover Earn Rewards 5 Sa…" at bounding box center [784, 386] width 1568 height 772
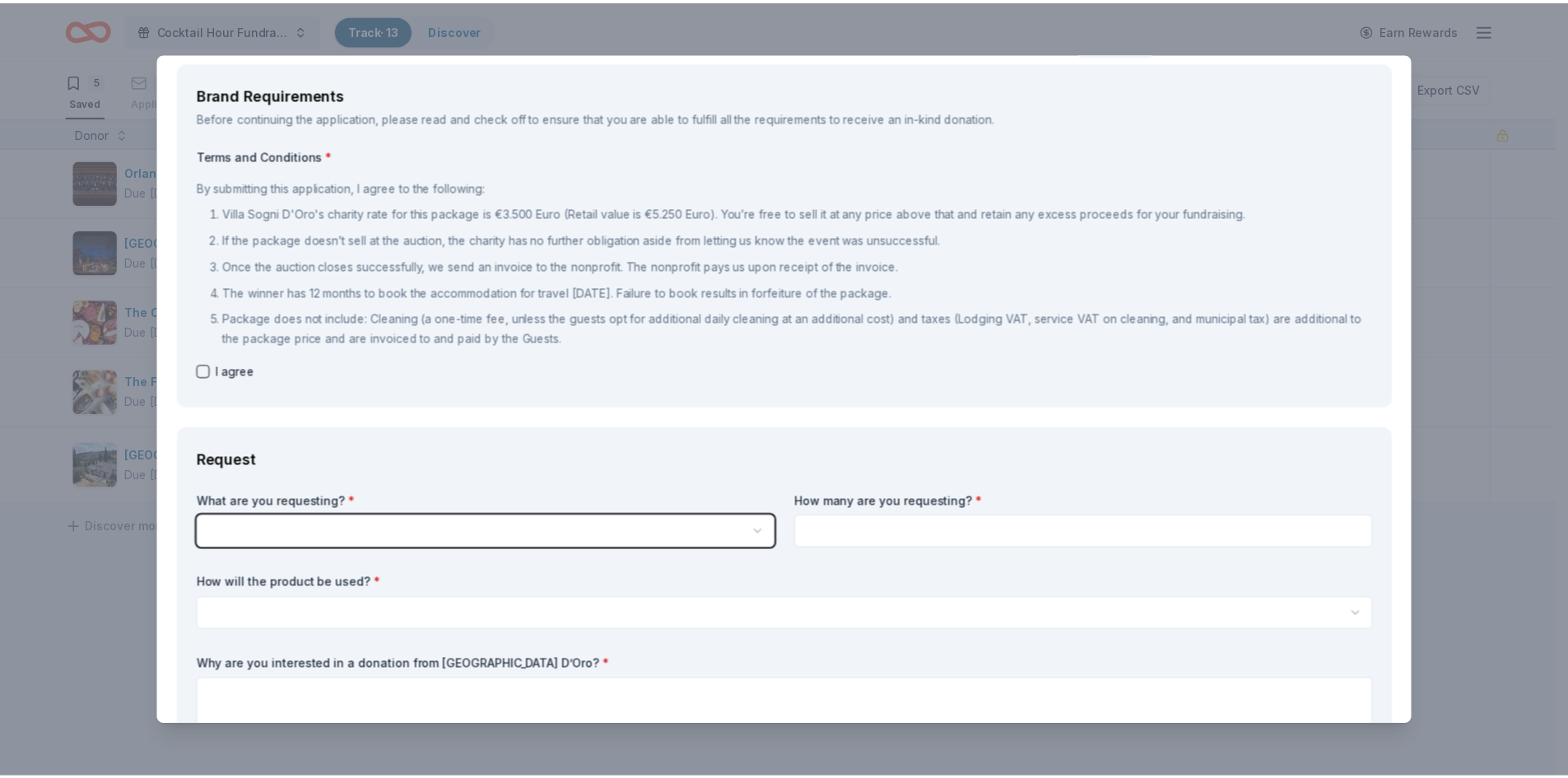
scroll to position [0, 0]
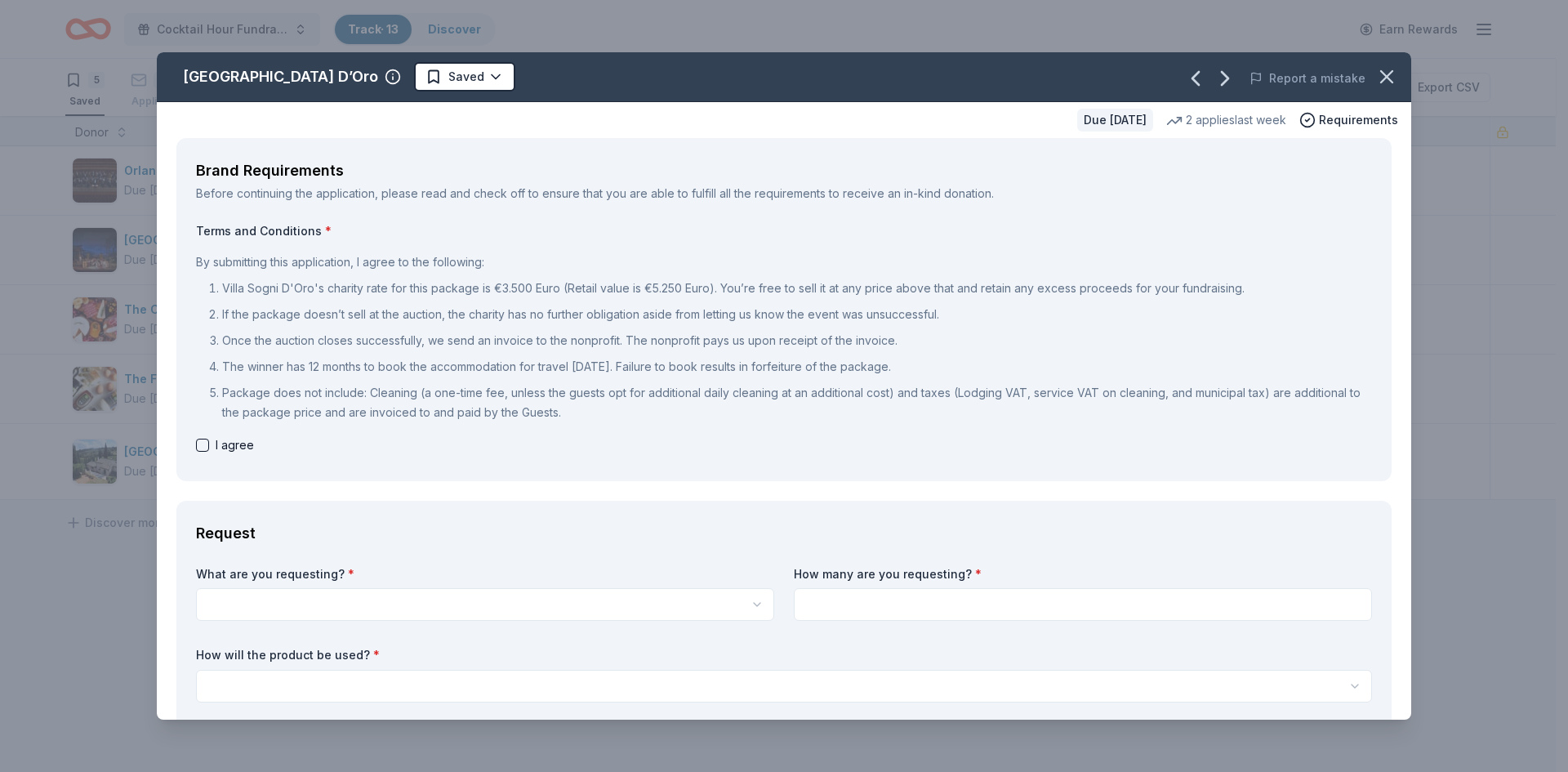
click at [103, 394] on div "Villa Sogni D’Oro Saved Report a mistake Due in 85 days 2 applies last week Req…" at bounding box center [784, 386] width 1568 height 772
click at [1379, 83] on icon "button" at bounding box center [1387, 77] width 23 height 23
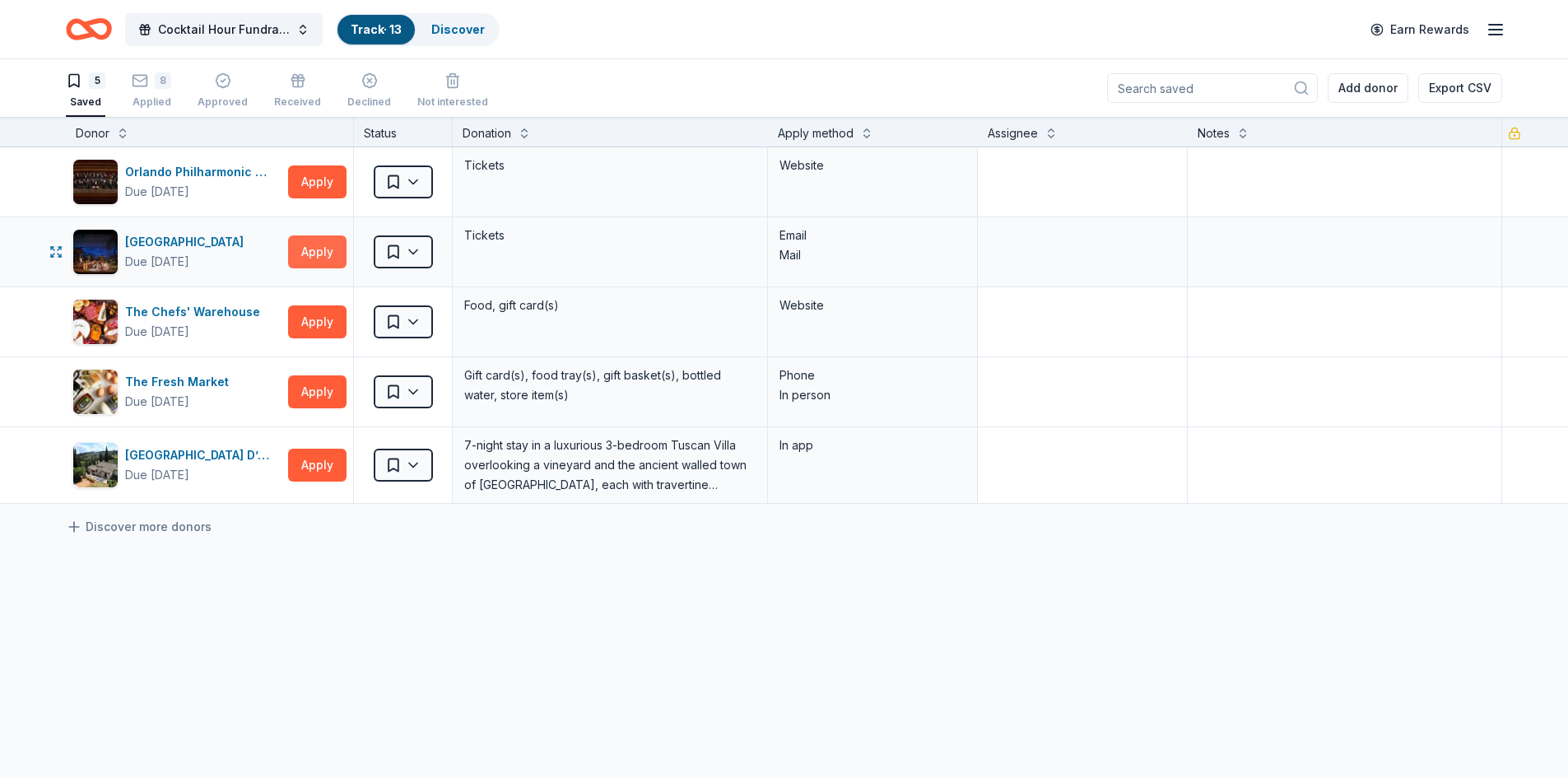
click at [303, 257] on button "Apply" at bounding box center [316, 251] width 58 height 32
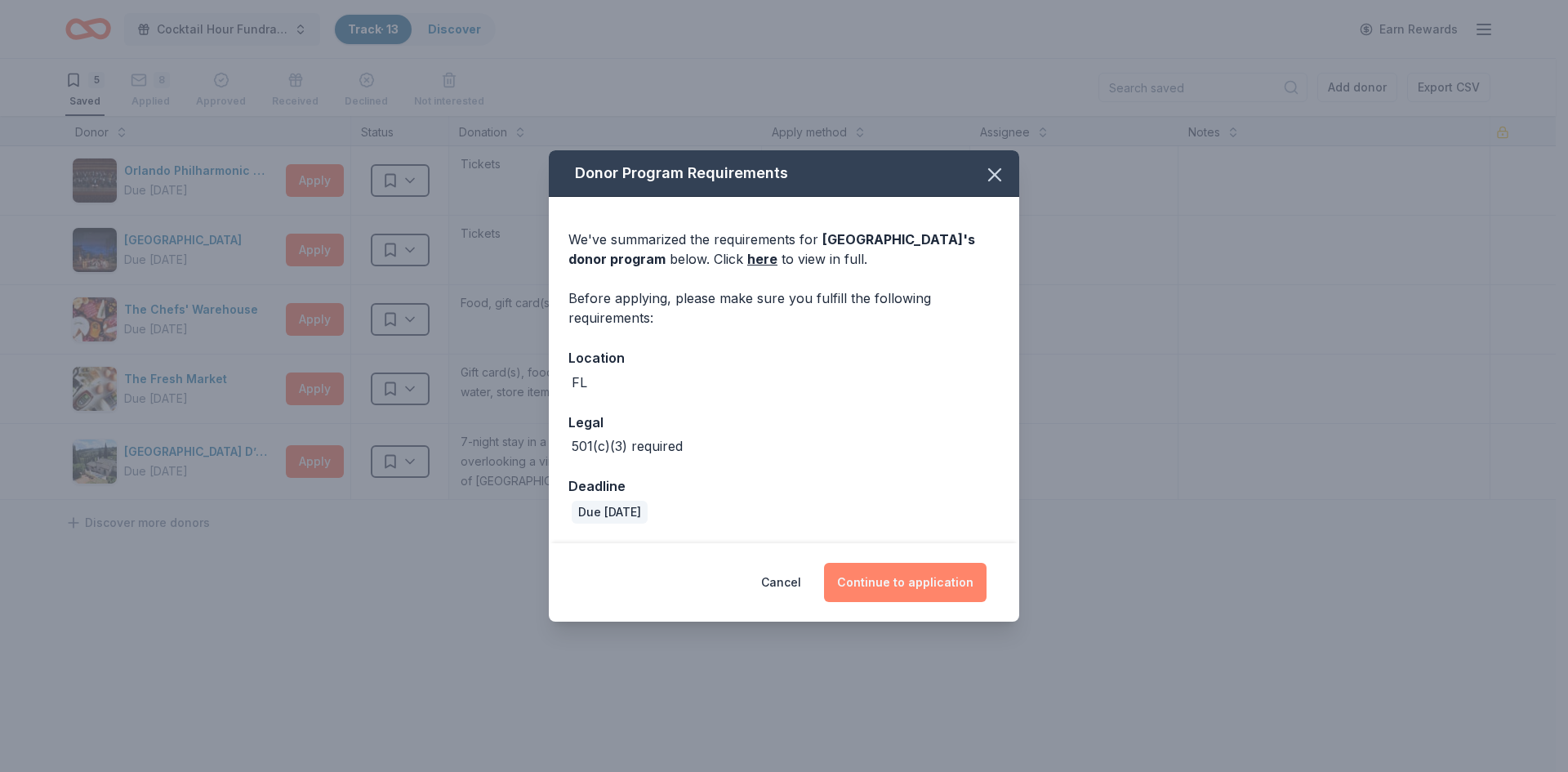
click at [972, 584] on button "Continue to application" at bounding box center [905, 581] width 162 height 39
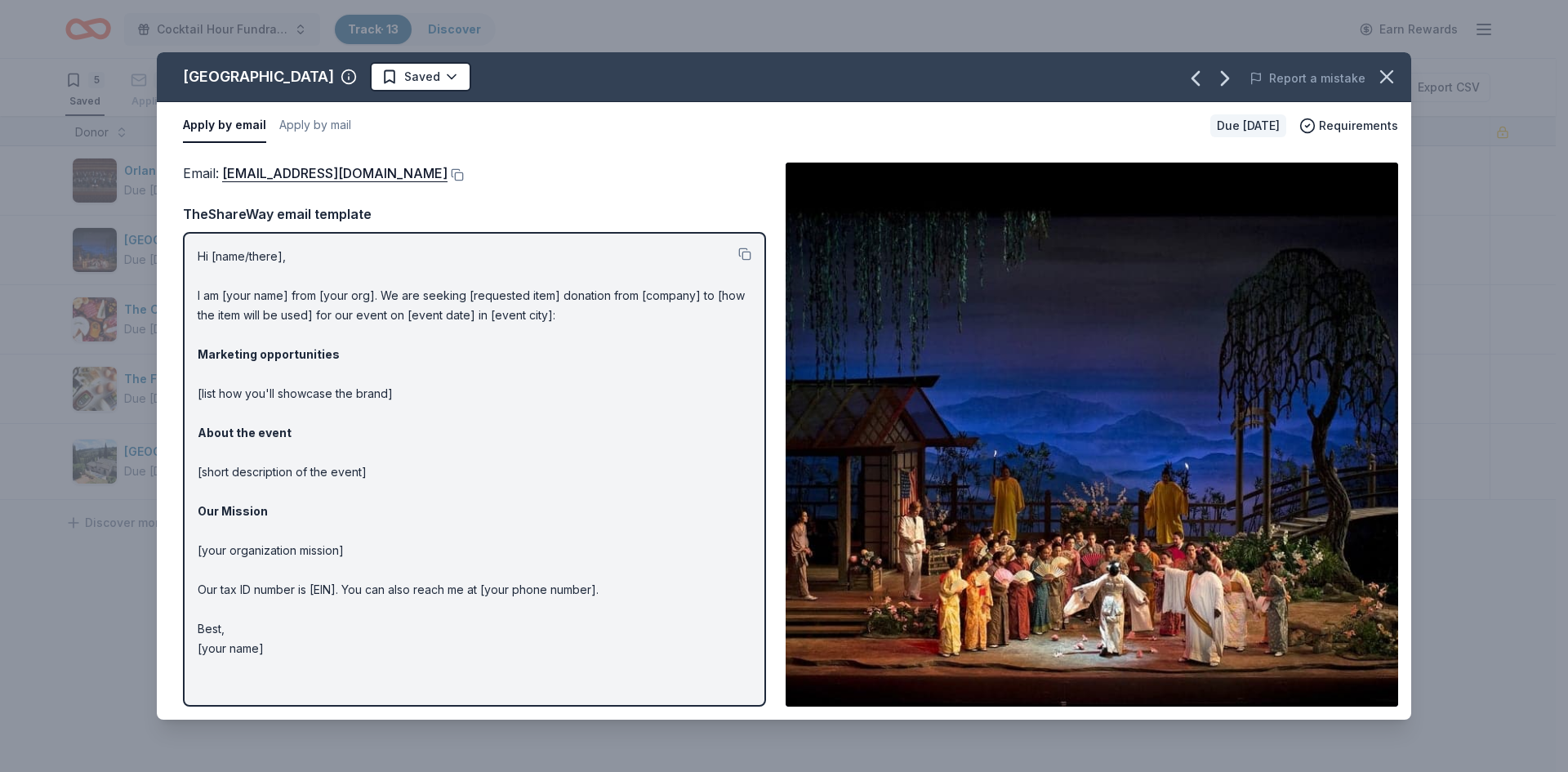
click at [1430, 157] on div "Palm Beach Opera Saved Report a mistake Apply by email Apply by mail Due in 56 …" at bounding box center [784, 386] width 1568 height 772
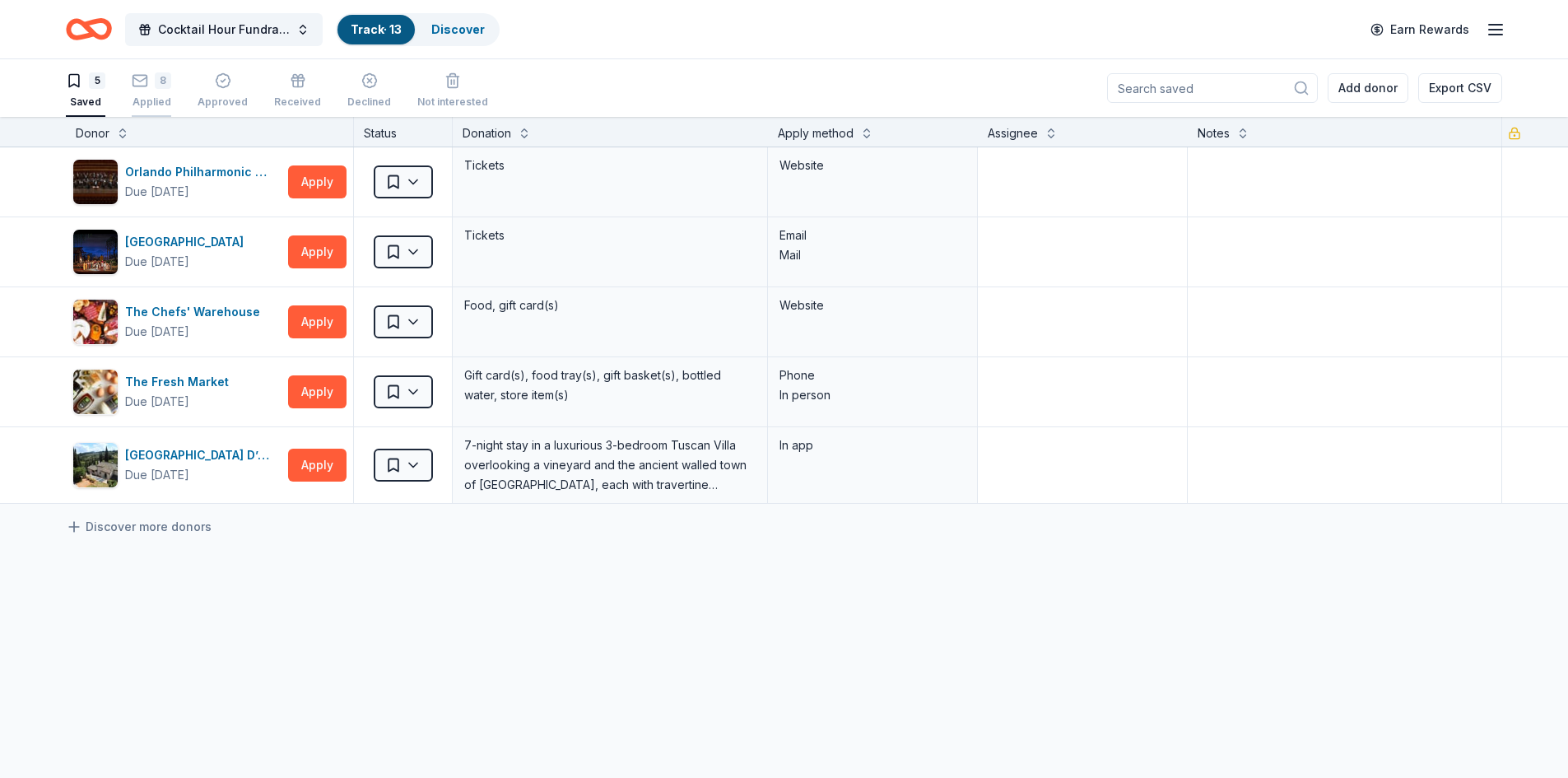
click at [163, 97] on div "Applied" at bounding box center [151, 102] width 39 height 13
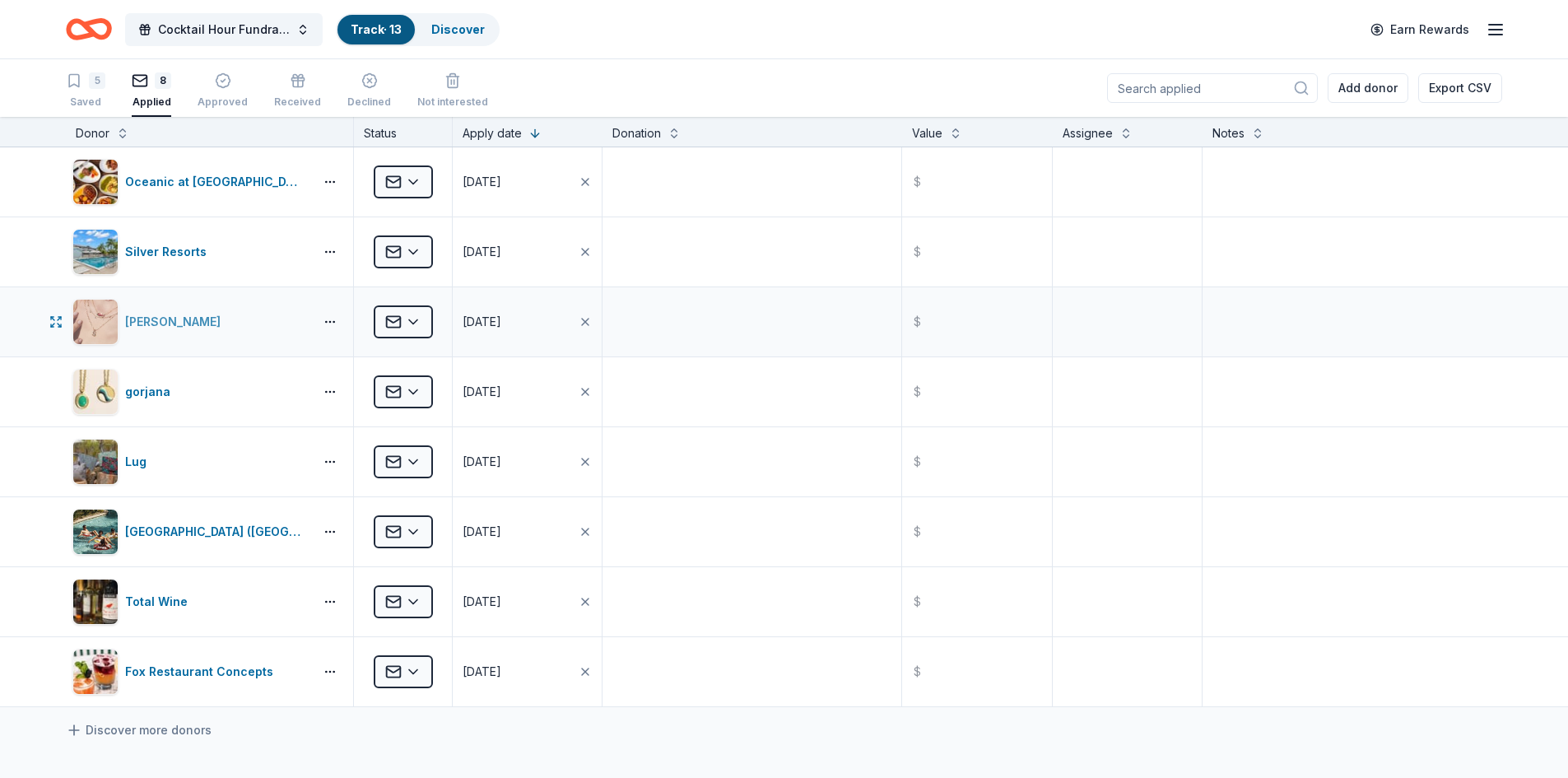
click at [149, 320] on div "Kendra Scott" at bounding box center [176, 321] width 102 height 20
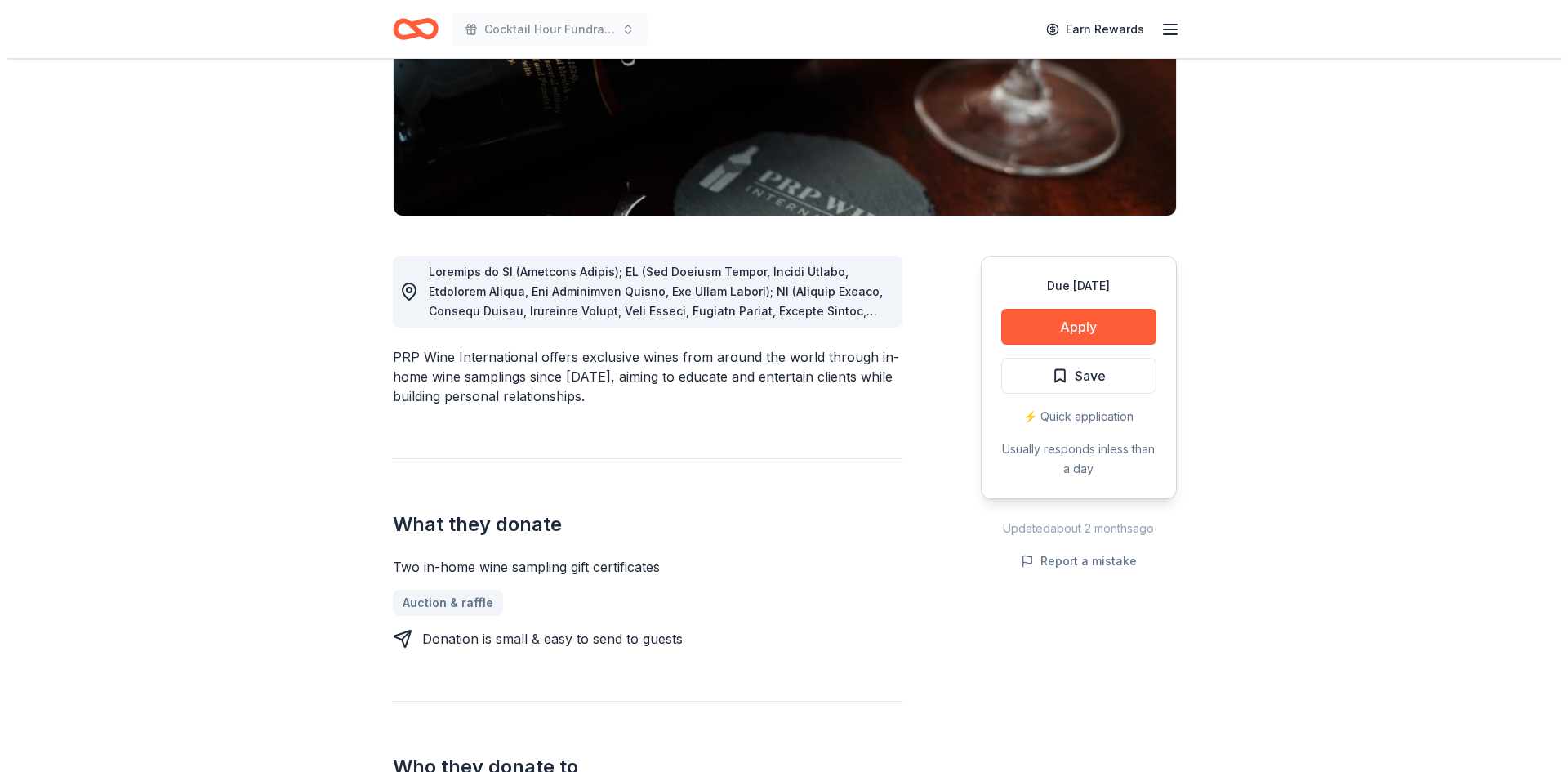
scroll to position [258, 0]
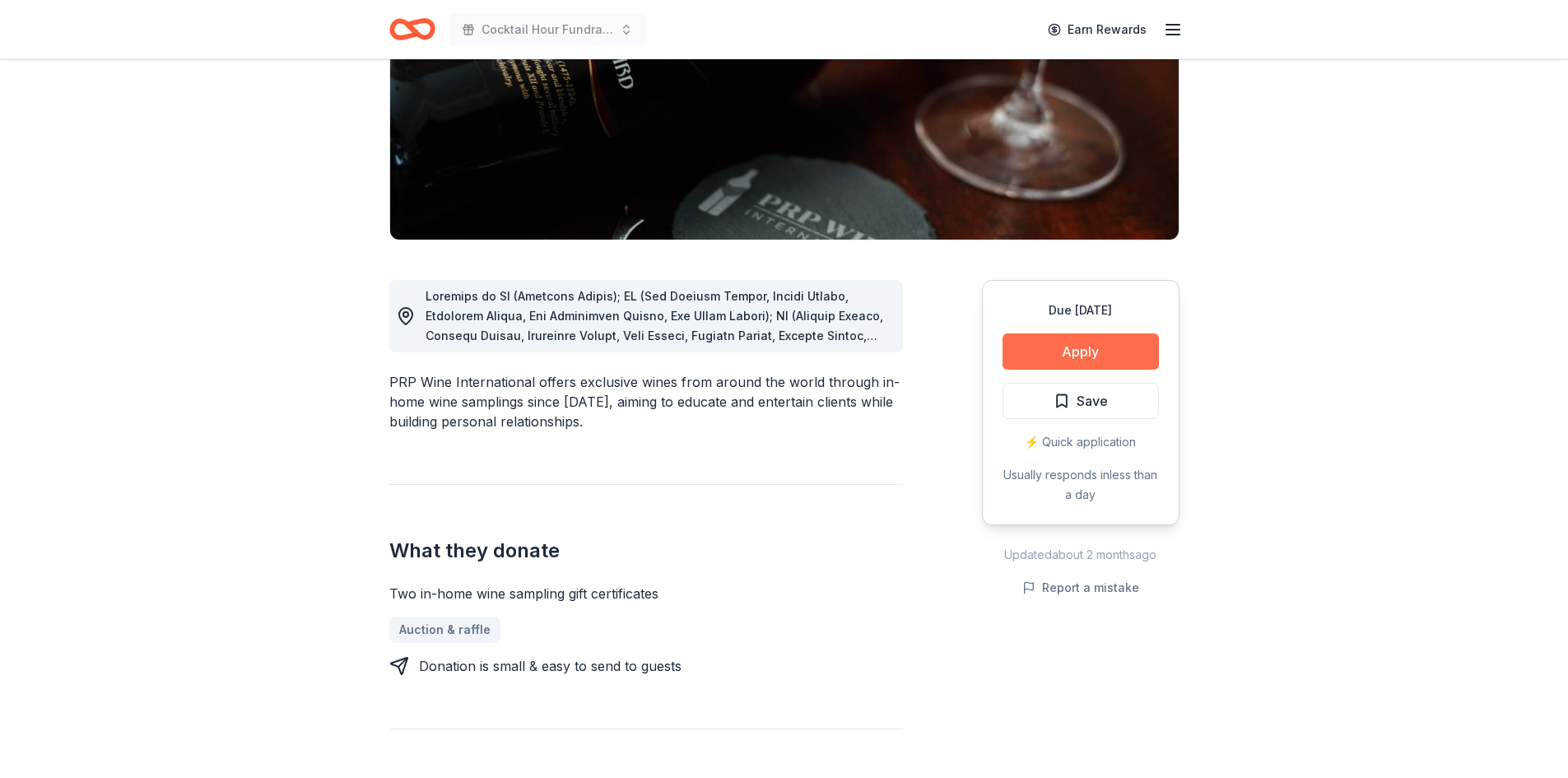
click at [1059, 352] on button "Apply" at bounding box center [1081, 352] width 157 height 36
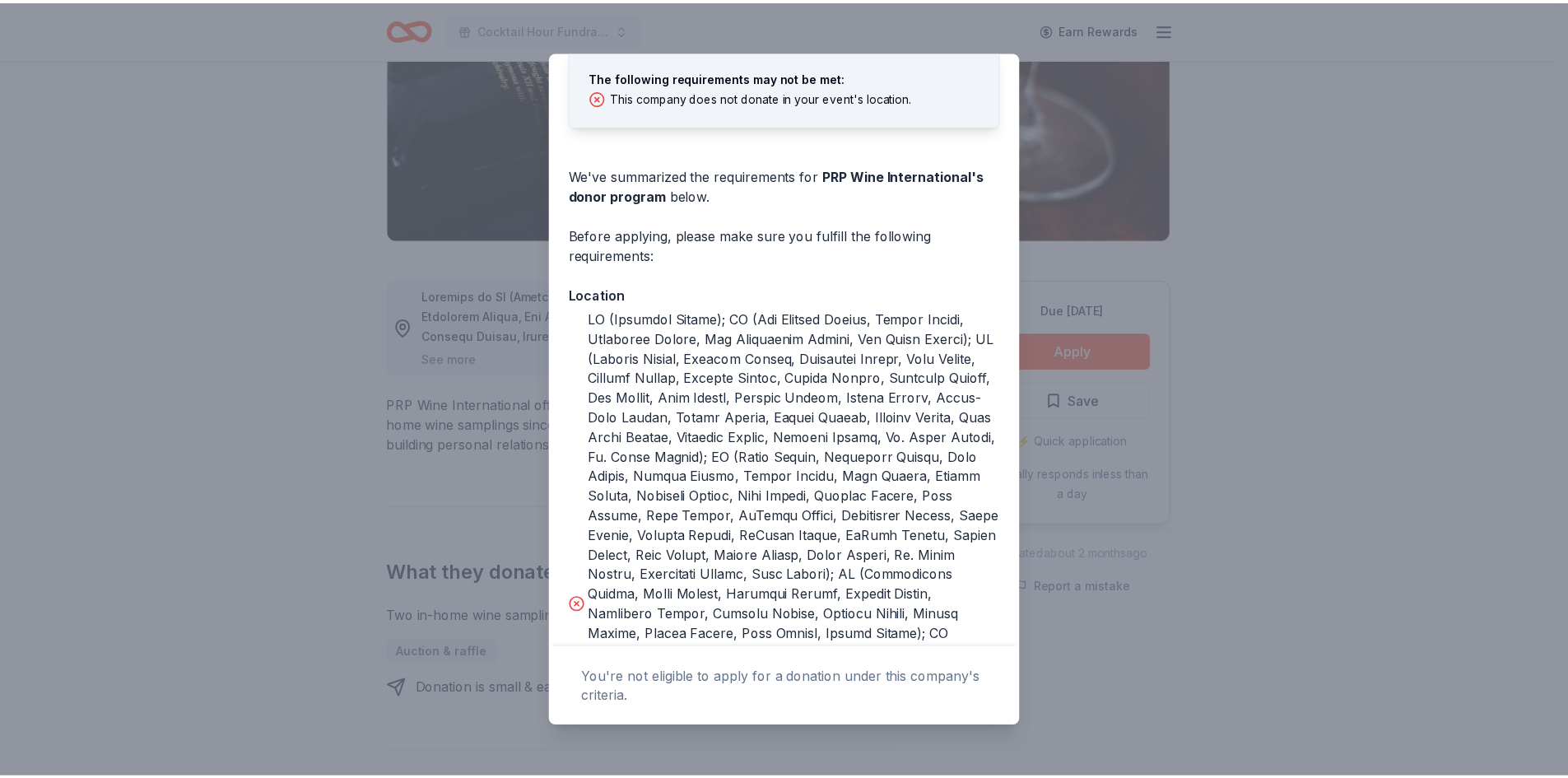
scroll to position [58, 0]
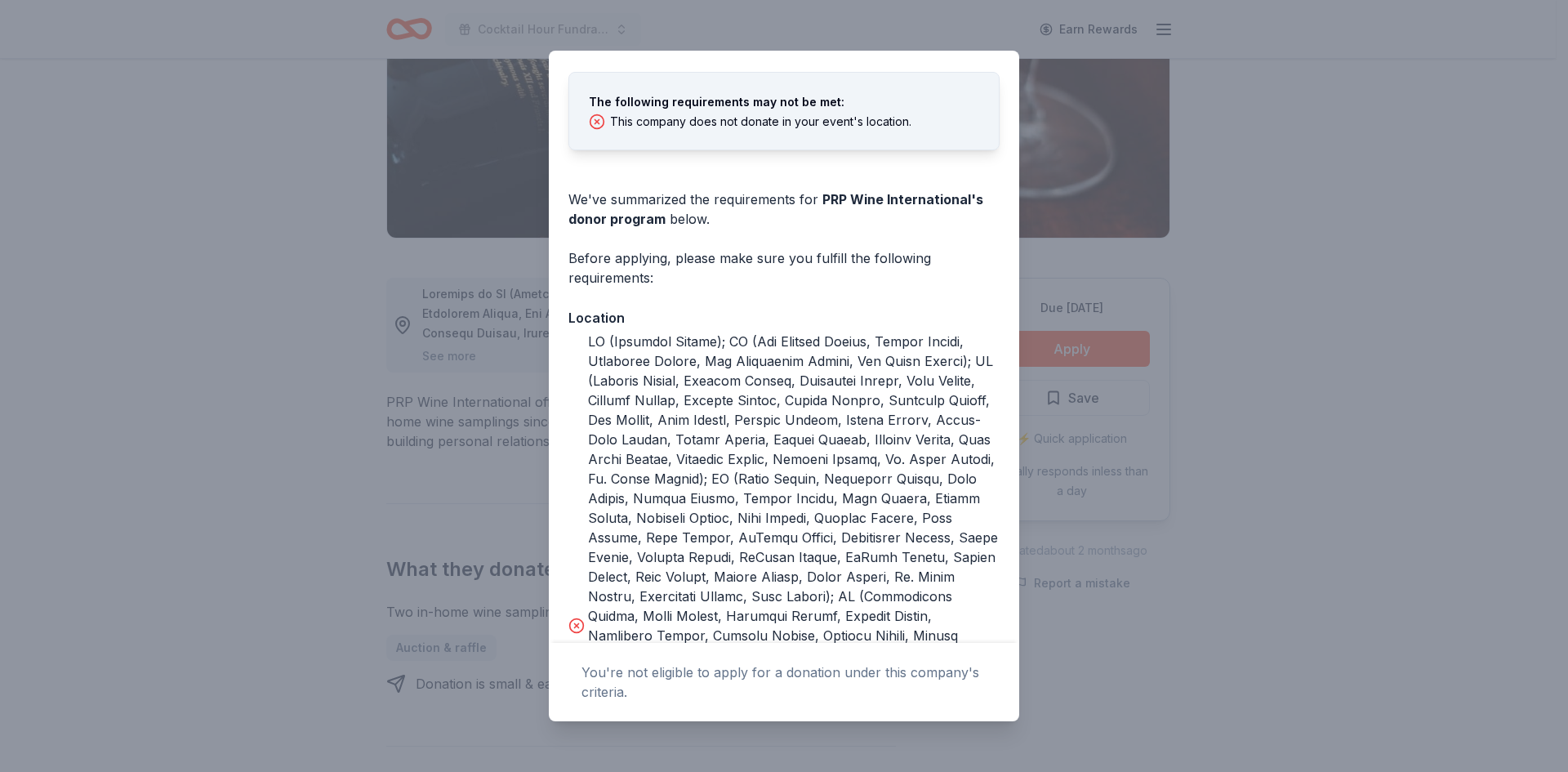
click at [1135, 134] on div "Donor Program Requirements The following requirements may not be met: This comp…" at bounding box center [784, 386] width 1568 height 772
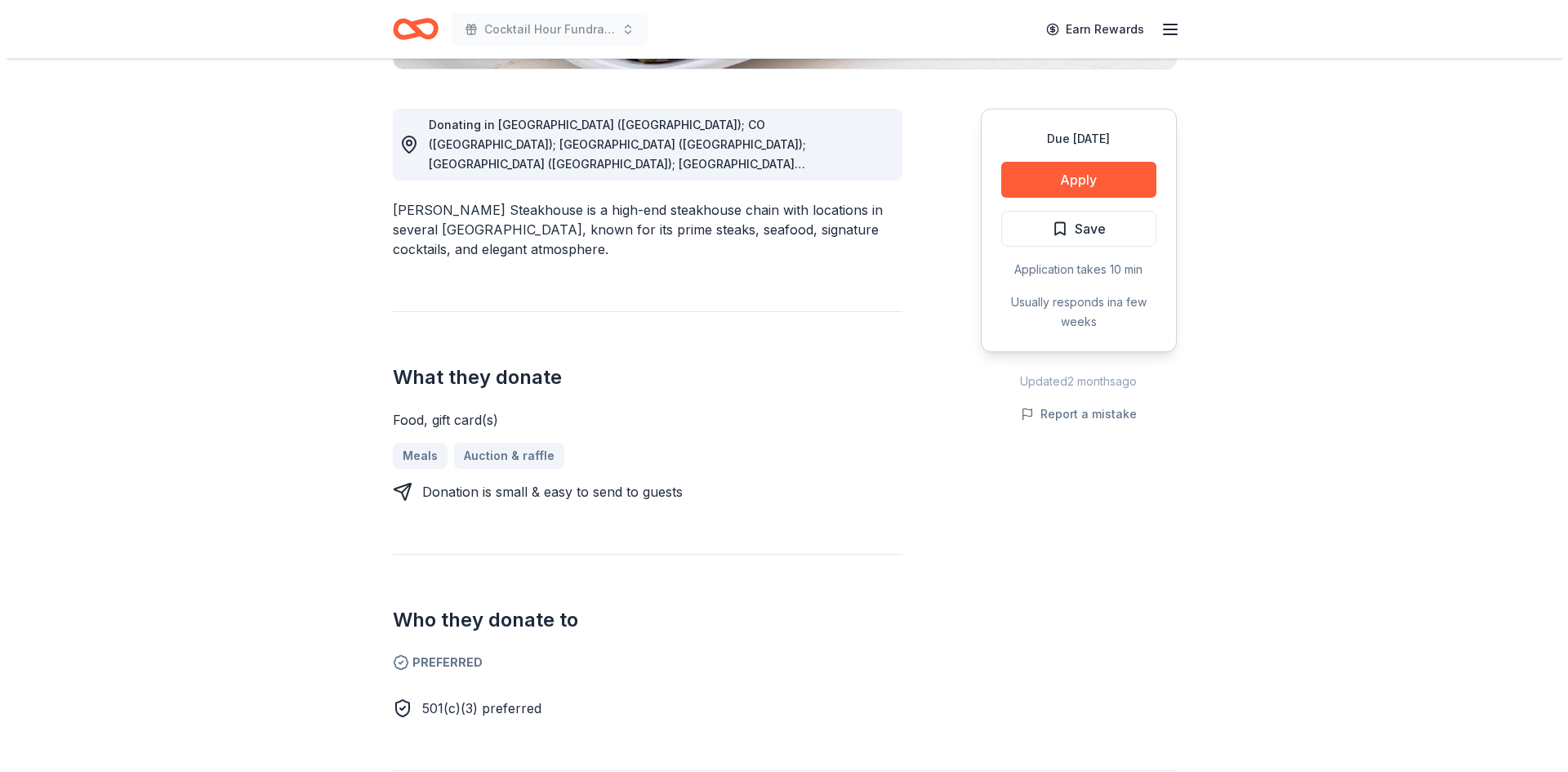
scroll to position [428, 0]
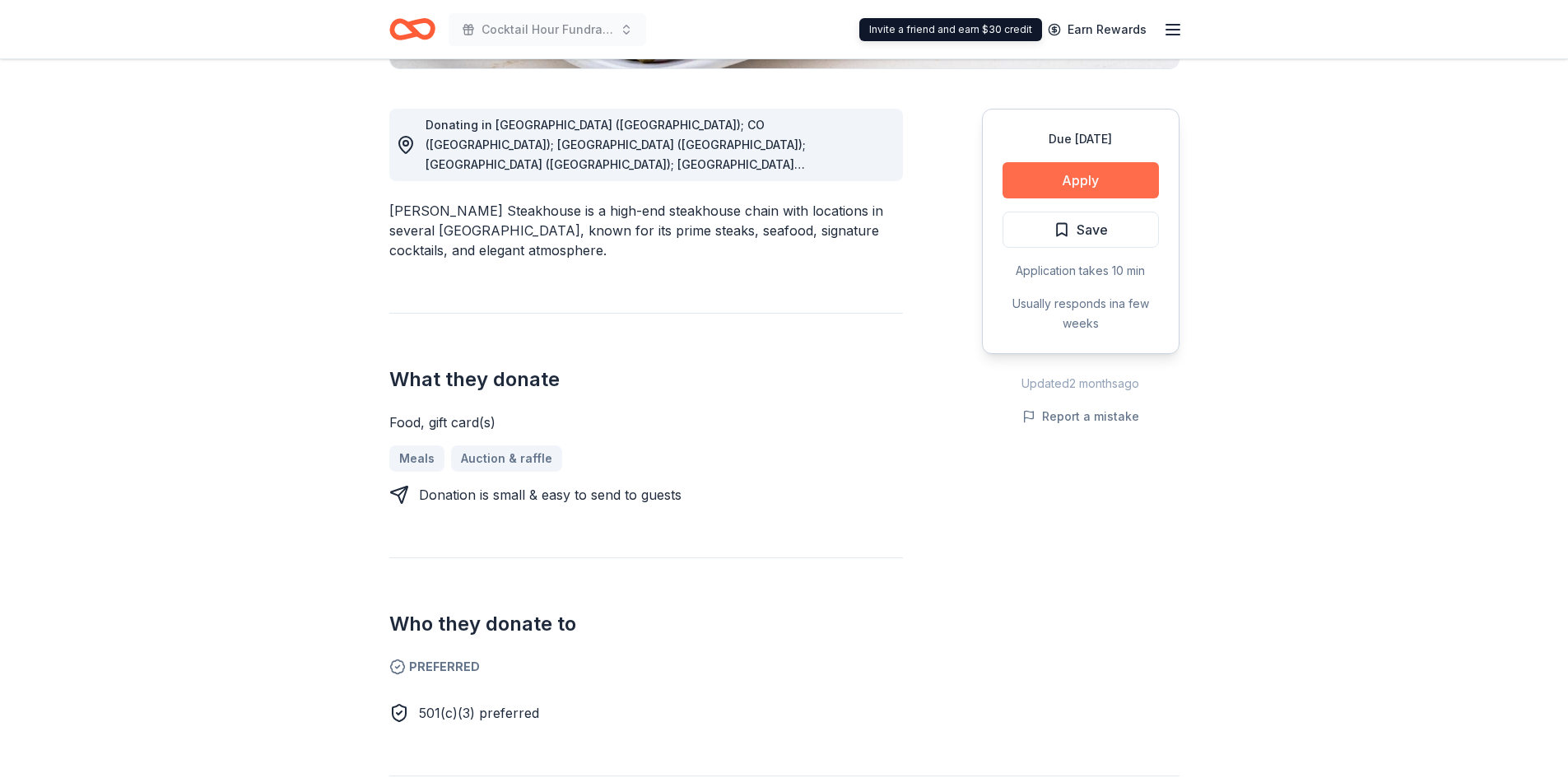
click at [1068, 175] on button "Apply" at bounding box center [1081, 181] width 157 height 36
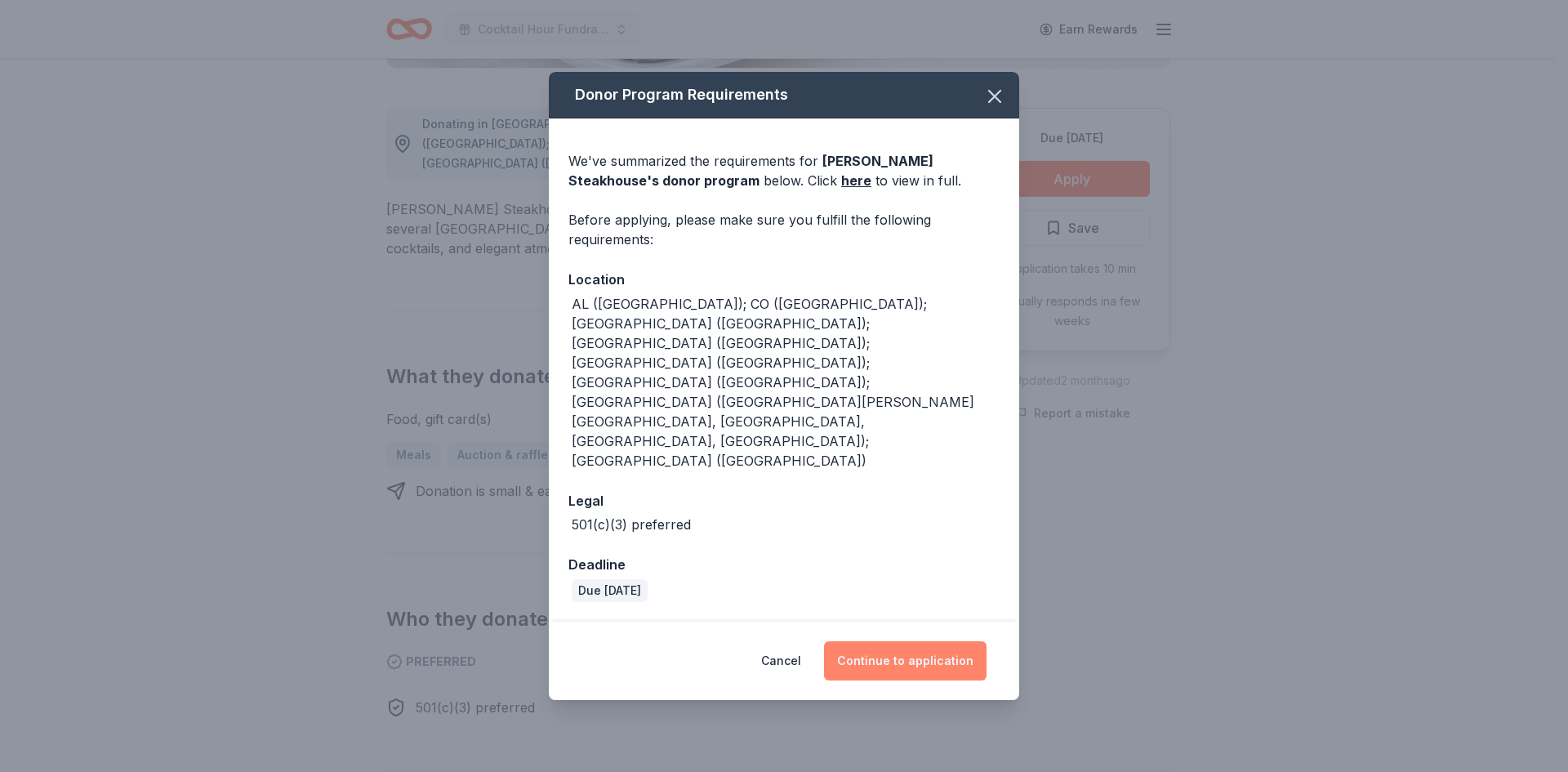
click at [892, 641] on button "Continue to application" at bounding box center [905, 660] width 162 height 39
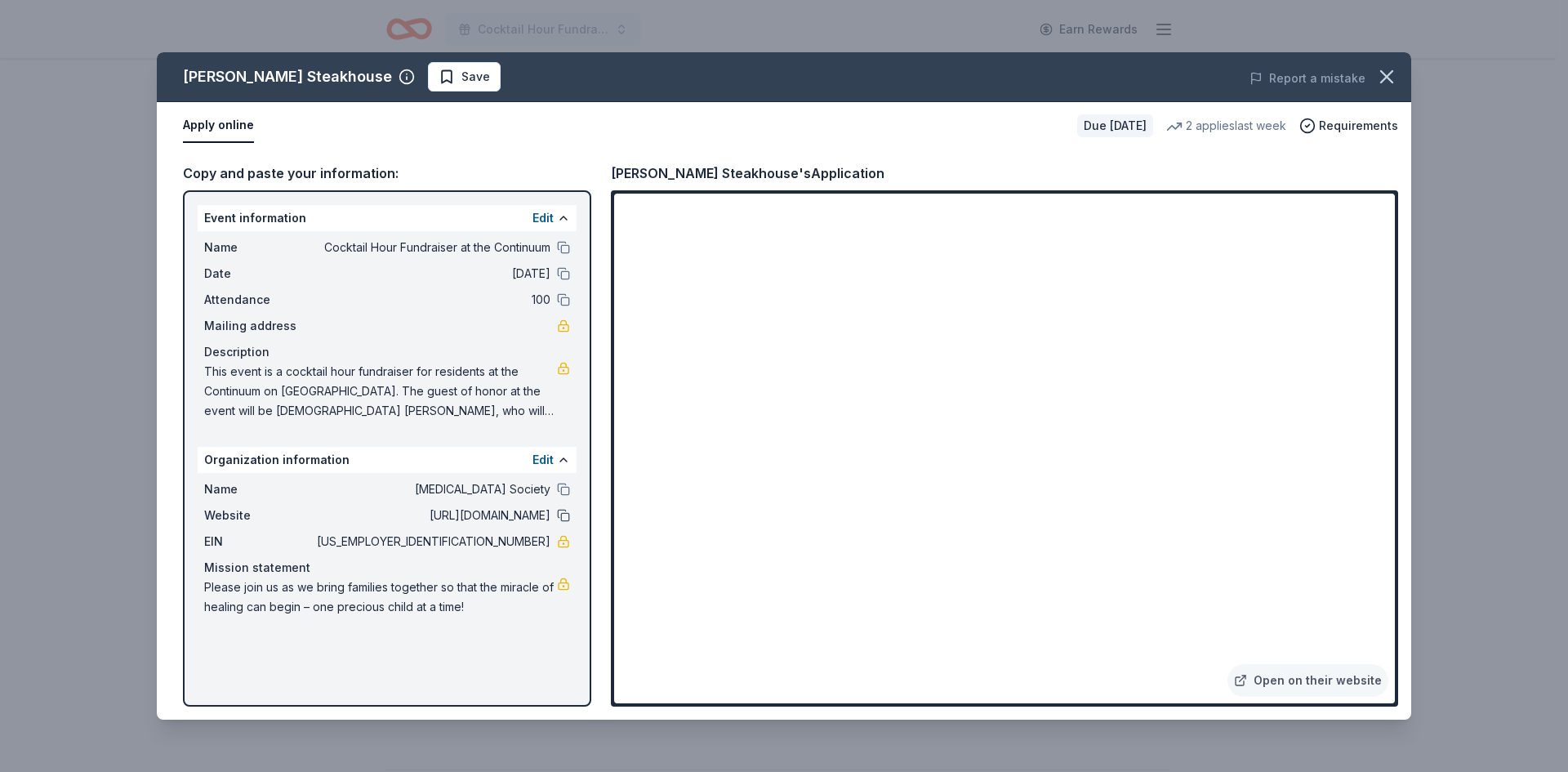
click at [567, 515] on button at bounding box center [563, 515] width 13 height 13
click at [496, 392] on span "This event is a cocktail hour fundraiser for residents at the Continuum on Sout…" at bounding box center [380, 391] width 353 height 59
drag, startPoint x: 474, startPoint y: 540, endPoint x: 566, endPoint y: 552, distance: 92.8
click at [566, 552] on div "Name Childhood Cancer Society Website http://www.childhoodcancersociety.org EIN…" at bounding box center [386, 547] width 378 height 150
click at [526, 541] on span "20-3684085" at bounding box center [433, 541] width 237 height 20
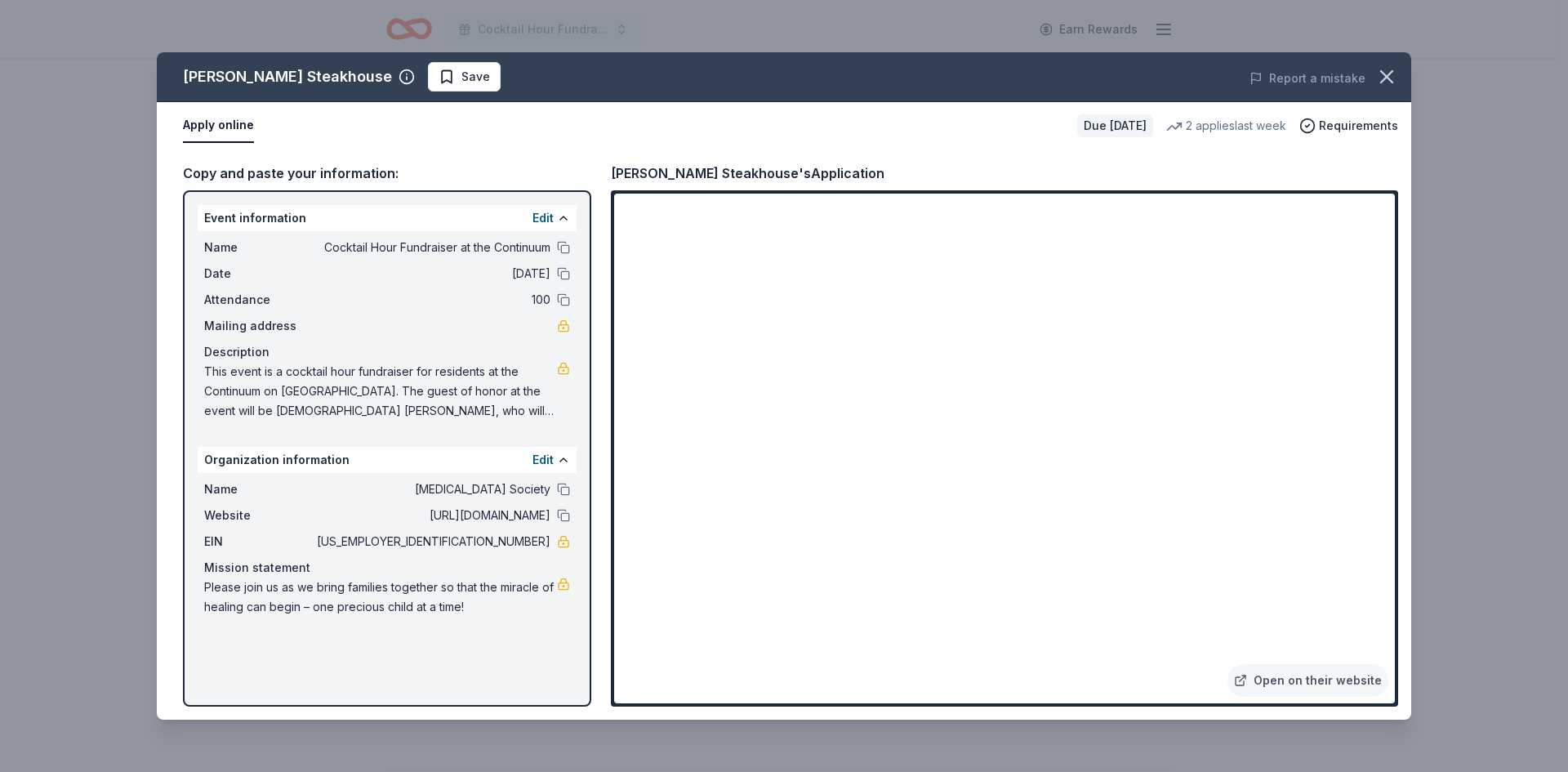
click at [526, 541] on span "20-3684085" at bounding box center [433, 541] width 237 height 20
